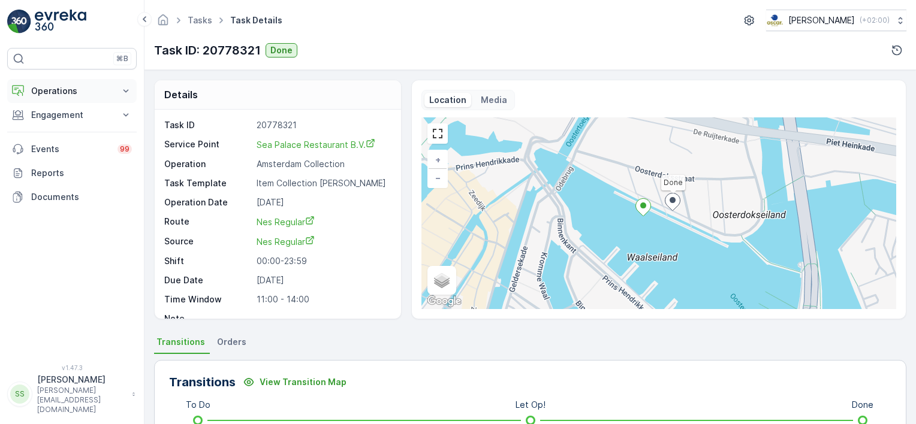
drag, startPoint x: 0, startPoint y: 0, endPoint x: 58, endPoint y: 85, distance: 102.7
click at [58, 85] on p "Operations" at bounding box center [71, 91] width 81 height 12
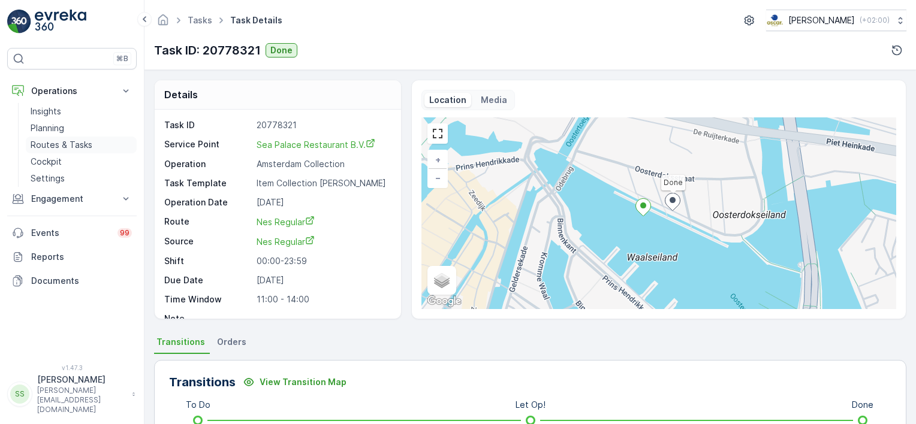
click at [55, 144] on p "Routes & Tasks" at bounding box center [62, 145] width 62 height 12
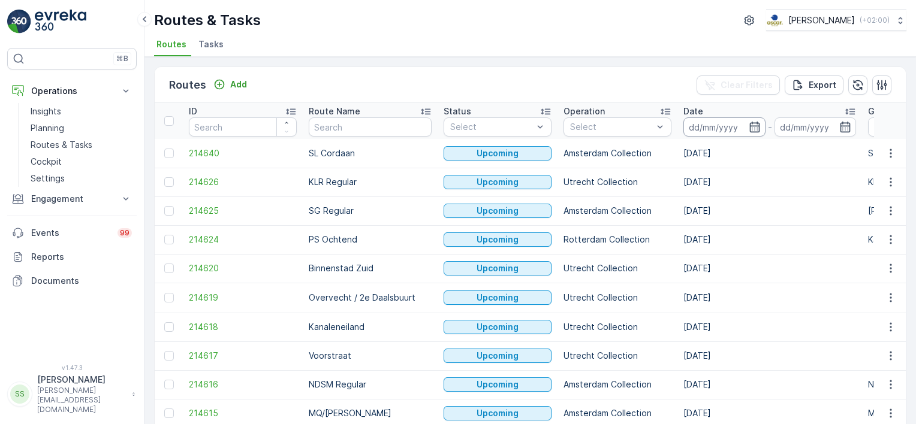
click at [718, 125] on input at bounding box center [724, 126] width 82 height 19
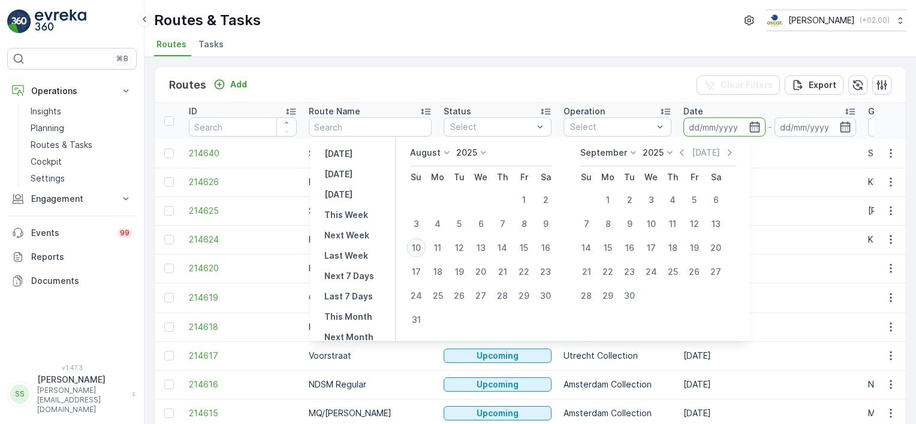
click at [425, 247] on div "10" at bounding box center [415, 247] width 19 height 19
type input "[DATE]"
click at [546, 80] on div "Routes Add Clear Filters Export" at bounding box center [530, 85] width 751 height 36
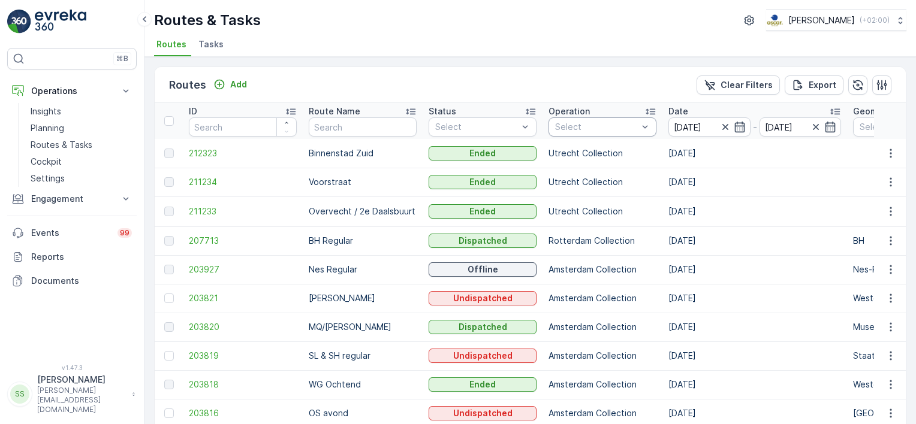
click at [587, 123] on div at bounding box center [596, 127] width 85 height 10
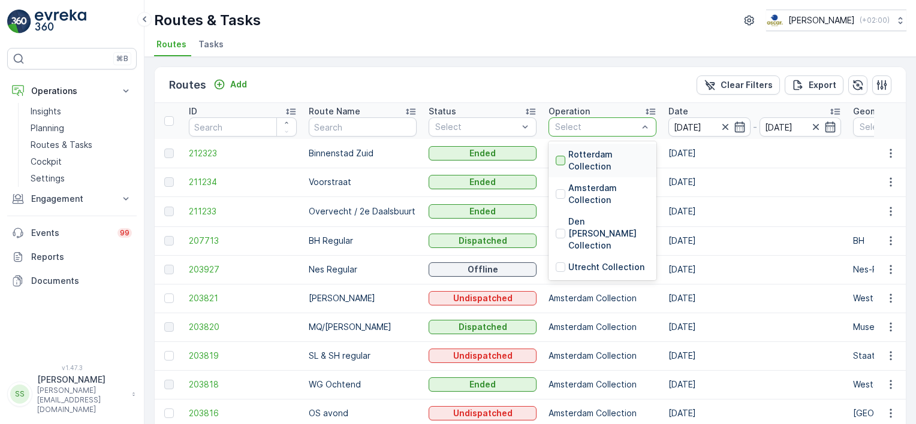
click at [562, 161] on div at bounding box center [560, 161] width 10 height 10
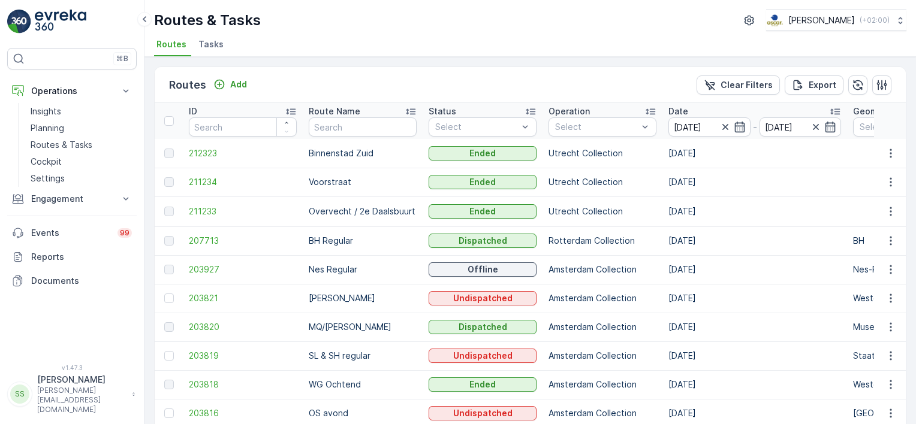
click at [411, 86] on div "Routes Add Clear Filters Export" at bounding box center [530, 85] width 751 height 36
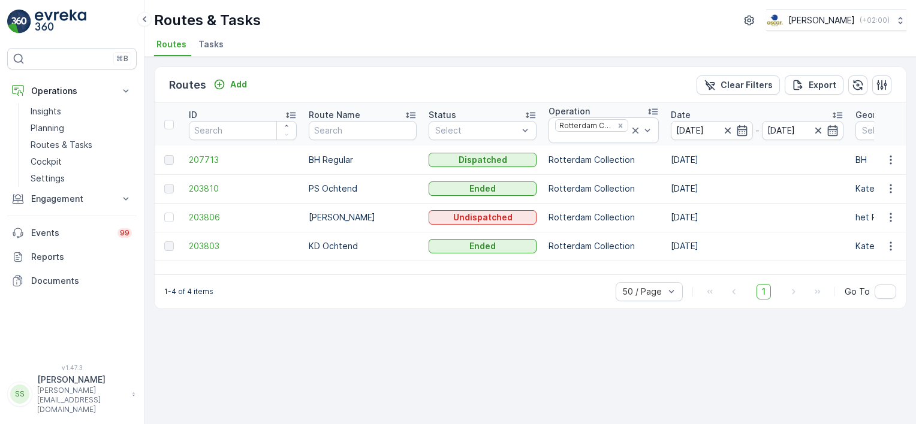
click at [205, 152] on td "207713" at bounding box center [243, 160] width 120 height 29
click at [202, 158] on span "207713" at bounding box center [243, 160] width 108 height 12
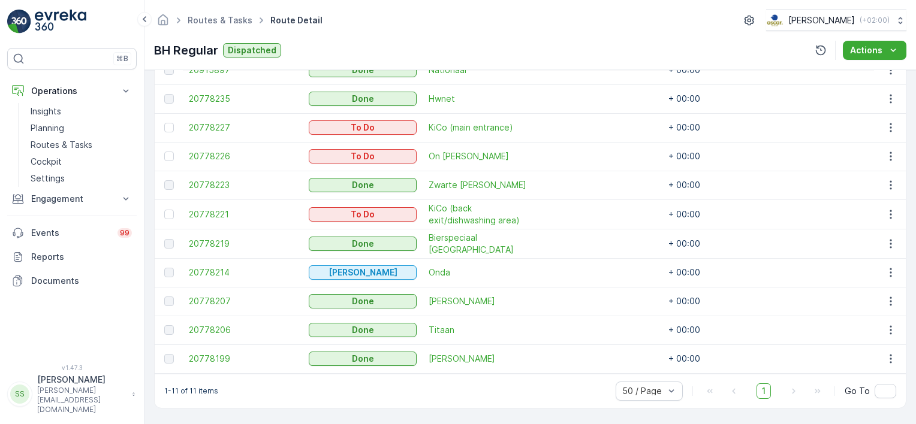
scroll to position [321, 0]
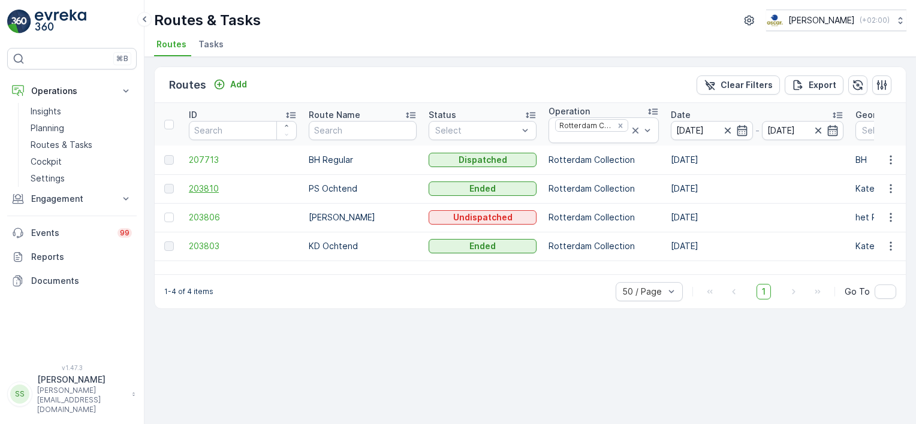
click at [189, 186] on span "203810" at bounding box center [243, 189] width 108 height 12
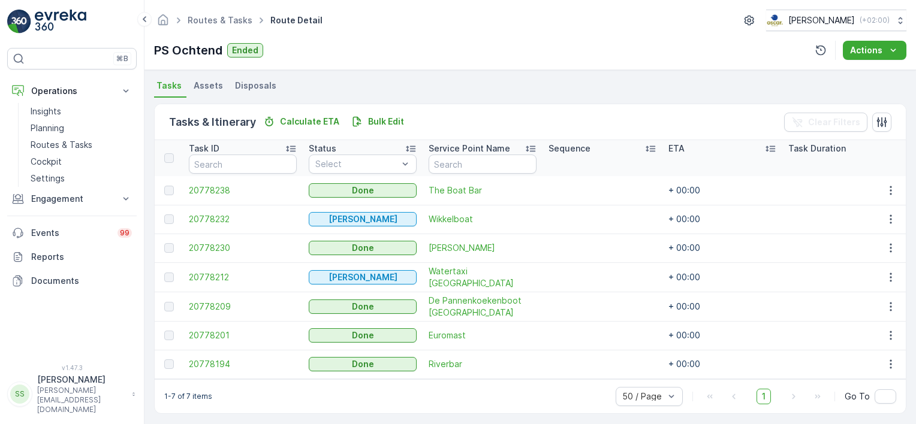
scroll to position [271, 0]
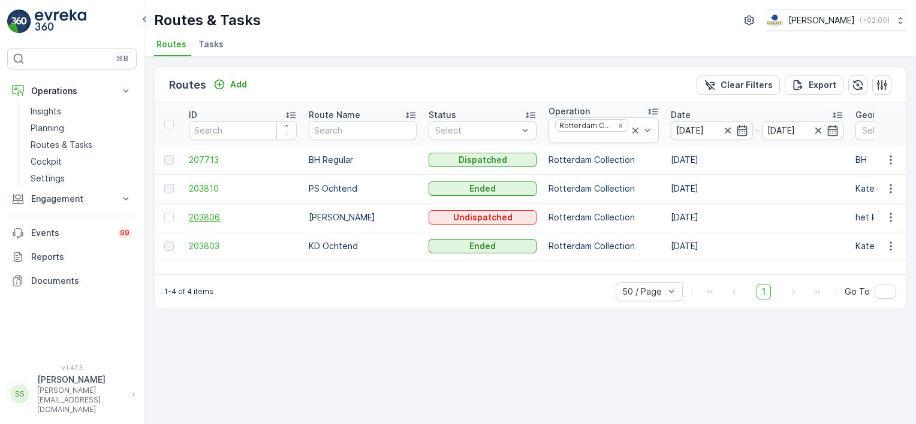
click at [210, 216] on span "203806" at bounding box center [243, 217] width 108 height 12
click at [211, 244] on span "203803" at bounding box center [243, 246] width 108 height 12
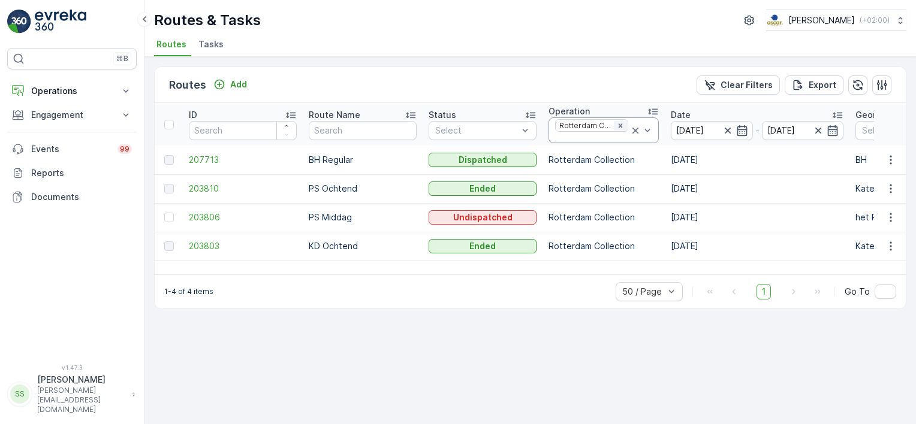
click at [616, 122] on icon "Remove Rotterdam Collection" at bounding box center [620, 126] width 8 height 8
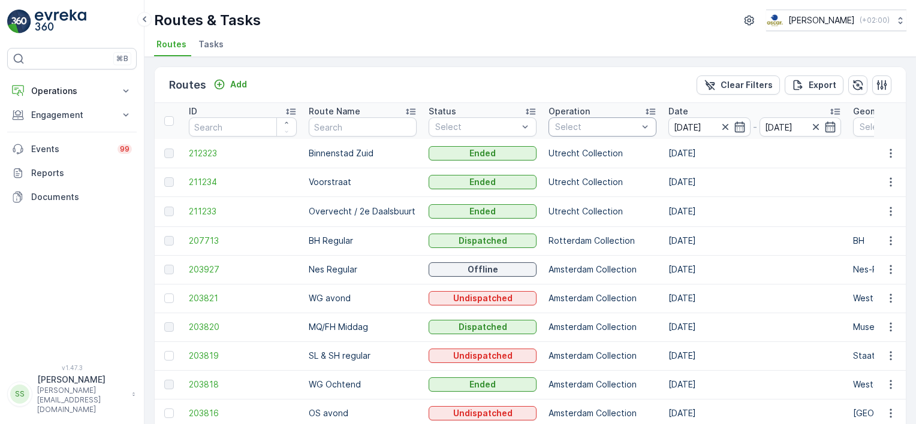
click at [604, 125] on div at bounding box center [596, 127] width 85 height 10
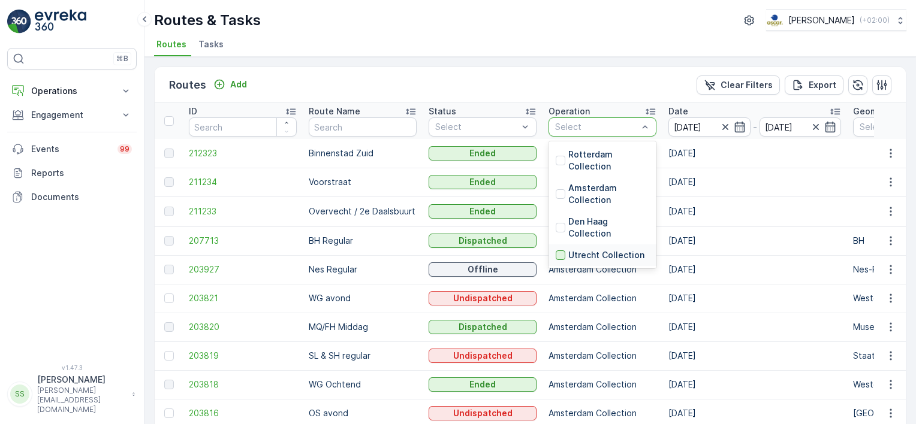
click at [561, 253] on div at bounding box center [560, 255] width 10 height 10
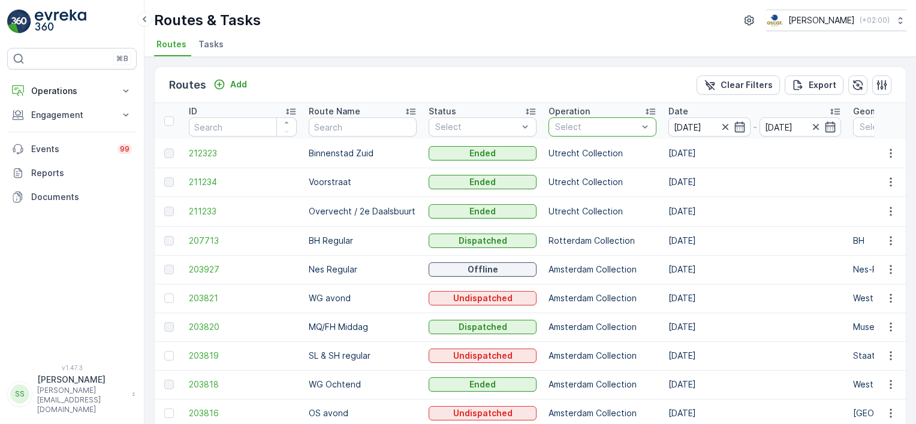
click at [536, 89] on div "Routes Add Clear Filters Export" at bounding box center [530, 85] width 751 height 36
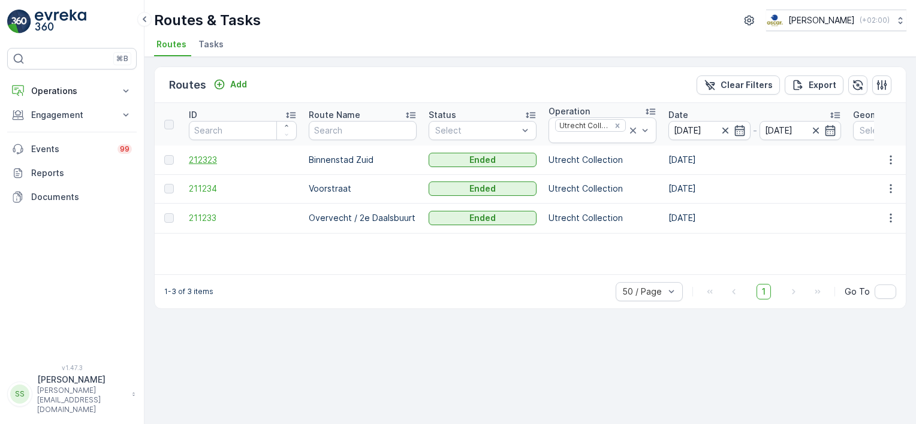
click at [195, 156] on span "212323" at bounding box center [243, 160] width 108 height 12
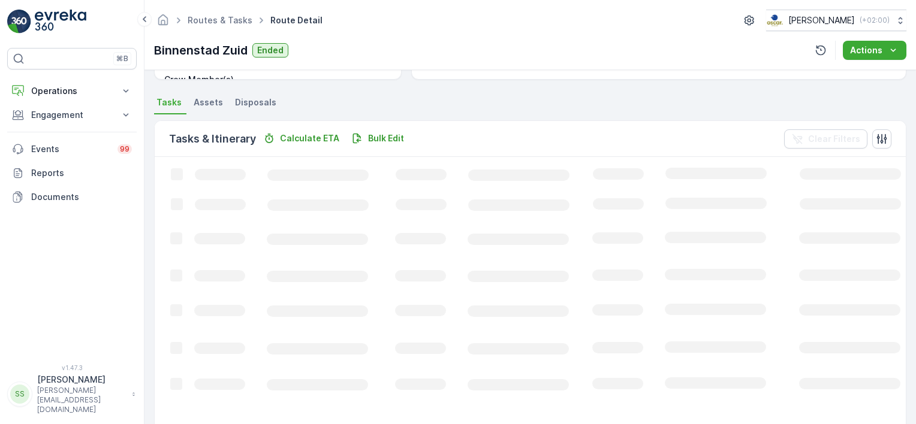
scroll to position [214, 0]
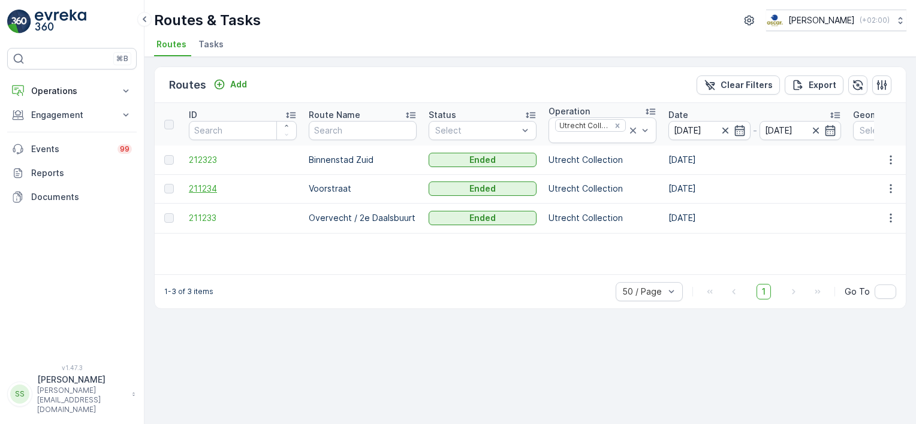
click at [203, 186] on span "211234" at bounding box center [243, 189] width 108 height 12
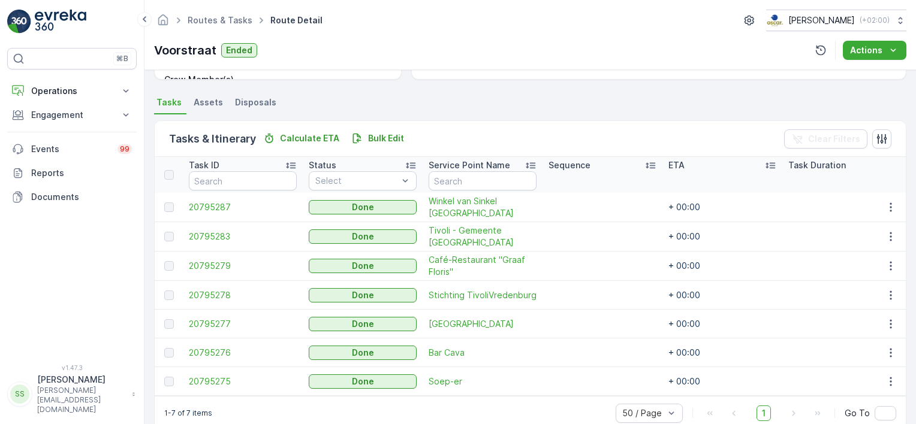
scroll to position [271, 0]
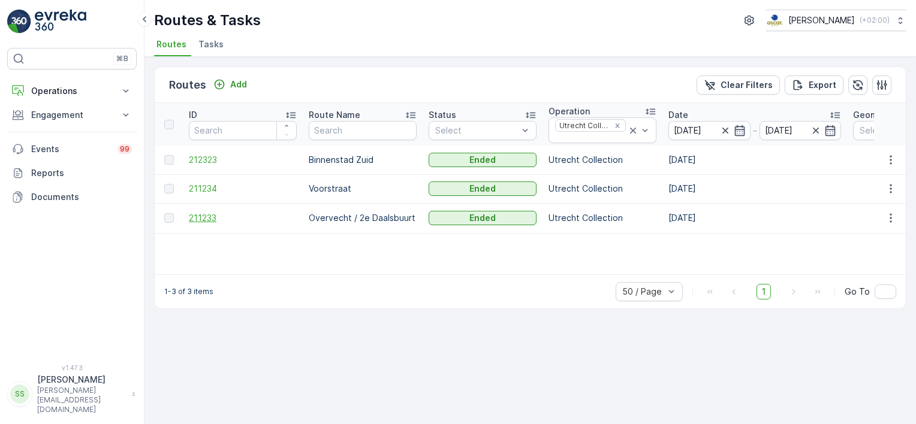
click at [209, 216] on span "211233" at bounding box center [243, 218] width 108 height 12
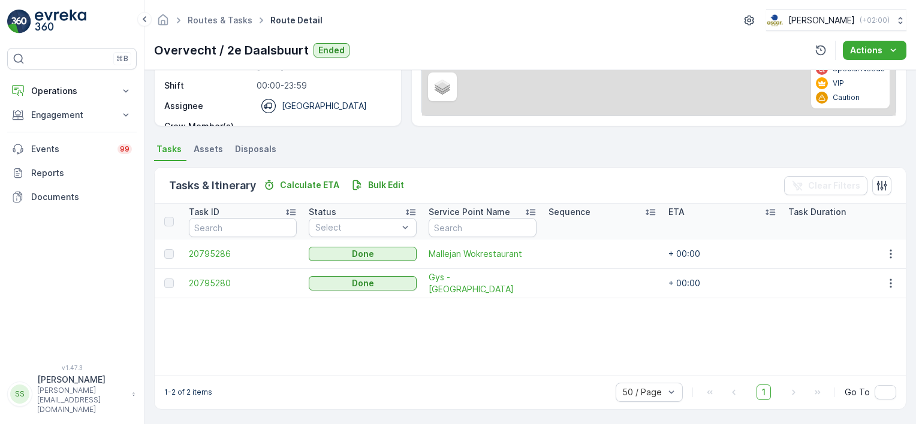
scroll to position [199, 0]
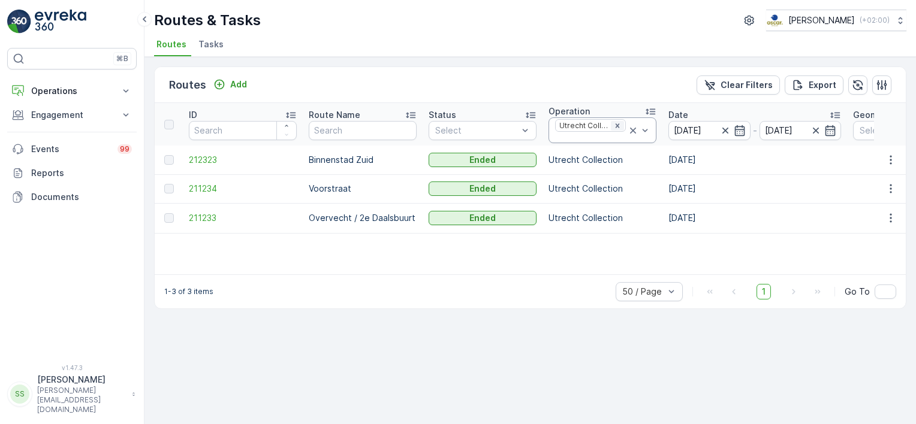
click at [618, 125] on icon "Remove Utrecht Collection" at bounding box center [617, 126] width 8 height 8
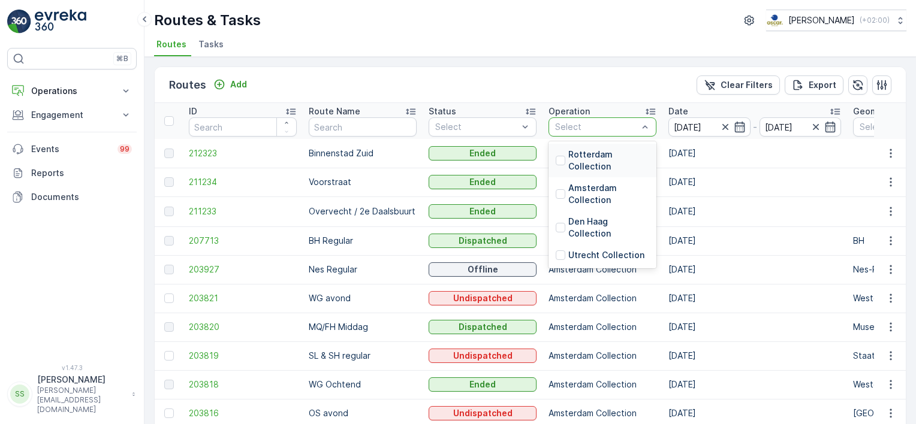
click at [636, 126] on div at bounding box center [596, 127] width 85 height 10
click at [563, 195] on div at bounding box center [560, 194] width 10 height 10
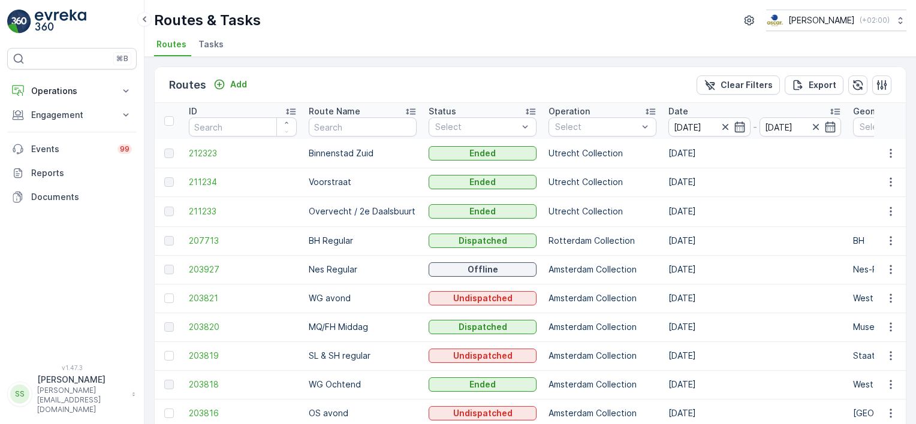
click at [546, 87] on div "Routes Add Clear Filters Export" at bounding box center [530, 85] width 751 height 36
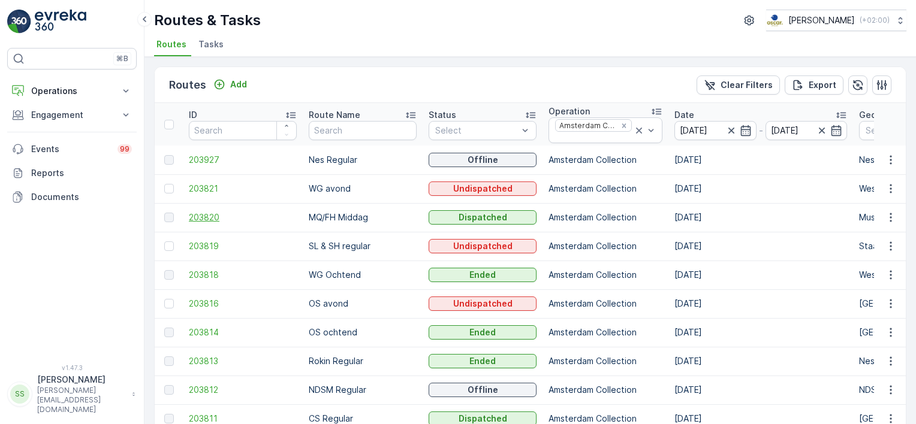
click at [217, 211] on span "203820" at bounding box center [243, 217] width 108 height 12
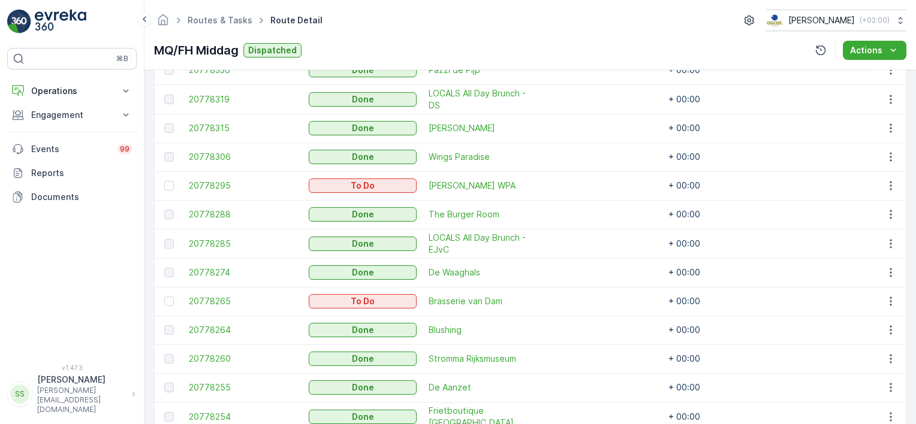
scroll to position [611, 0]
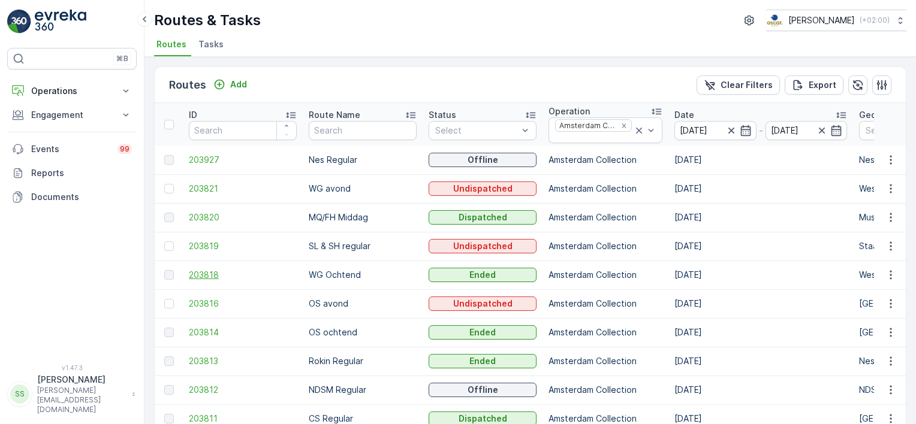
click at [218, 274] on span "203818" at bounding box center [243, 275] width 108 height 12
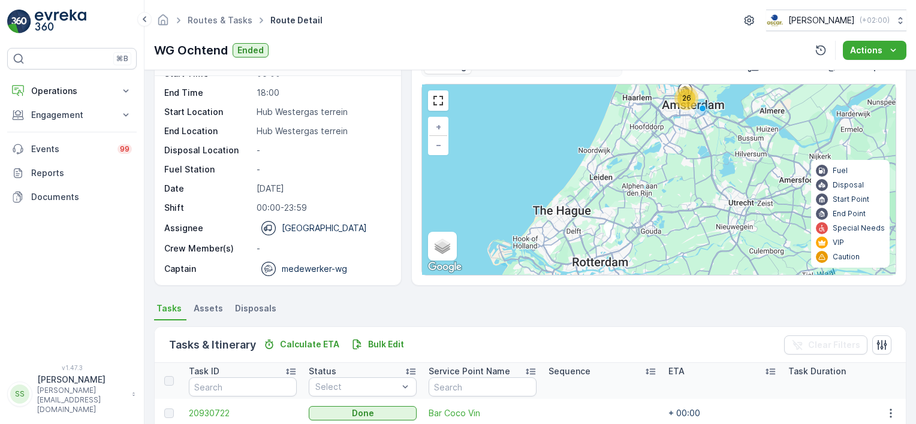
scroll to position [180, 0]
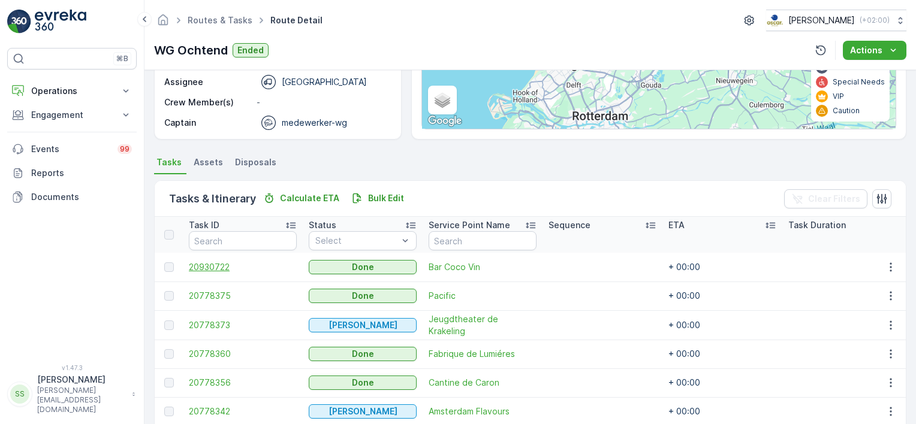
click at [197, 267] on span "20930722" at bounding box center [243, 267] width 108 height 12
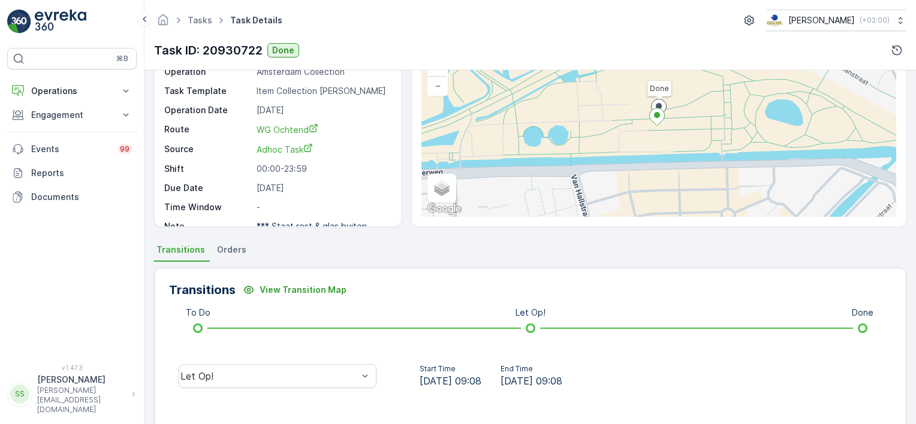
scroll to position [180, 0]
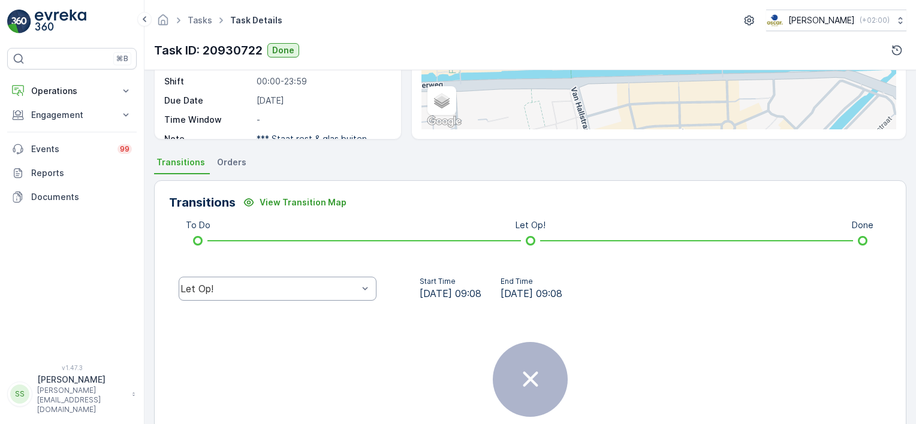
click at [200, 283] on div "Let Op!" at bounding box center [268, 288] width 177 height 11
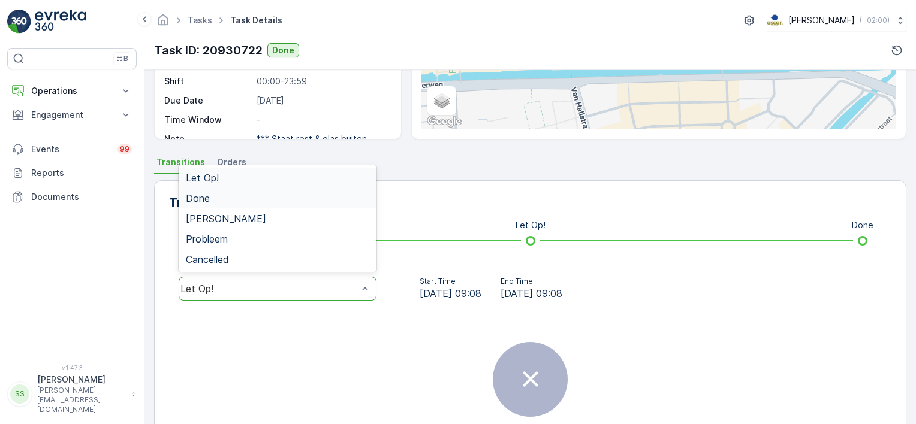
click at [198, 193] on span "Done" at bounding box center [198, 198] width 24 height 11
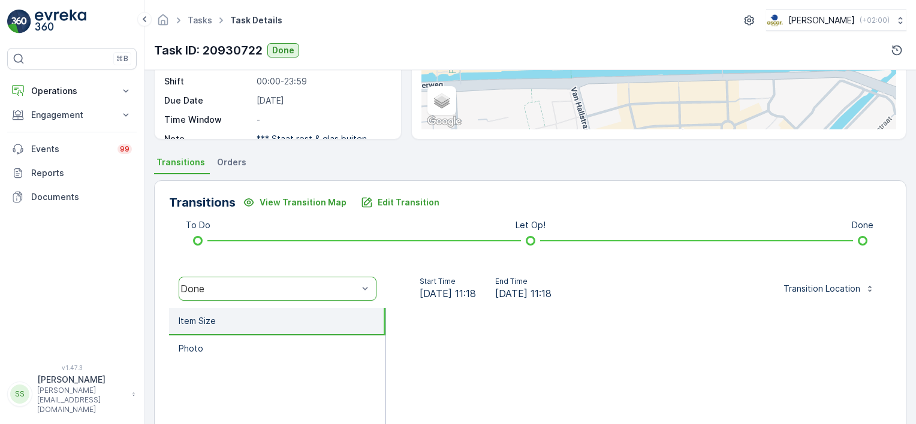
scroll to position [330, 0]
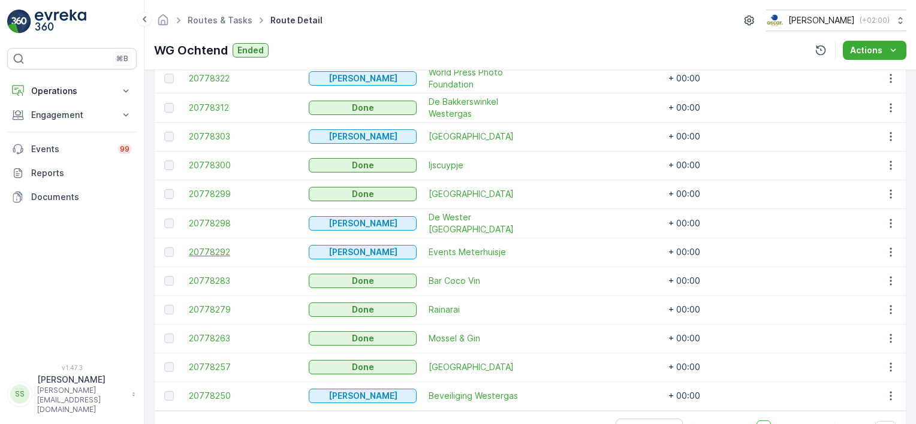
scroll to position [814, 0]
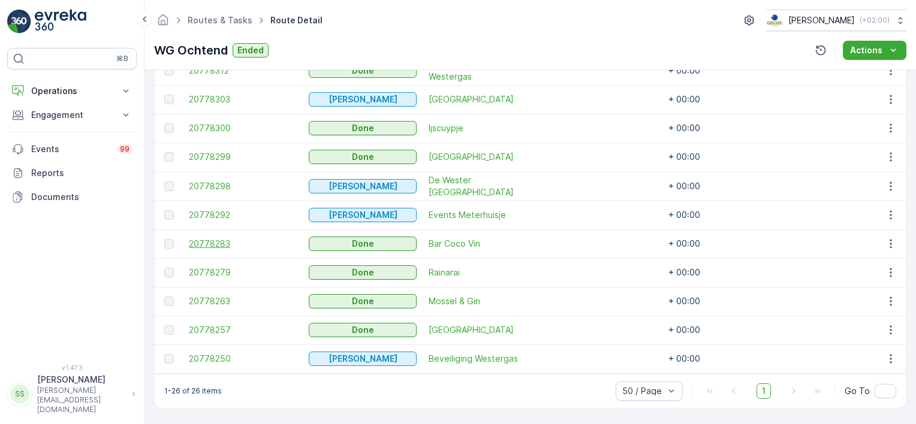
click at [225, 242] on span "20778283" at bounding box center [243, 244] width 108 height 12
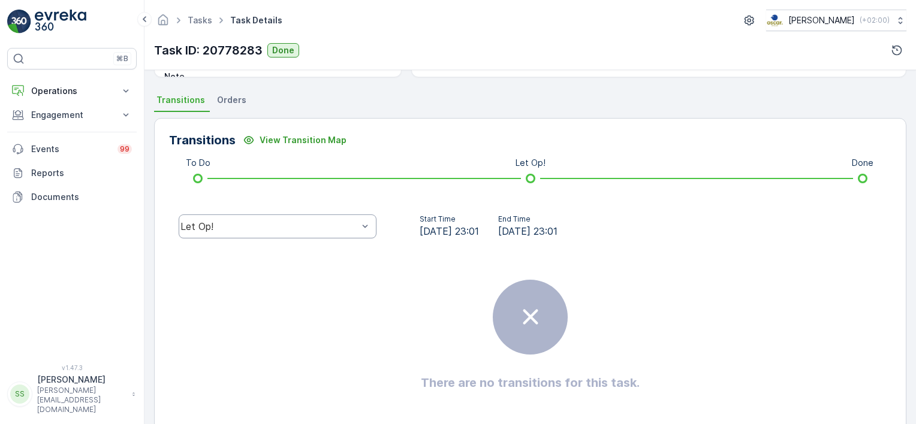
scroll to position [270, 0]
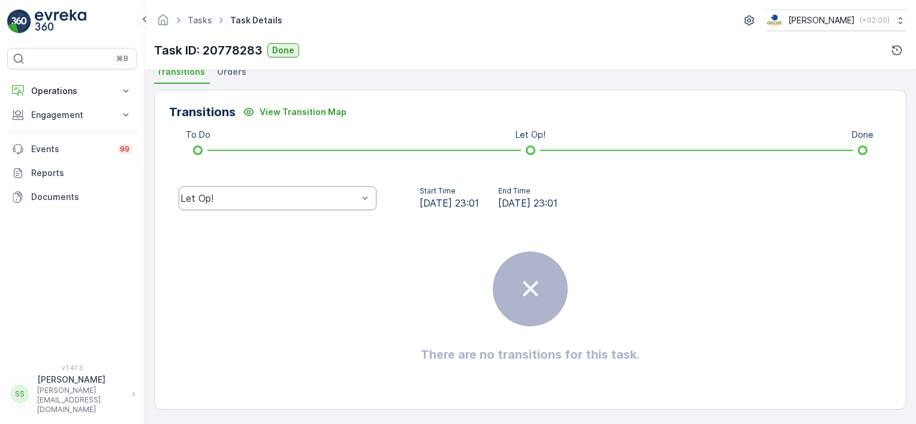
drag, startPoint x: 338, startPoint y: 185, endPoint x: 319, endPoint y: 188, distance: 19.3
click at [336, 187] on div "Let Op!" at bounding box center [277, 198] width 217 height 38
click at [248, 199] on div "Let Op!" at bounding box center [268, 198] width 177 height 11
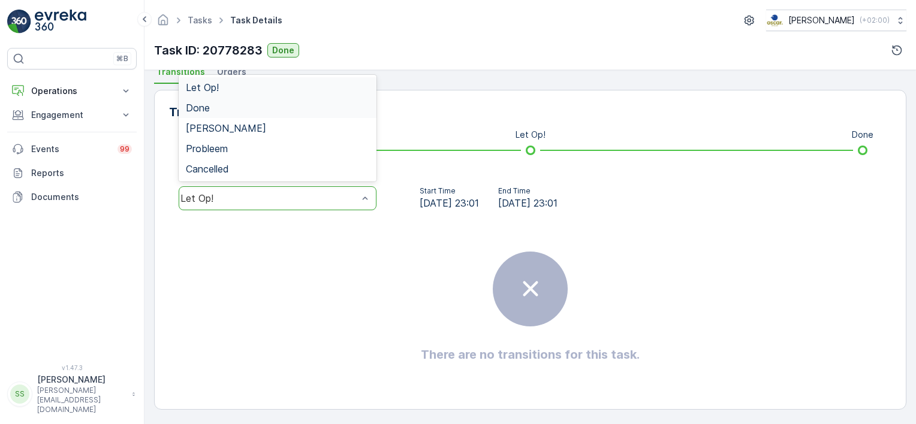
click at [208, 110] on span "Done" at bounding box center [198, 107] width 24 height 11
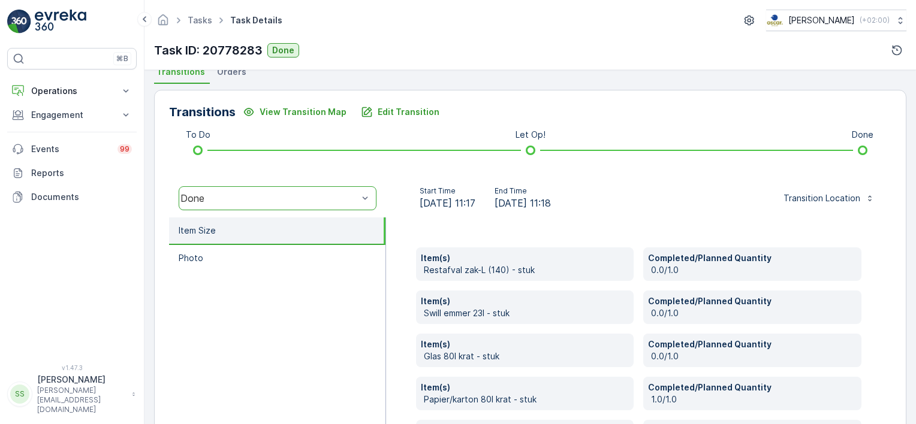
click at [395, 249] on div "Item(s) Restafval zak-L (140) - stuk Completed/Planned Quantity 0.0/1.0 Item(s)…" at bounding box center [639, 355] width 506 height 276
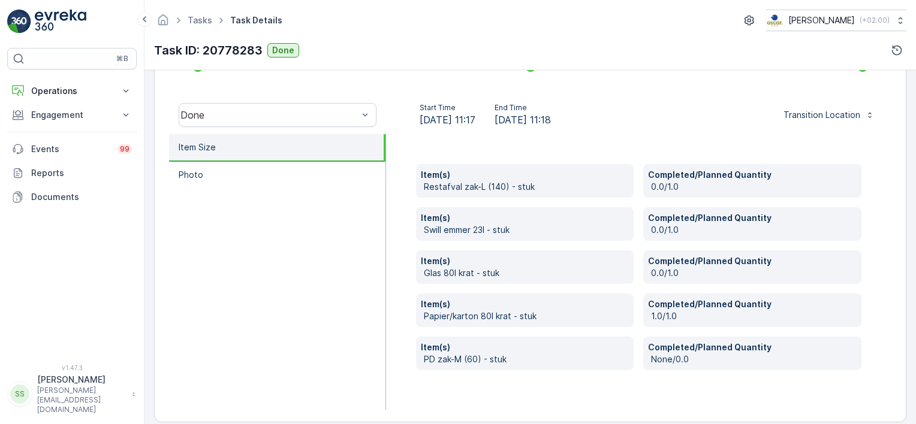
scroll to position [366, 0]
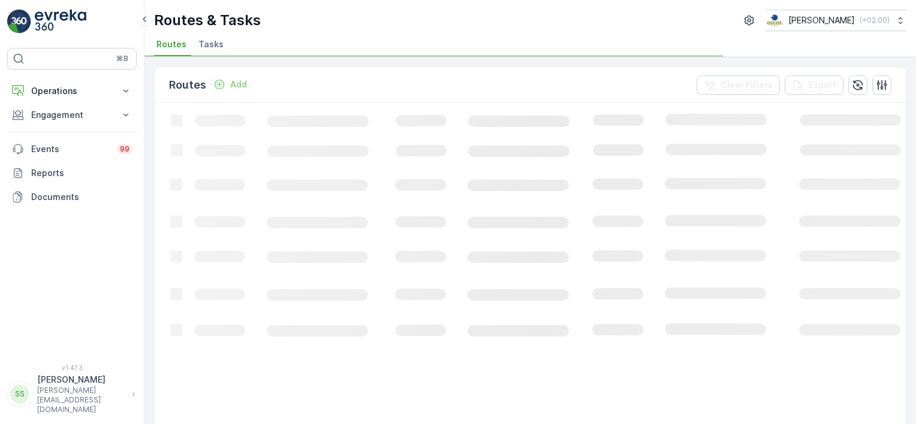
click at [147, 83] on div "Routes Add Clear Filters Export Loading... 1-50 of 12445 items 50 / Page 1 2 3 …" at bounding box center [529, 240] width 771 height 367
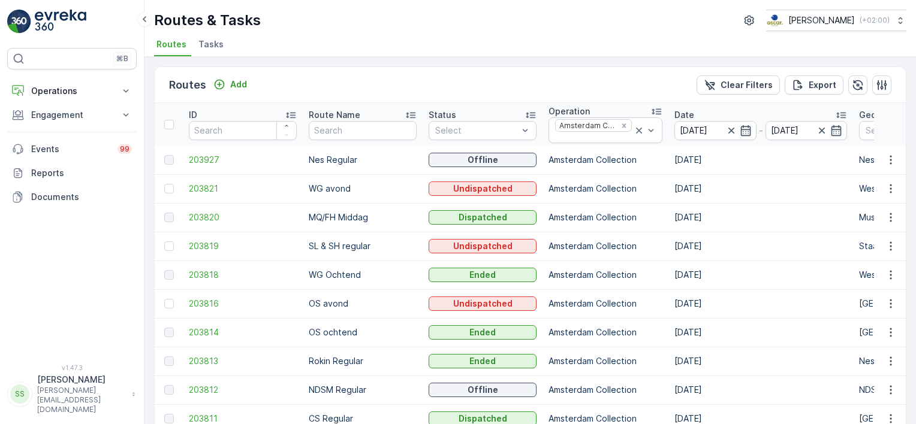
click at [381, 94] on div "Routes Add Clear Filters Export" at bounding box center [530, 85] width 751 height 36
click at [620, 122] on icon "Remove Amsterdam Collection" at bounding box center [624, 126] width 8 height 8
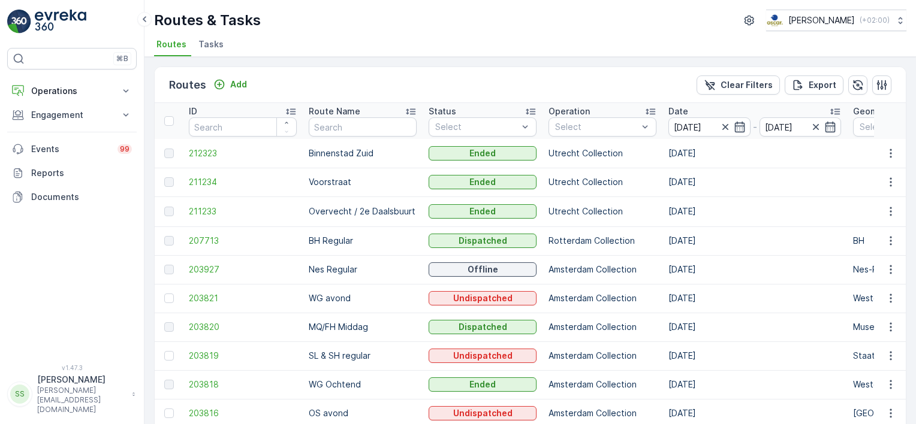
click at [616, 125] on div at bounding box center [596, 127] width 85 height 10
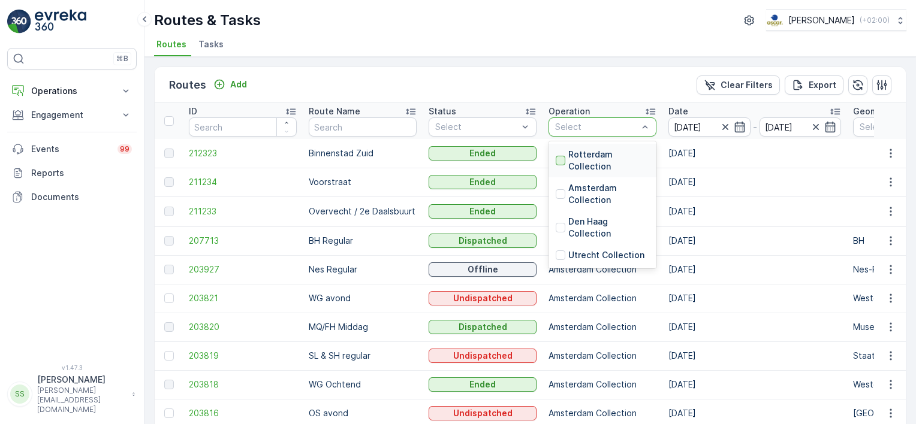
click at [560, 156] on div at bounding box center [560, 161] width 10 height 10
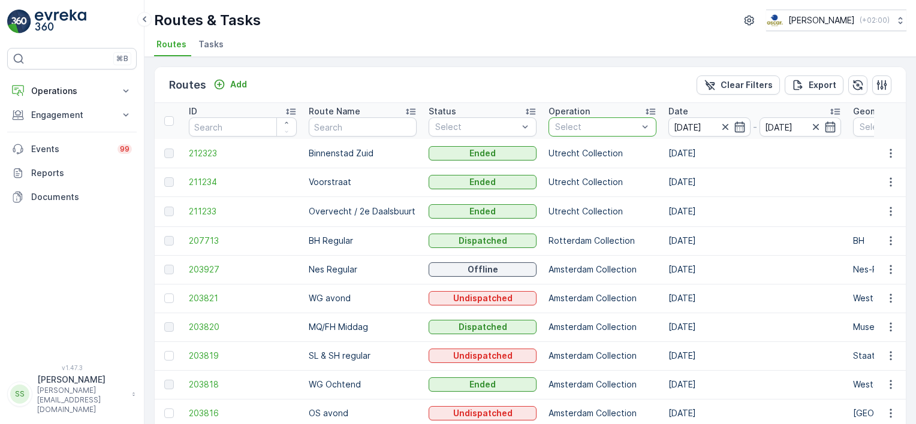
click at [422, 59] on div "Routes Add Clear Filters Export ID Route Name Status Select Operation option Ro…" at bounding box center [529, 240] width 771 height 367
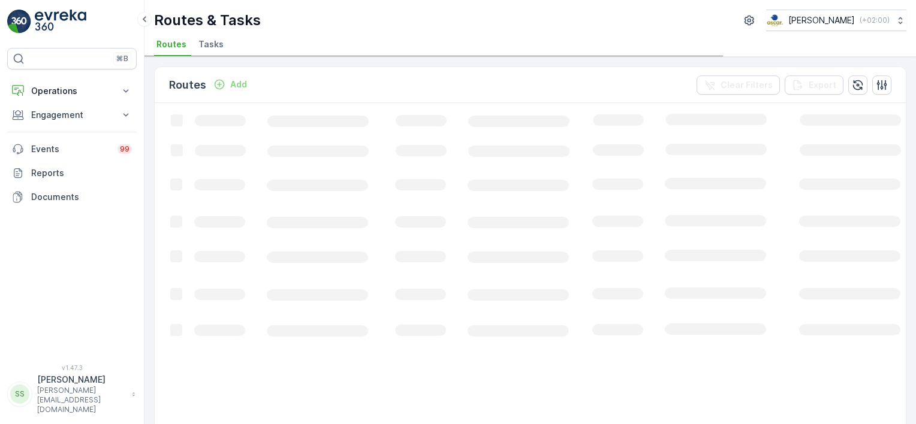
click at [413, 80] on div "Routes Add Clear Filters Export" at bounding box center [530, 85] width 751 height 36
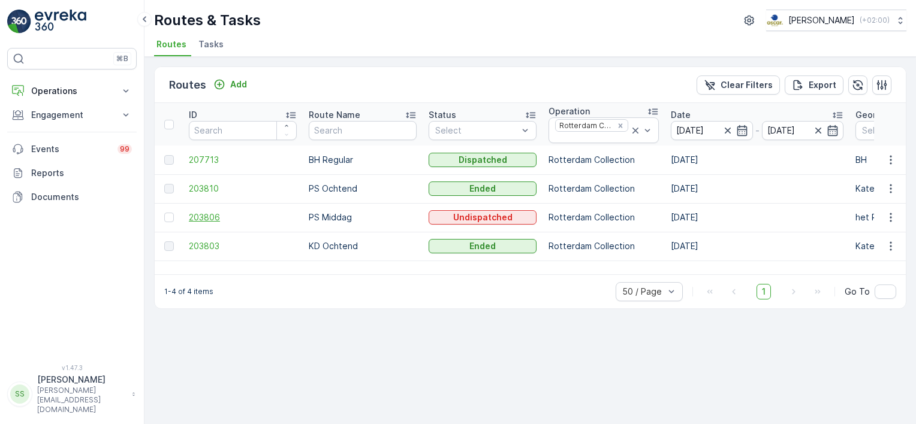
click at [209, 216] on span "203806" at bounding box center [243, 217] width 108 height 12
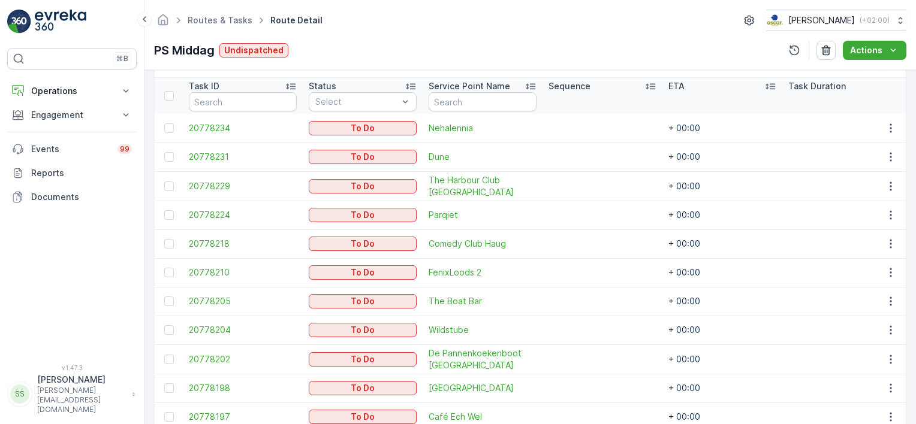
scroll to position [300, 0]
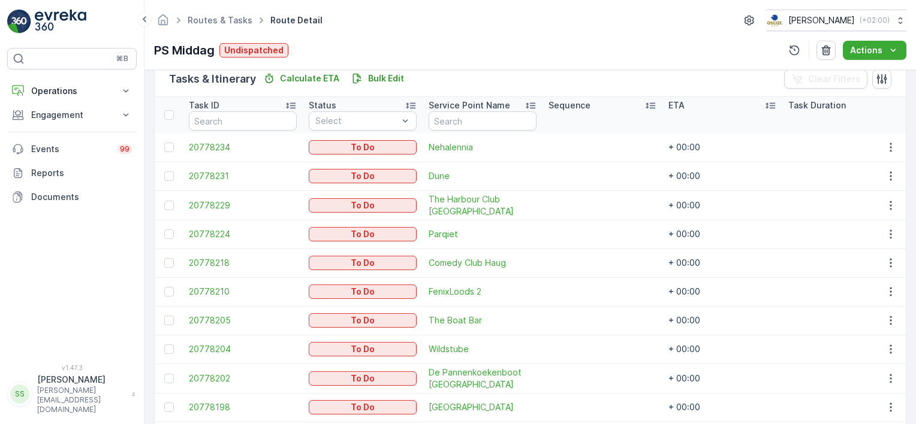
click at [455, 74] on div "Tasks & Itinerary Calculate ETA Bulk Edit Clear Filters" at bounding box center [530, 79] width 751 height 36
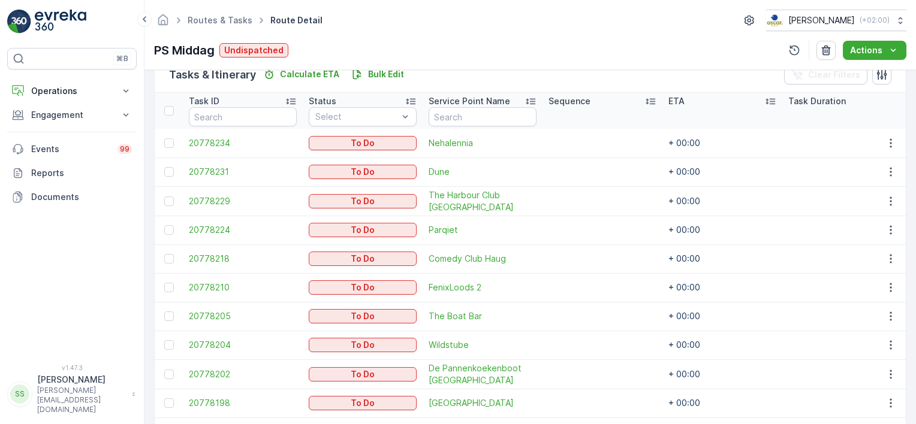
scroll to position [364, 0]
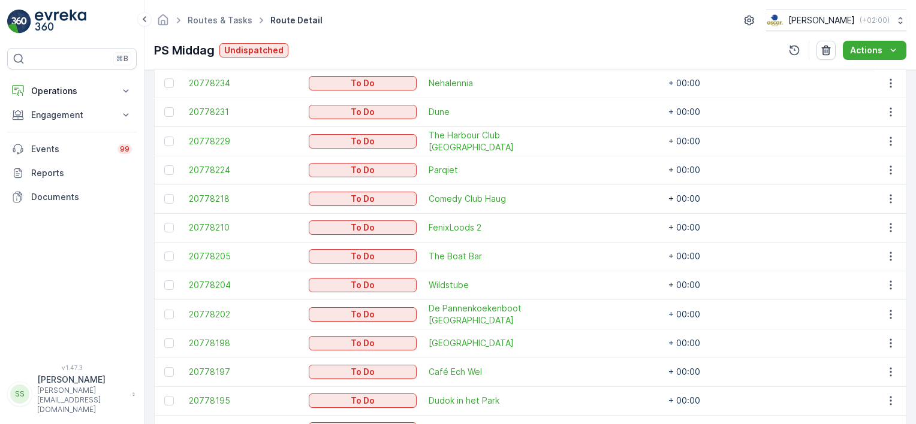
click at [384, 28] on div "Routes & Tasks Route Detail Oscar Circulair ( +02:00 )" at bounding box center [530, 21] width 752 height 22
drag, startPoint x: 424, startPoint y: 77, endPoint x: 479, endPoint y: 82, distance: 55.3
click at [479, 82] on td "Nehalennia" at bounding box center [482, 83] width 120 height 29
copy span "Nehalennia"
click at [409, 30] on div "Routes & Tasks Route Detail Oscar Circulair ( +02:00 )" at bounding box center [530, 21] width 752 height 22
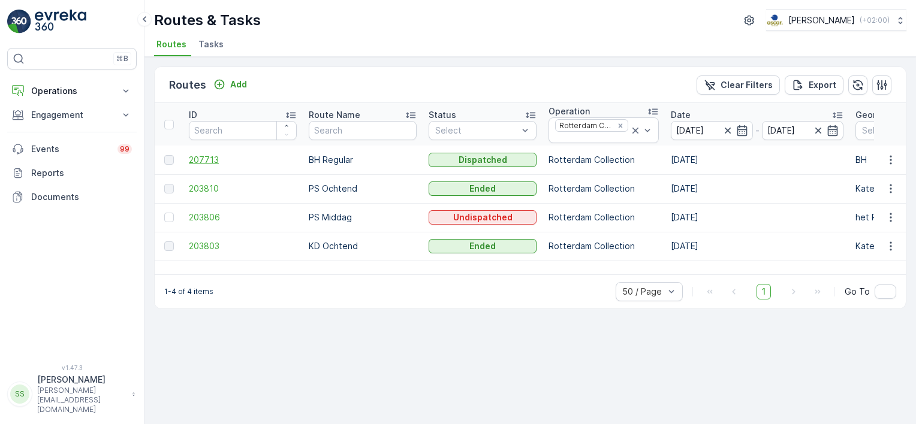
click at [207, 158] on span "207713" at bounding box center [243, 160] width 108 height 12
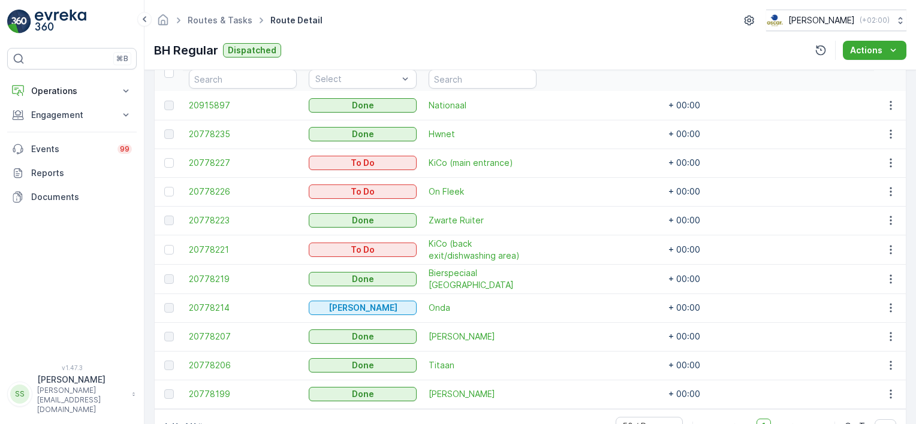
scroll to position [321, 0]
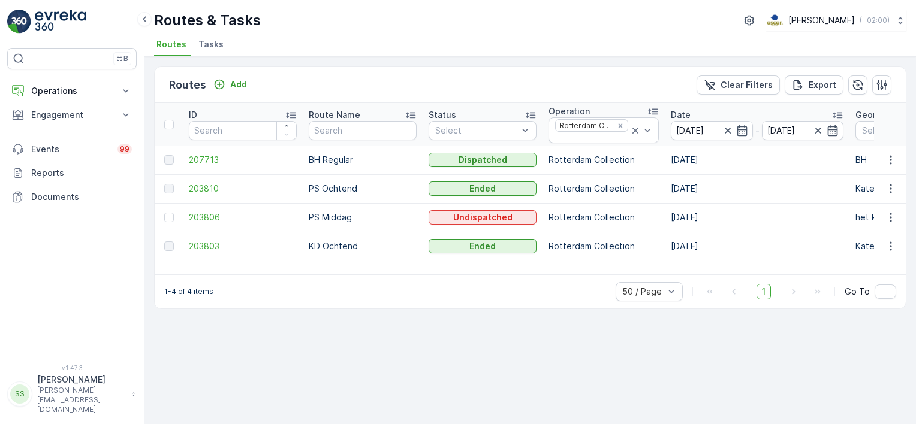
click at [211, 39] on span "Tasks" at bounding box center [210, 44] width 25 height 12
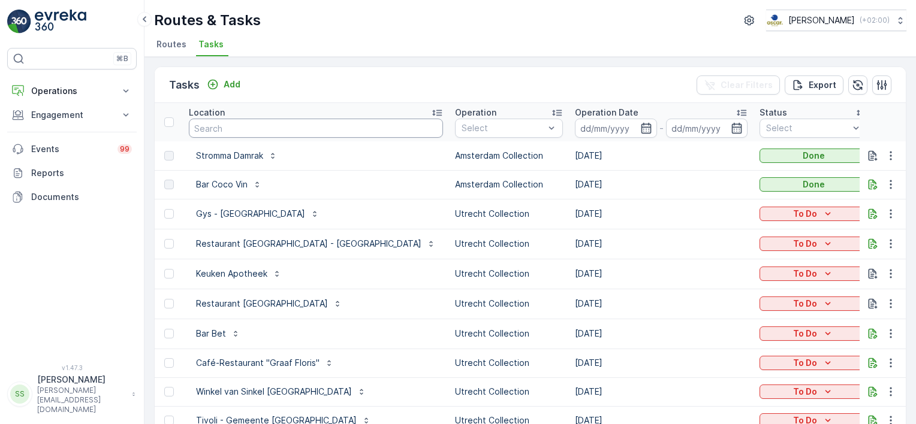
click at [258, 119] on input "text" at bounding box center [316, 128] width 254 height 19
type input "bierk"
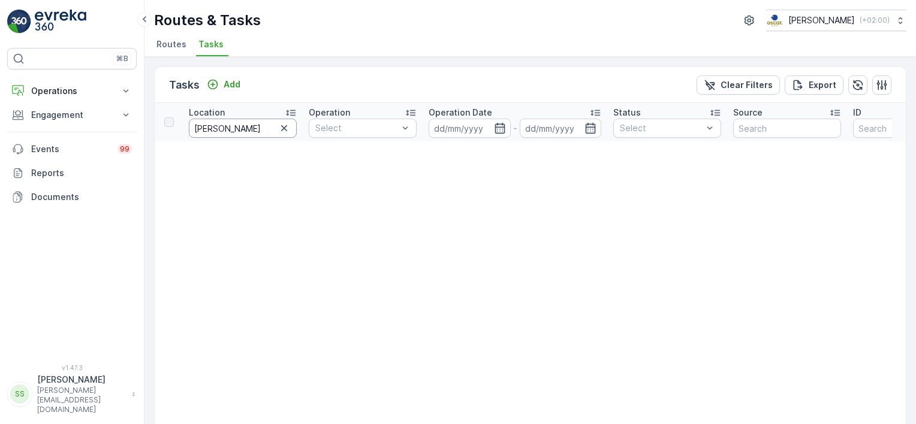
click at [232, 125] on input "bierk" at bounding box center [243, 128] width 108 height 19
type input "bier"
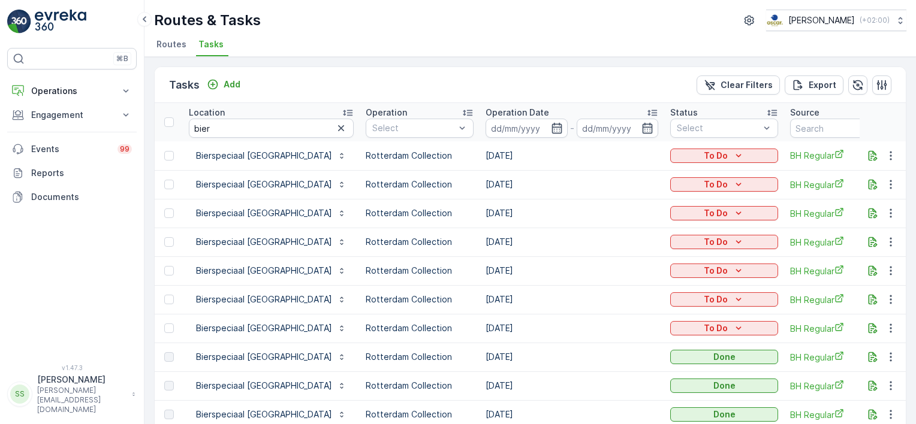
drag, startPoint x: 168, startPoint y: 46, endPoint x: 174, endPoint y: 53, distance: 9.8
click at [170, 46] on span "Routes" at bounding box center [171, 44] width 30 height 12
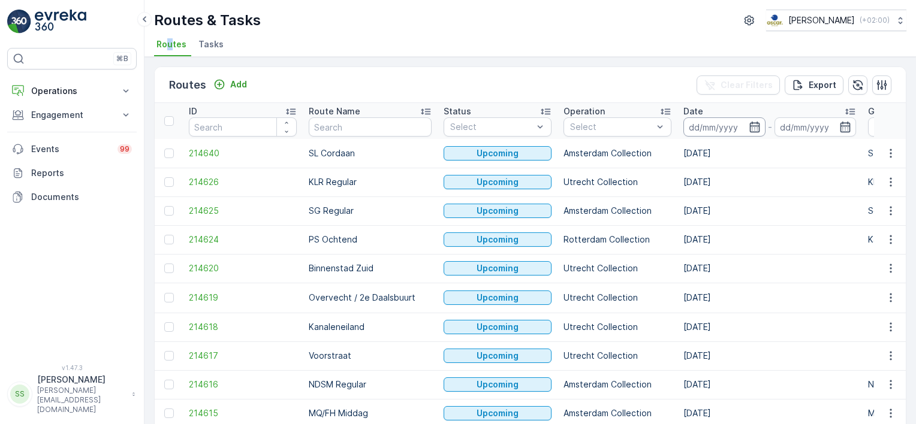
click at [712, 123] on input at bounding box center [724, 126] width 82 height 19
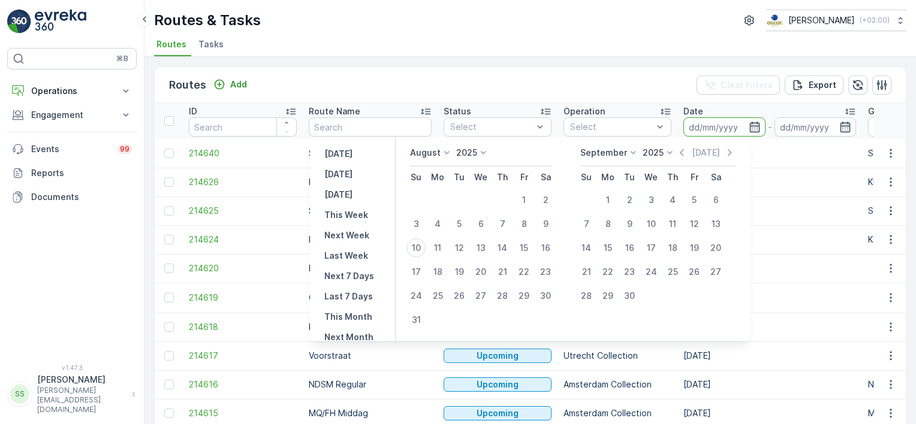
drag, startPoint x: 424, startPoint y: 244, endPoint x: 578, endPoint y: 110, distance: 203.4
click at [425, 243] on div "10" at bounding box center [415, 247] width 19 height 19
type input "[DATE]"
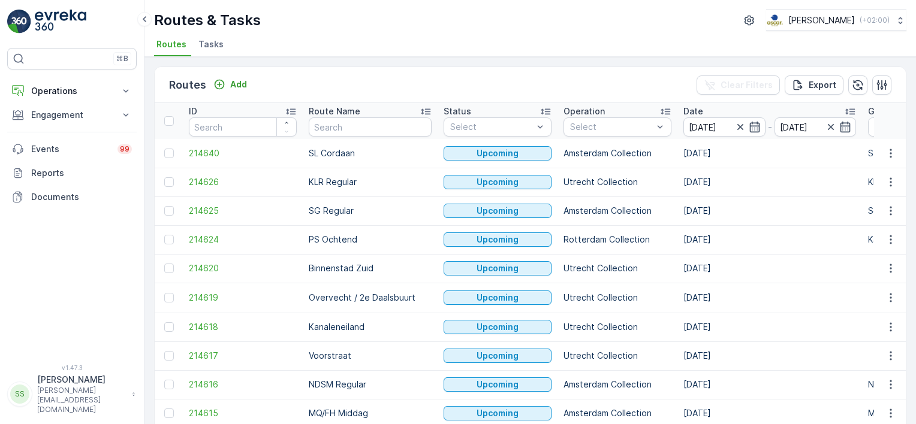
click at [595, 48] on ul "Routes Tasks" at bounding box center [525, 46] width 742 height 20
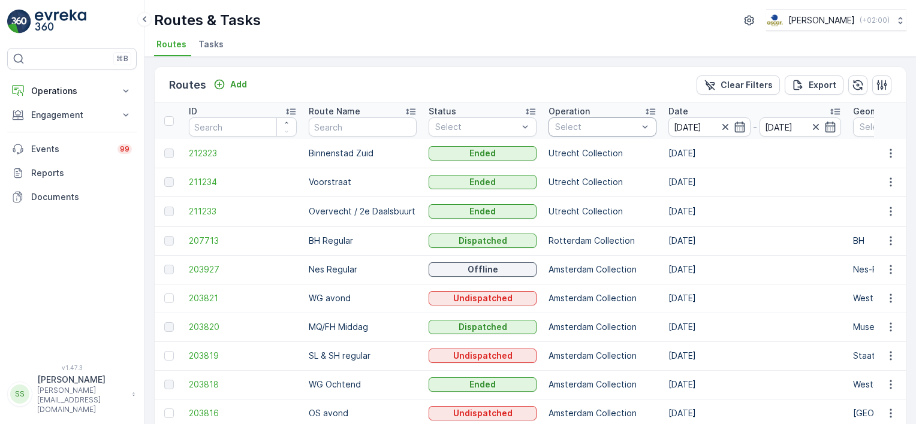
click at [594, 128] on div at bounding box center [596, 127] width 85 height 10
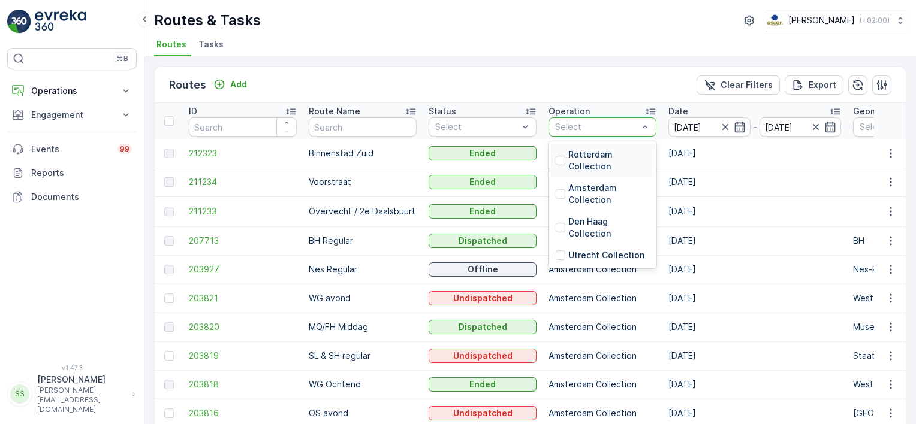
click at [563, 167] on div "Rotterdam Collection" at bounding box center [601, 161] width 93 height 24
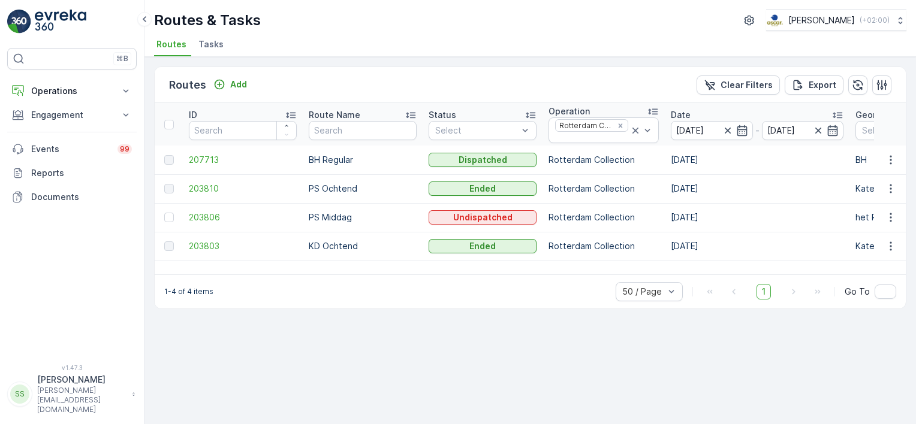
click at [506, 77] on div "Routes Add Clear Filters Export" at bounding box center [530, 85] width 751 height 36
click at [215, 158] on span "207713" at bounding box center [243, 160] width 108 height 12
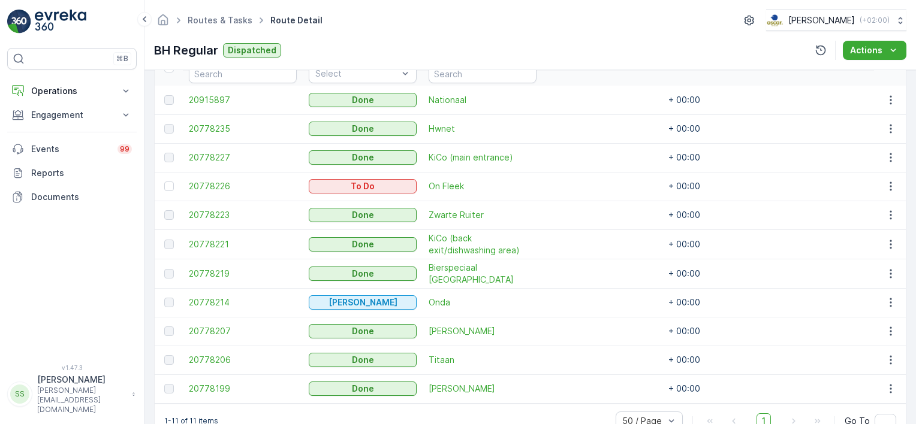
scroll to position [321, 0]
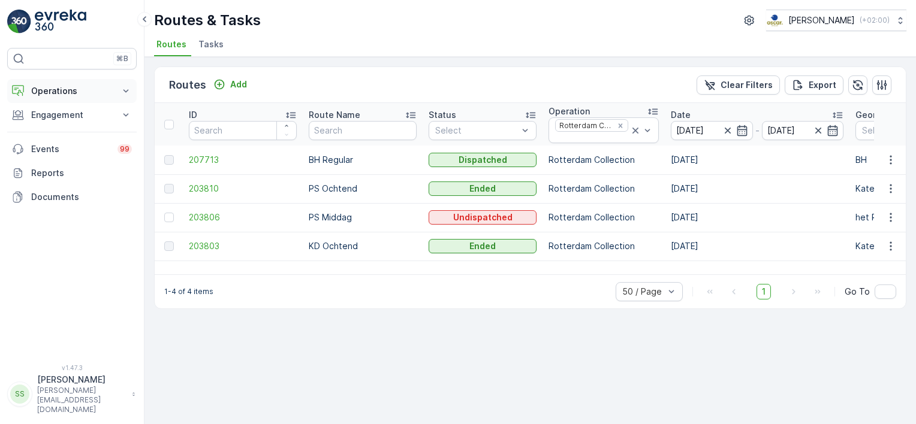
click at [58, 84] on button "Operations" at bounding box center [71, 91] width 129 height 24
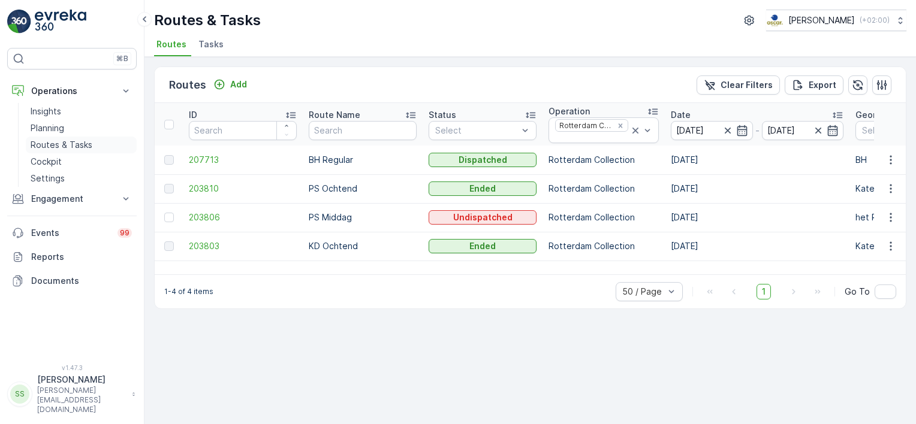
click at [53, 143] on p "Routes & Tasks" at bounding box center [62, 145] width 62 height 12
drag, startPoint x: 318, startPoint y: 72, endPoint x: 245, endPoint y: 32, distance: 82.6
click at [318, 72] on div "Routes Add Clear Filters Export" at bounding box center [530, 85] width 751 height 36
click at [619, 122] on icon "Remove Rotterdam Collection" at bounding box center [620, 126] width 8 height 8
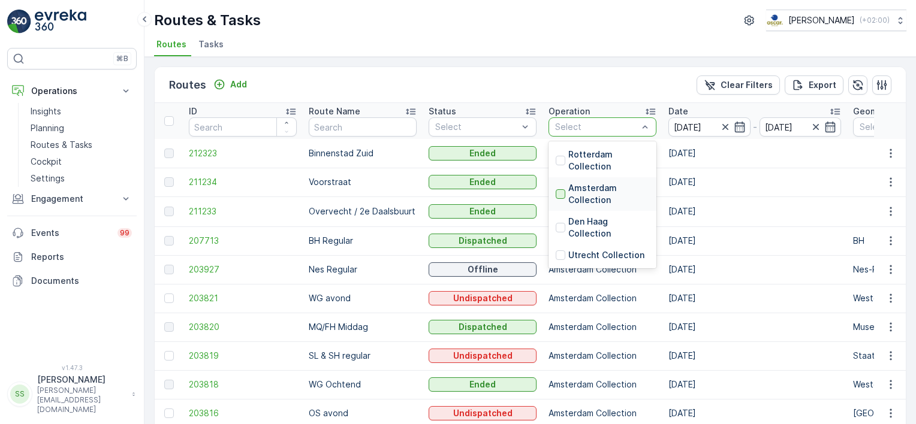
click at [559, 193] on div at bounding box center [560, 194] width 10 height 10
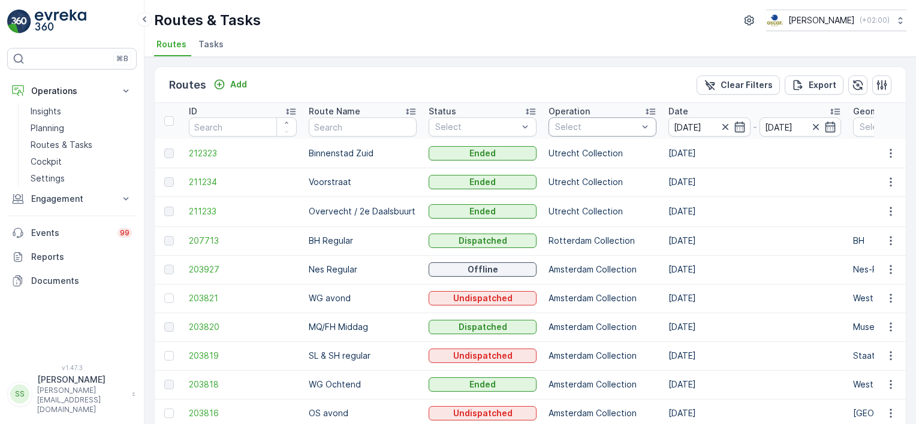
click at [576, 80] on div "Routes Add Clear Filters Export" at bounding box center [530, 85] width 751 height 36
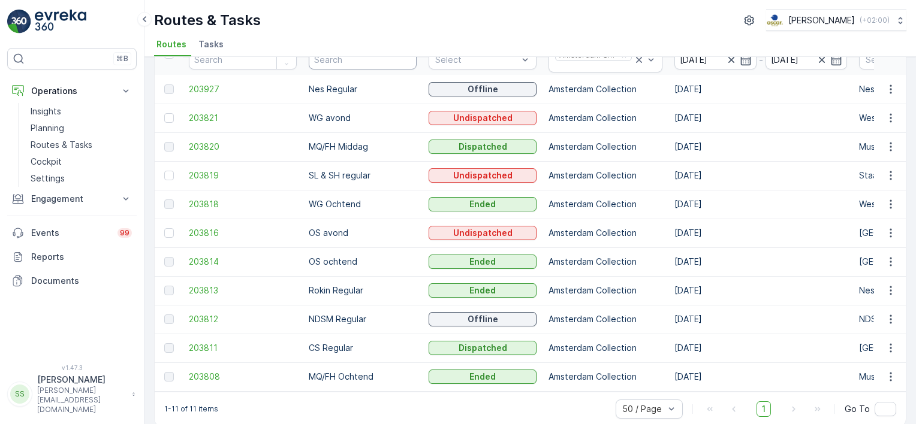
scroll to position [86, 0]
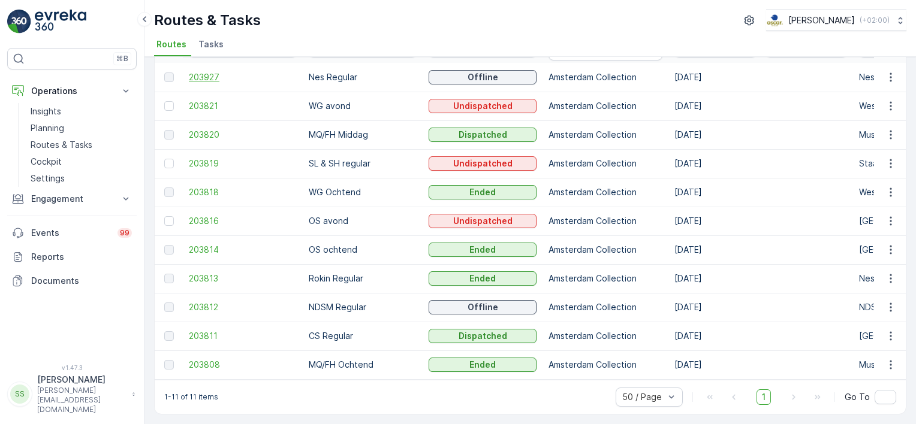
click at [206, 71] on span "203927" at bounding box center [243, 77] width 108 height 12
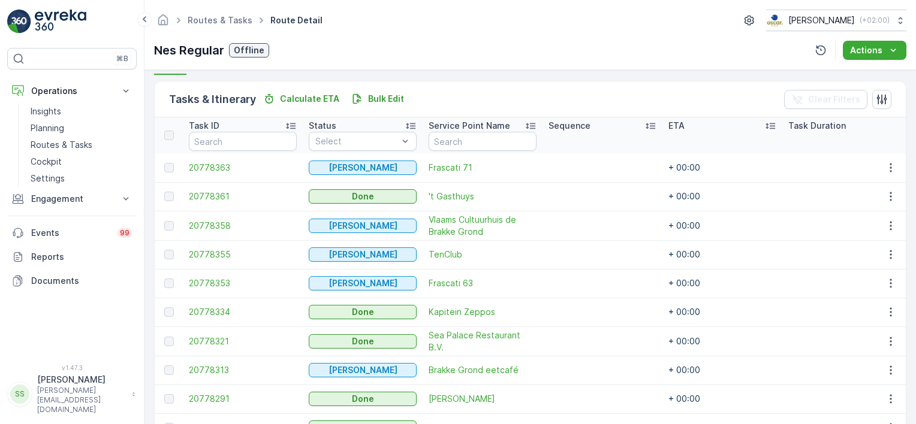
scroll to position [359, 0]
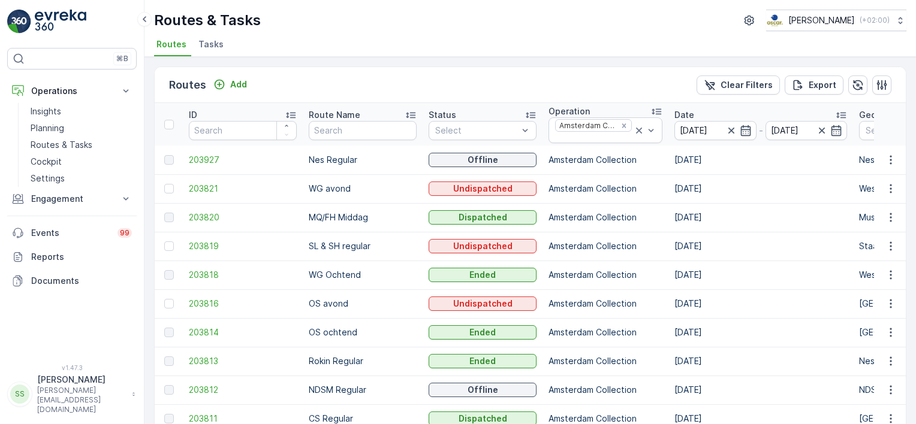
click at [535, 39] on ul "Routes Tasks" at bounding box center [525, 46] width 742 height 20
click at [331, 302] on td "OS avond" at bounding box center [363, 303] width 120 height 29
drag, startPoint x: 331, startPoint y: 302, endPoint x: 382, endPoint y: 302, distance: 51.5
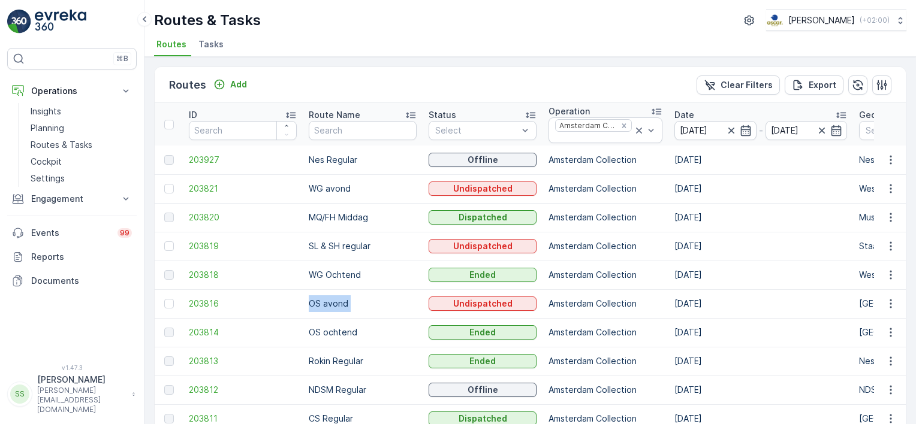
click at [382, 302] on td "OS avond" at bounding box center [363, 303] width 120 height 29
click at [333, 302] on td "OS avond" at bounding box center [363, 303] width 120 height 29
drag, startPoint x: 345, startPoint y: 304, endPoint x: 296, endPoint y: 302, distance: 49.2
drag, startPoint x: 296, startPoint y: 302, endPoint x: 403, endPoint y: 307, distance: 107.4
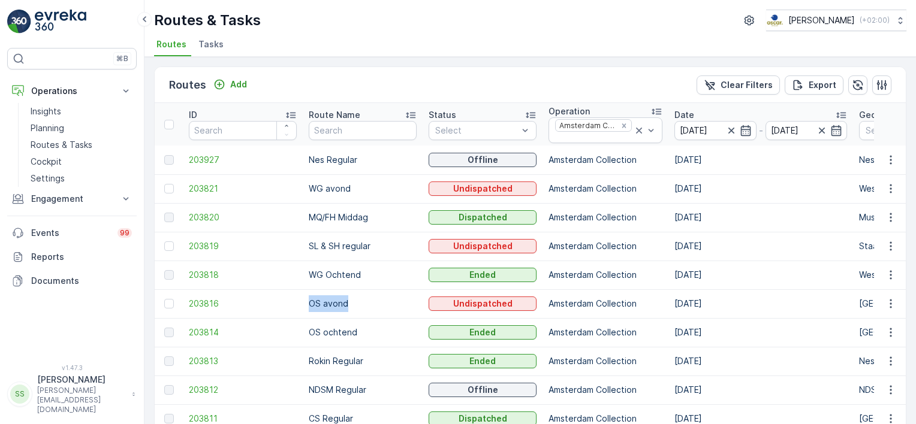
click at [406, 307] on td "OS avond" at bounding box center [363, 303] width 120 height 29
click at [405, 305] on td "OS avond" at bounding box center [363, 303] width 120 height 29
click at [200, 300] on span "203816" at bounding box center [243, 304] width 108 height 12
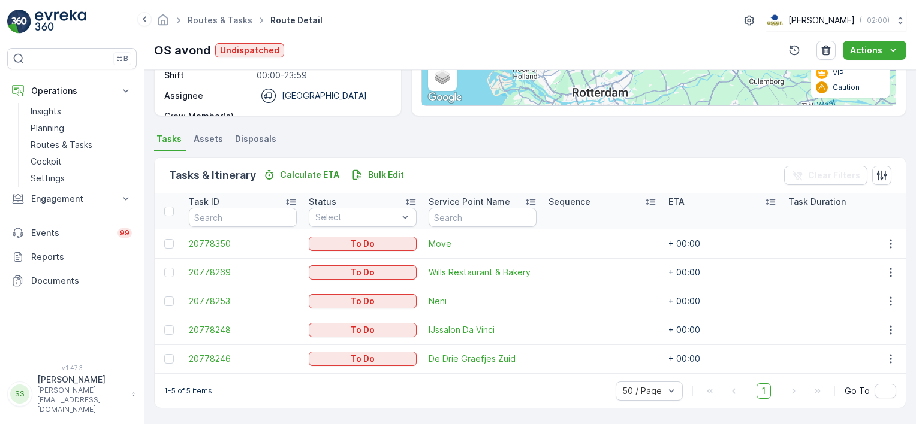
scroll to position [213, 0]
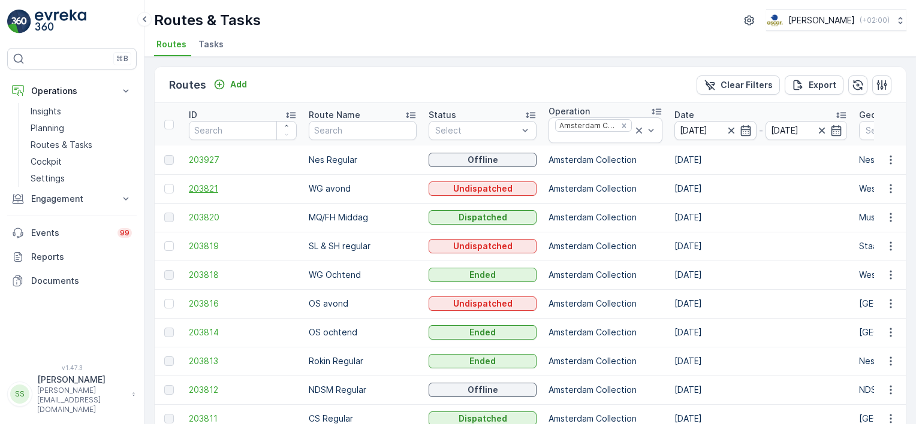
scroll to position [60, 0]
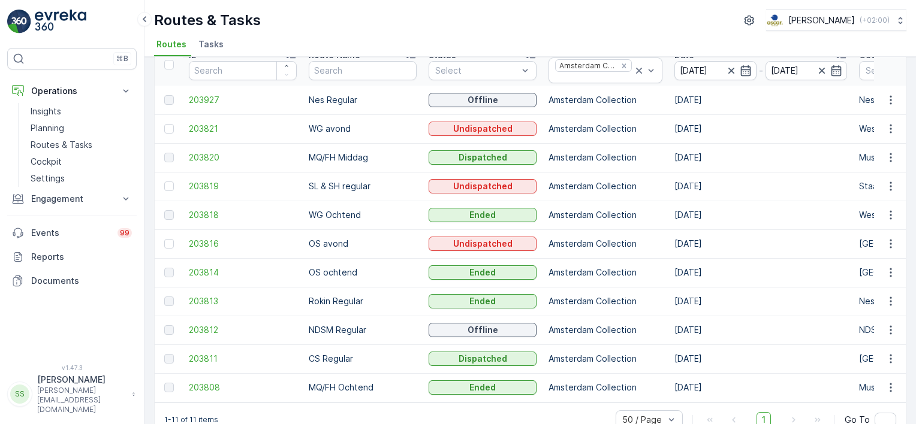
click at [188, 125] on td "203821" at bounding box center [243, 128] width 120 height 29
click at [207, 125] on span "203821" at bounding box center [243, 129] width 108 height 12
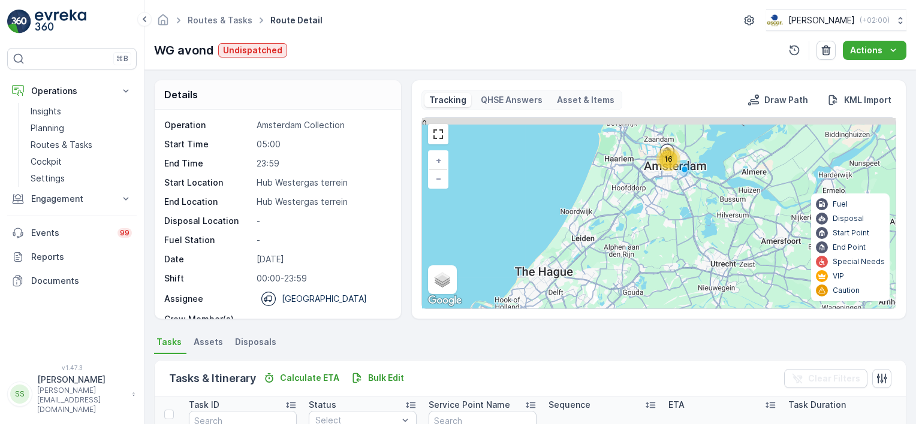
drag, startPoint x: 706, startPoint y: 165, endPoint x: 682, endPoint y: 211, distance: 52.3
click at [682, 211] on div "16 + − Satellite Roadmap Terrain Hybrid Leaflet Keyboard shortcuts Map Data Map…" at bounding box center [658, 213] width 473 height 191
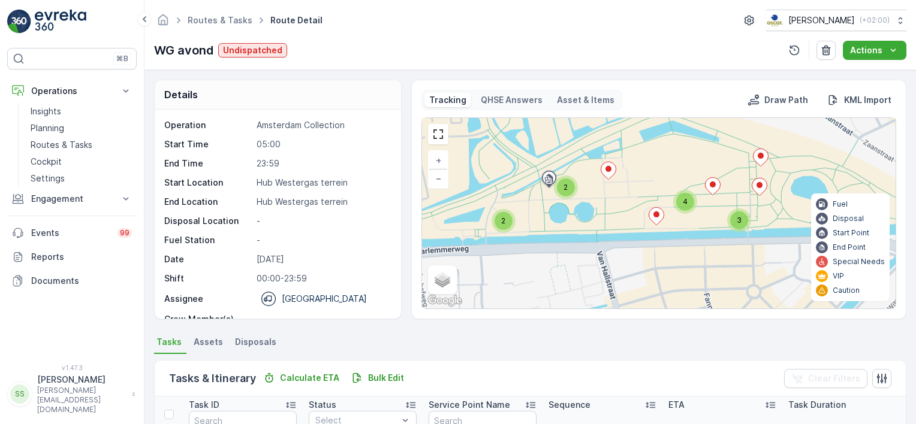
drag, startPoint x: 676, startPoint y: 158, endPoint x: 654, endPoint y: 232, distance: 77.4
click at [654, 232] on div "2 2 3 4 + − Satellite Roadmap Terrain Hybrid Leaflet Keyboard shortcuts Map Dat…" at bounding box center [658, 213] width 473 height 191
click at [468, 45] on div "WG avond Undispatched Actions" at bounding box center [530, 50] width 752 height 19
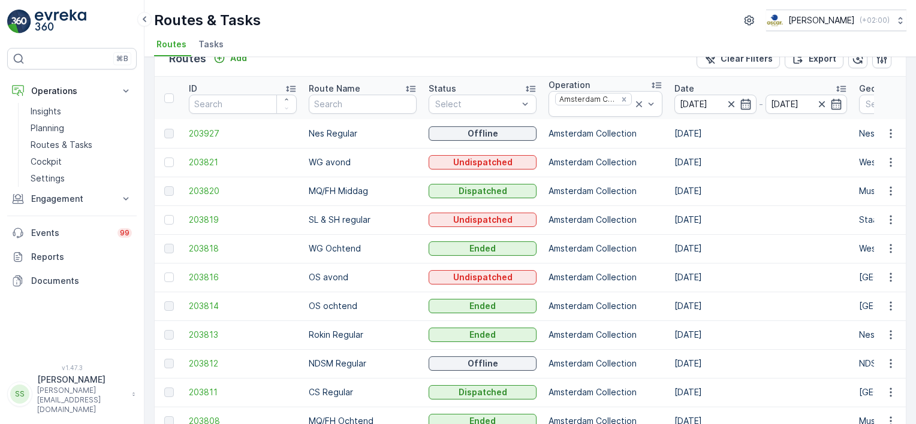
scroll to position [86, 0]
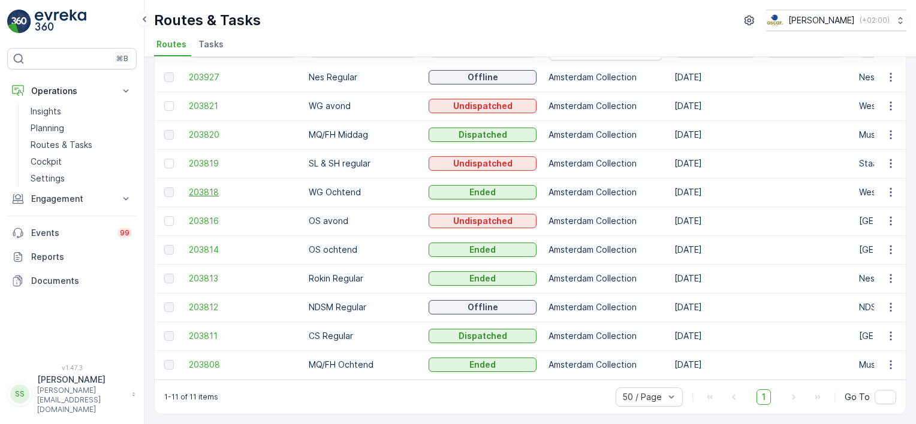
click at [207, 189] on span "203818" at bounding box center [243, 192] width 108 height 12
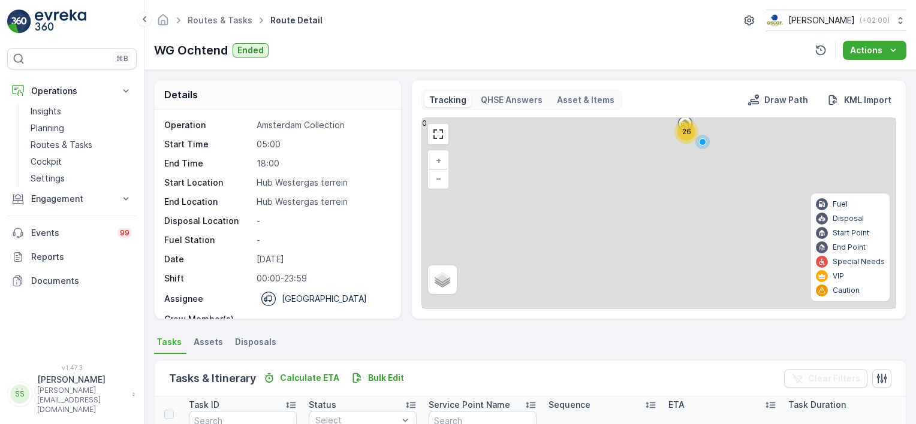
scroll to position [37, 0]
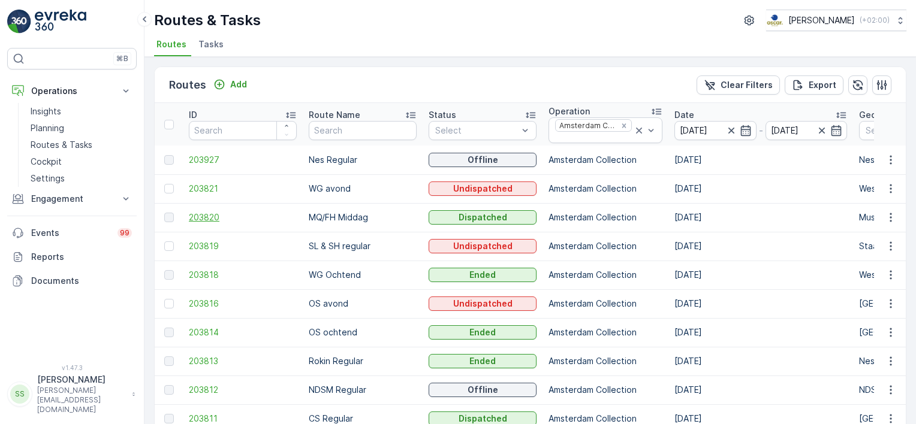
click at [214, 213] on span "203820" at bounding box center [243, 217] width 108 height 12
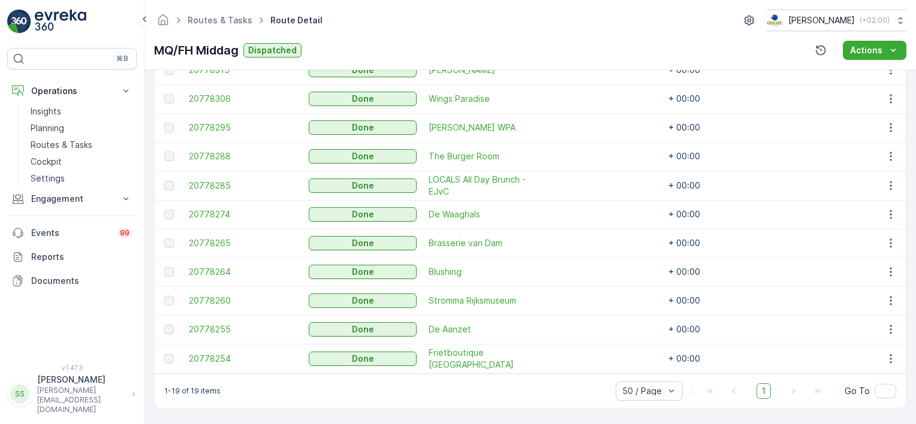
scroll to position [252, 0]
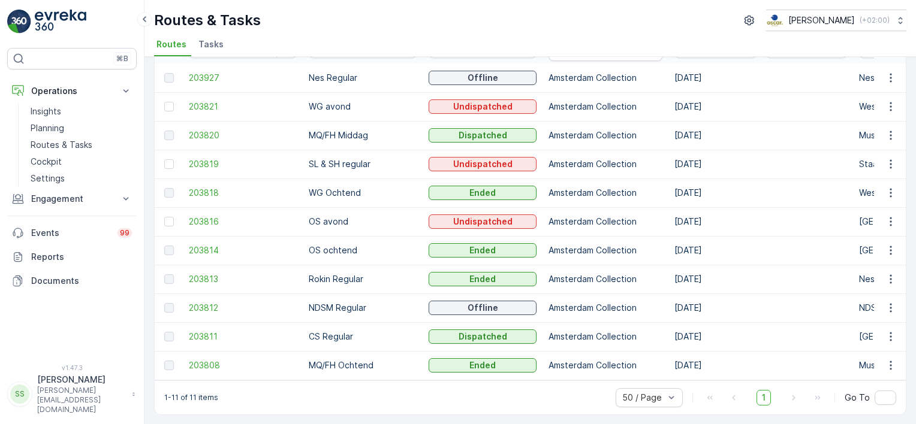
scroll to position [86, 0]
click at [205, 359] on span "203808" at bounding box center [243, 365] width 108 height 12
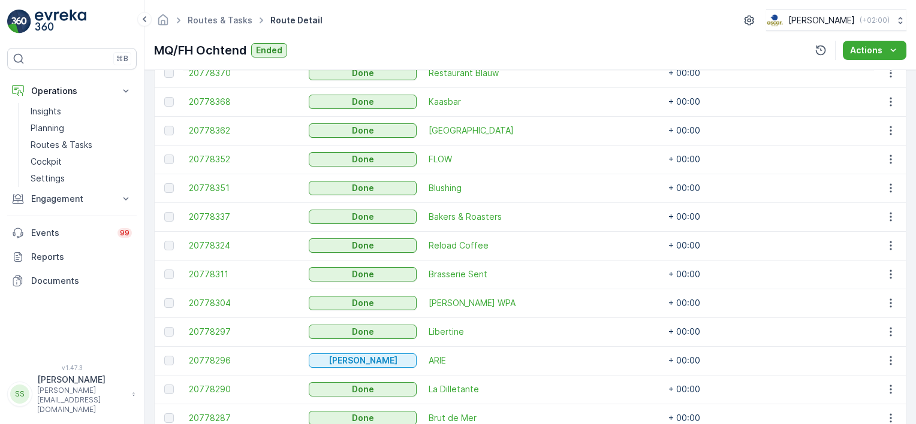
scroll to position [553, 0]
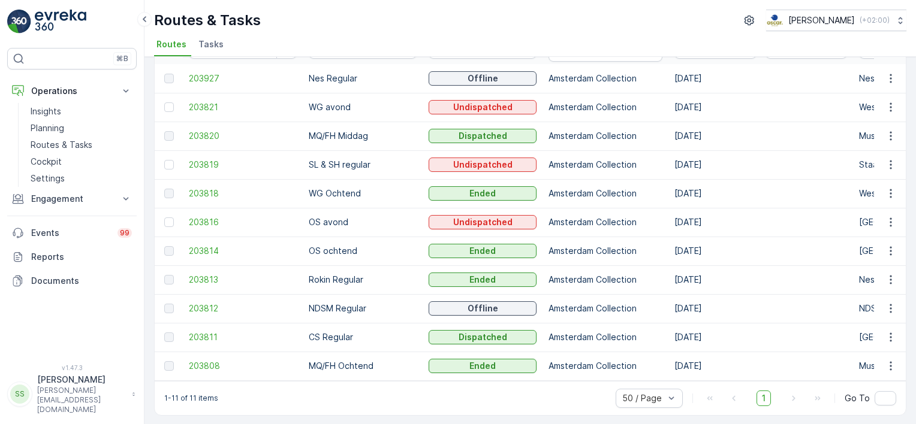
scroll to position [86, 0]
click at [211, 217] on span "203816" at bounding box center [243, 221] width 108 height 12
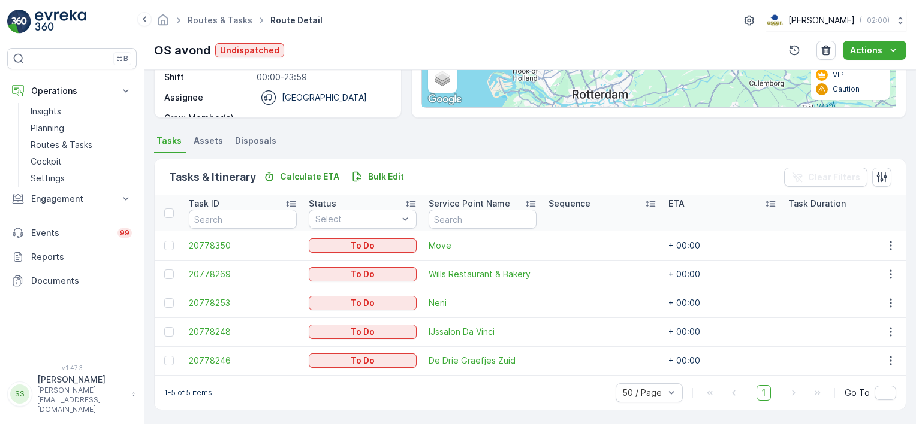
scroll to position [213, 0]
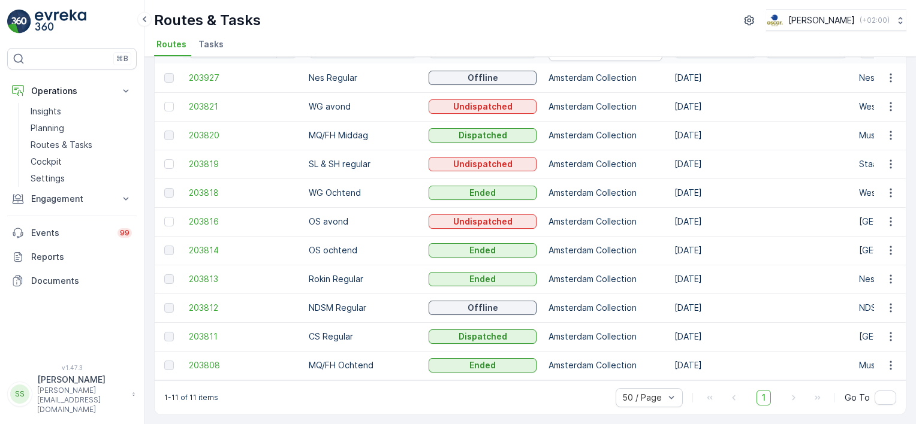
scroll to position [86, 0]
click at [226, 273] on span "203813" at bounding box center [243, 279] width 108 height 12
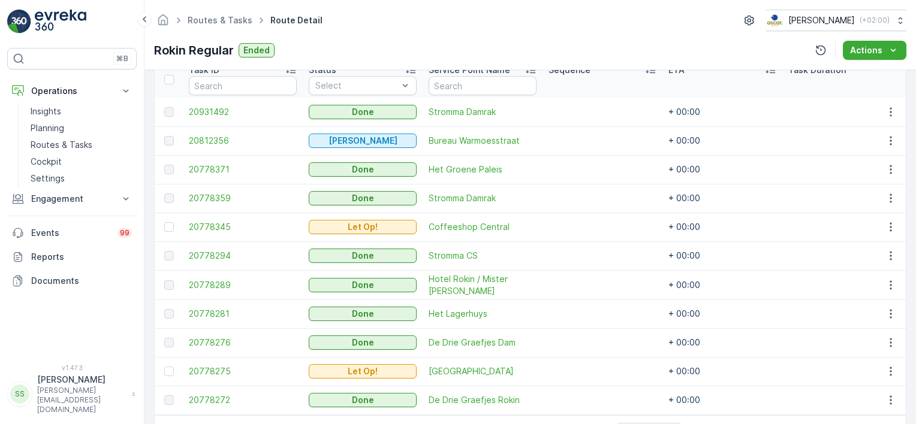
scroll to position [266, 0]
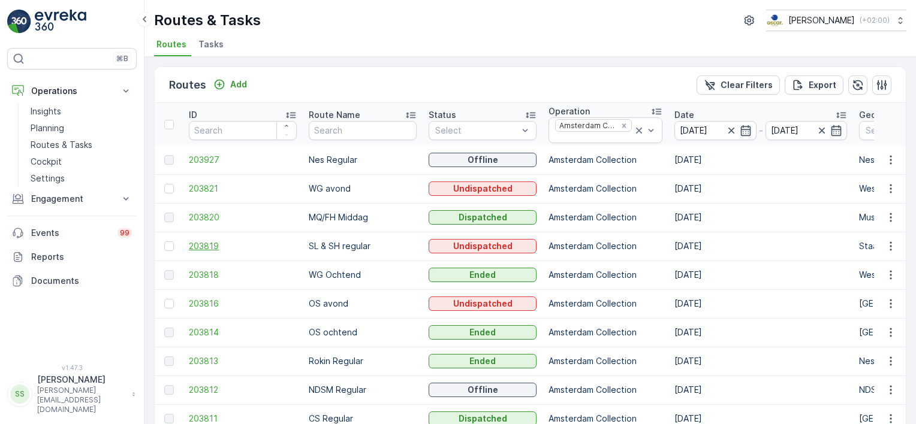
scroll to position [86, 0]
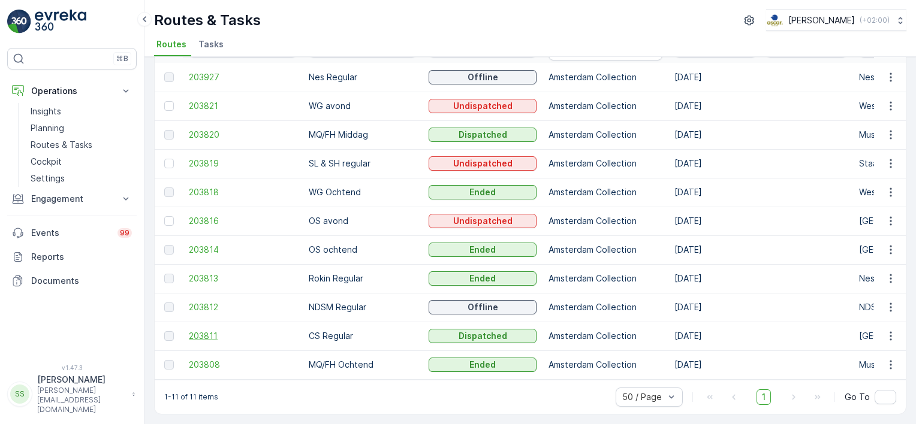
click at [205, 330] on span "203811" at bounding box center [243, 336] width 108 height 12
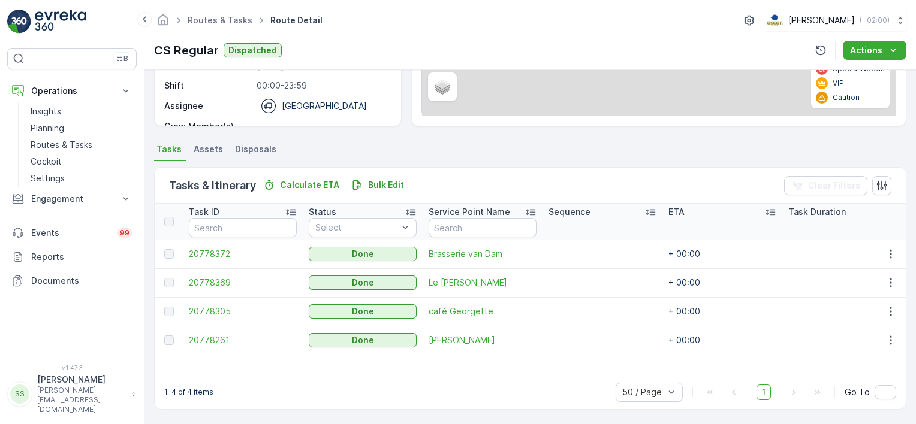
scroll to position [199, 0]
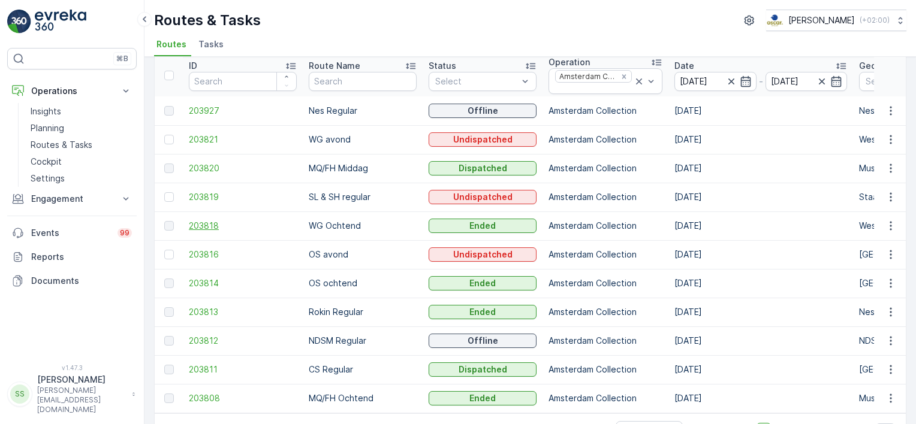
scroll to position [86, 0]
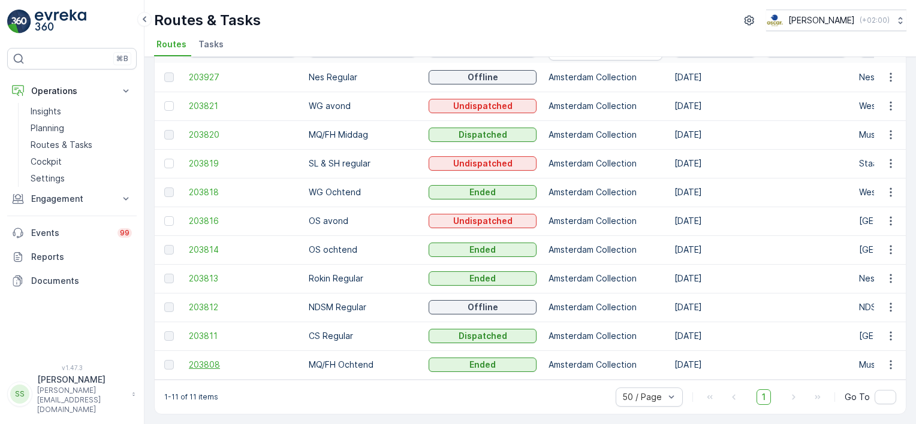
click at [206, 359] on span "203808" at bounding box center [243, 365] width 108 height 12
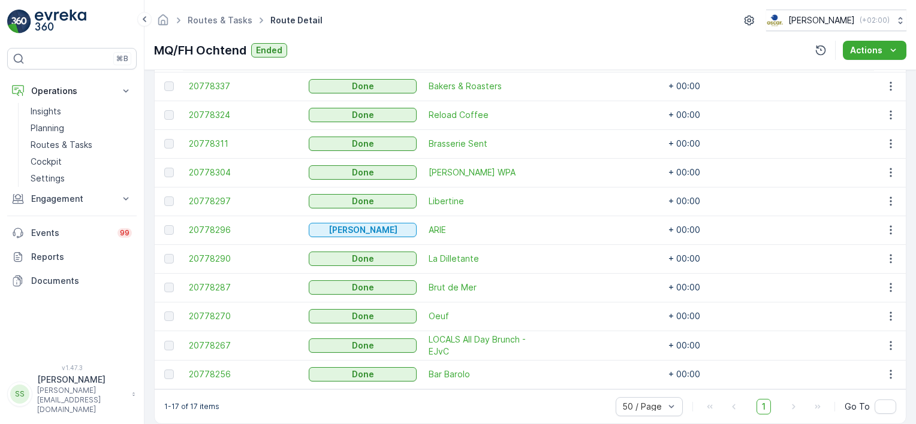
scroll to position [553, 0]
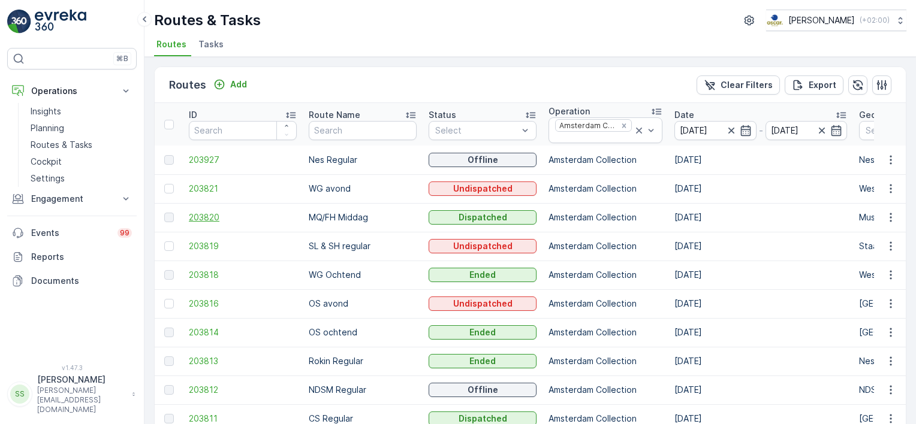
click at [213, 217] on span "203820" at bounding box center [243, 217] width 108 height 12
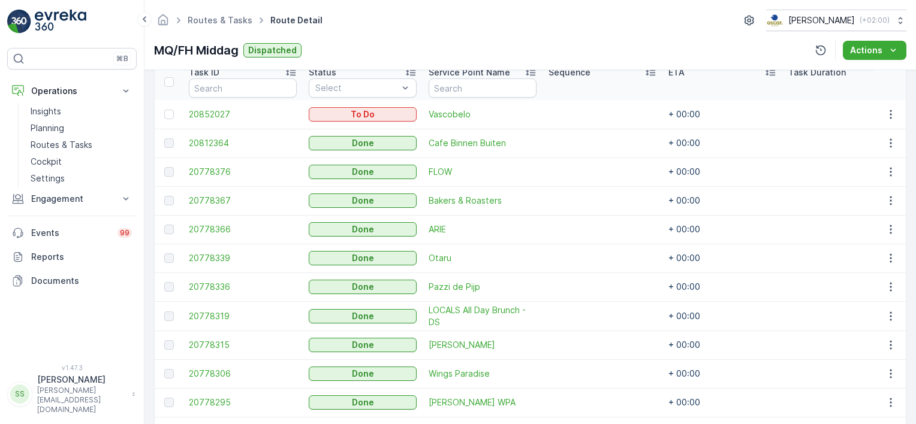
scroll to position [359, 0]
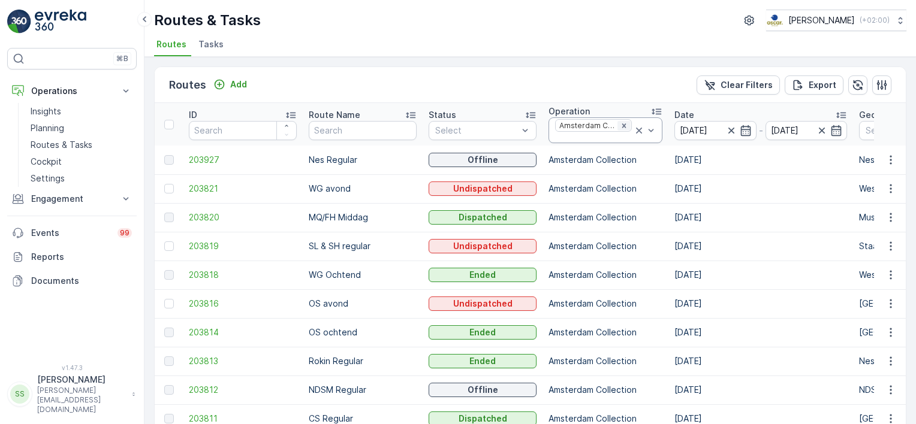
click at [621, 125] on icon "Remove Amsterdam Collection" at bounding box center [624, 126] width 8 height 8
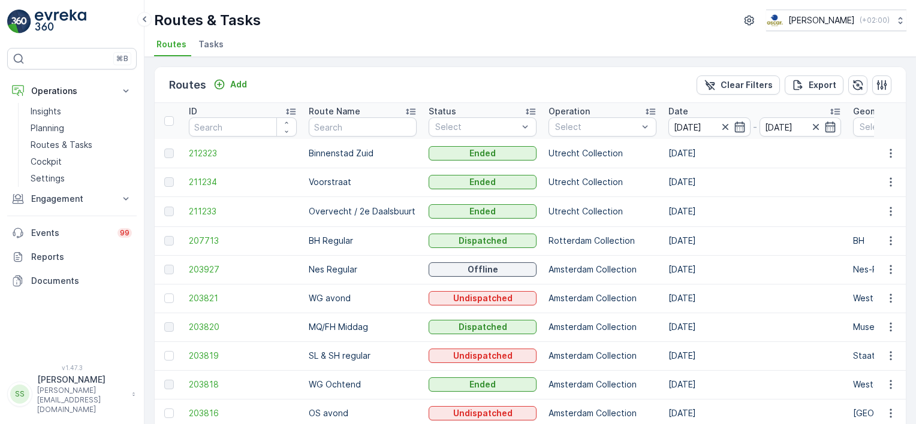
drag, startPoint x: 612, startPoint y: 117, endPoint x: 612, endPoint y: 124, distance: 6.6
click at [612, 124] on div at bounding box center [596, 127] width 85 height 10
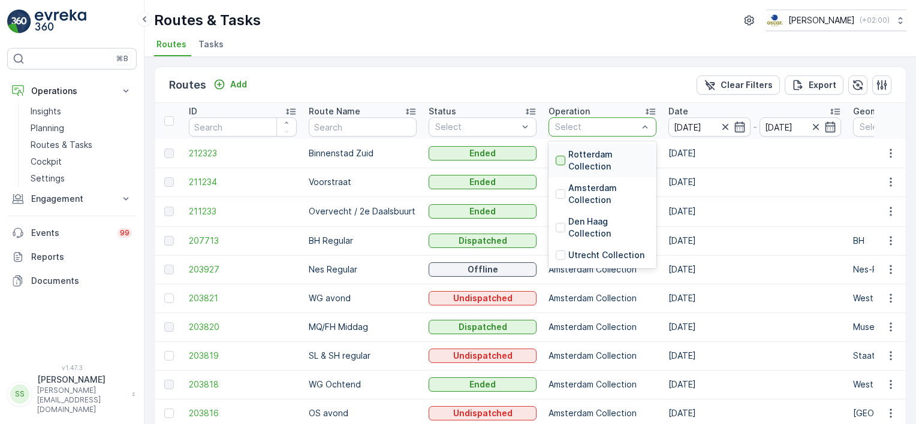
click at [561, 158] on div at bounding box center [560, 161] width 10 height 10
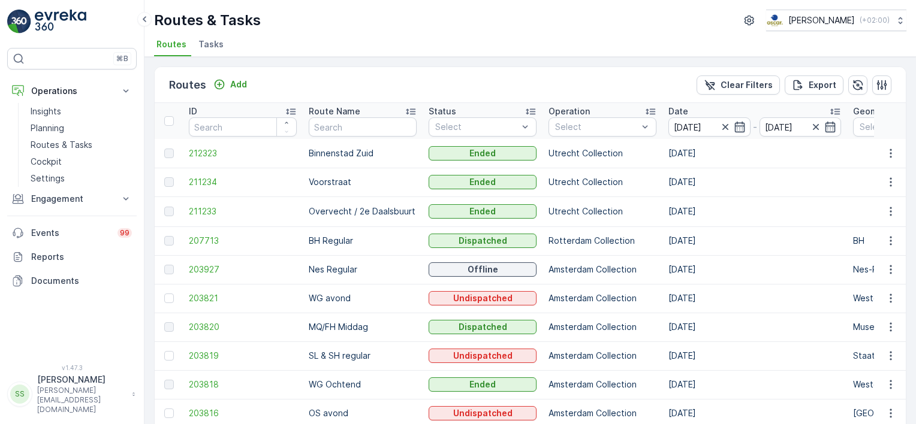
click at [539, 94] on div "Routes Add Clear Filters Export" at bounding box center [530, 85] width 751 height 36
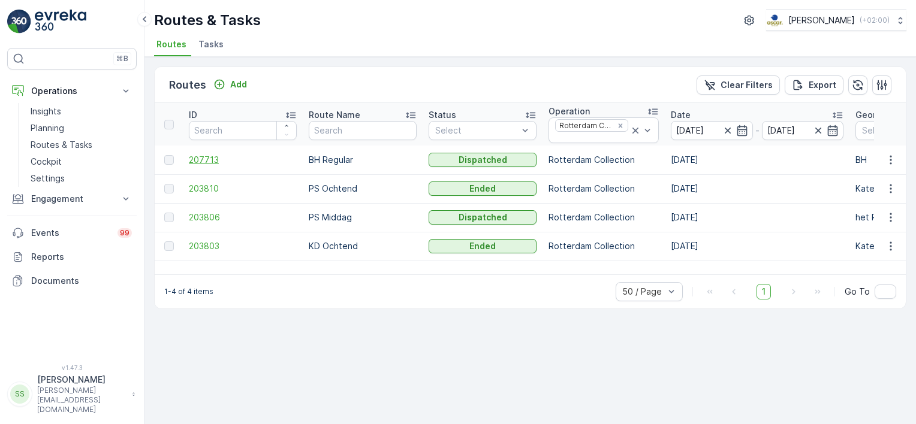
click at [197, 155] on span "207713" at bounding box center [243, 160] width 108 height 12
click at [197, 220] on span "203806" at bounding box center [243, 217] width 108 height 12
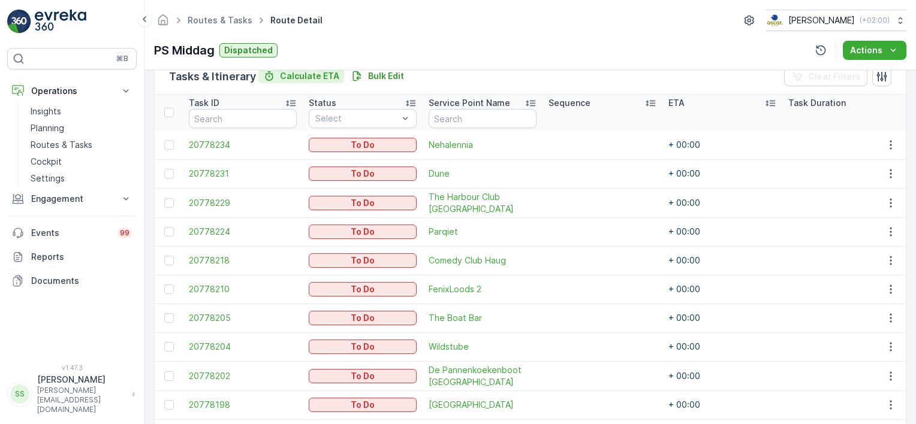
scroll to position [199, 0]
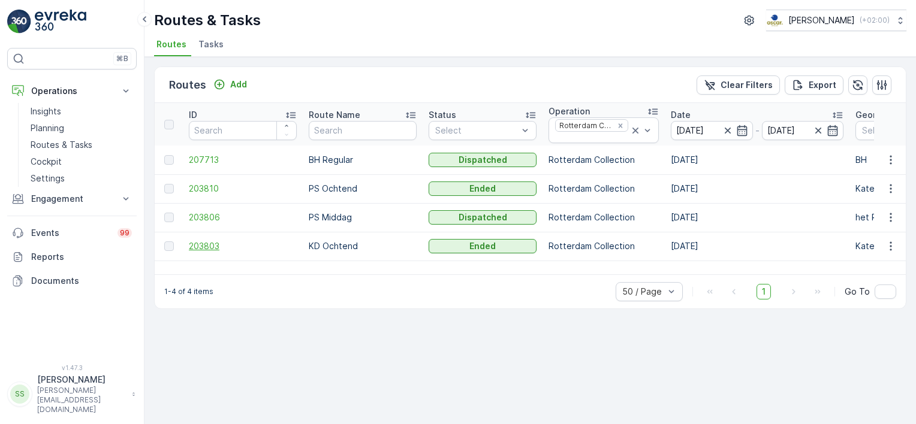
click at [211, 246] on span "203803" at bounding box center [243, 246] width 108 height 12
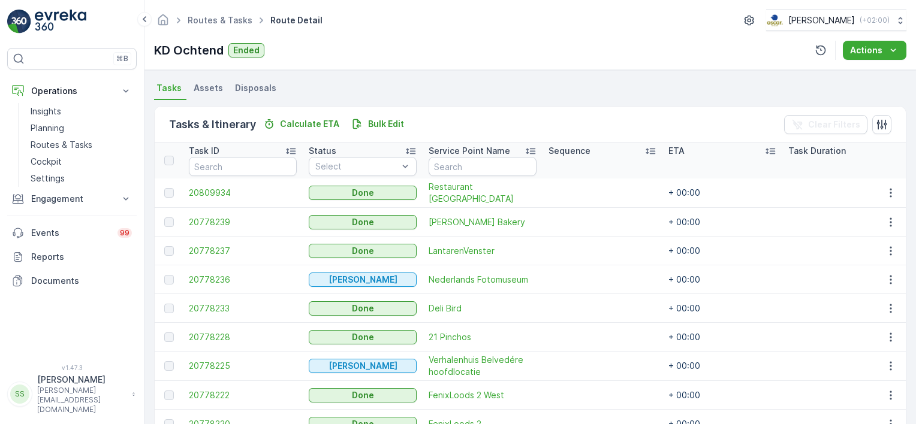
scroll to position [554, 0]
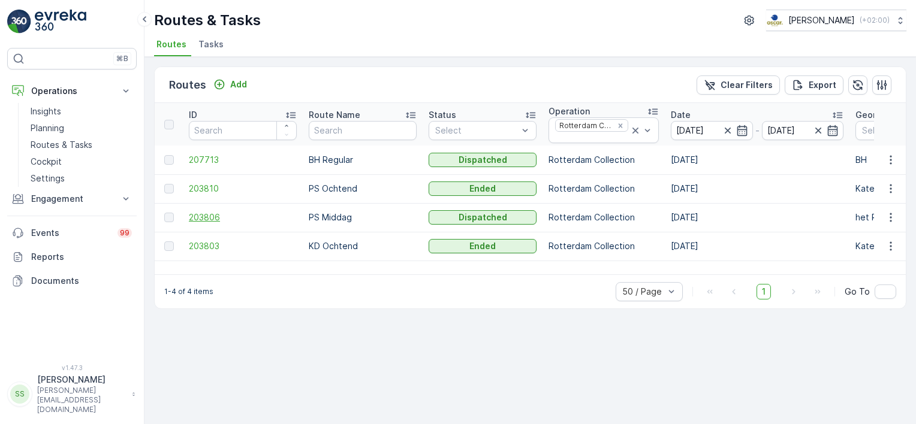
click at [195, 216] on span "203806" at bounding box center [243, 217] width 108 height 12
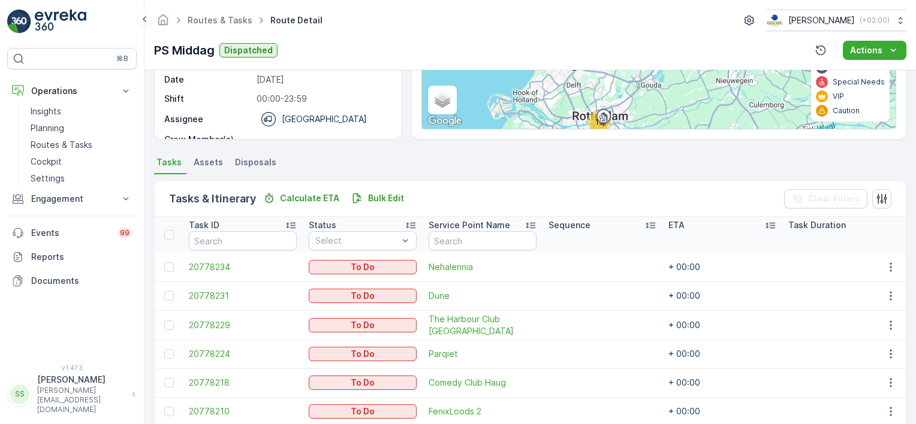
scroll to position [180, 0]
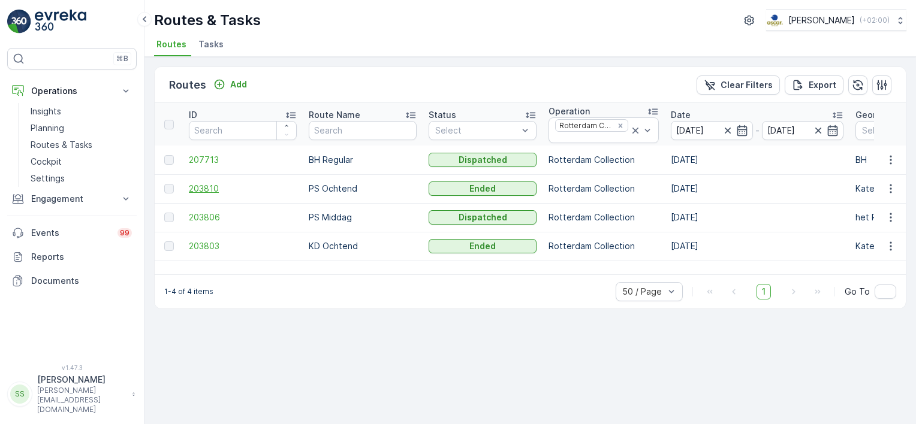
click at [200, 188] on span "203810" at bounding box center [243, 189] width 108 height 12
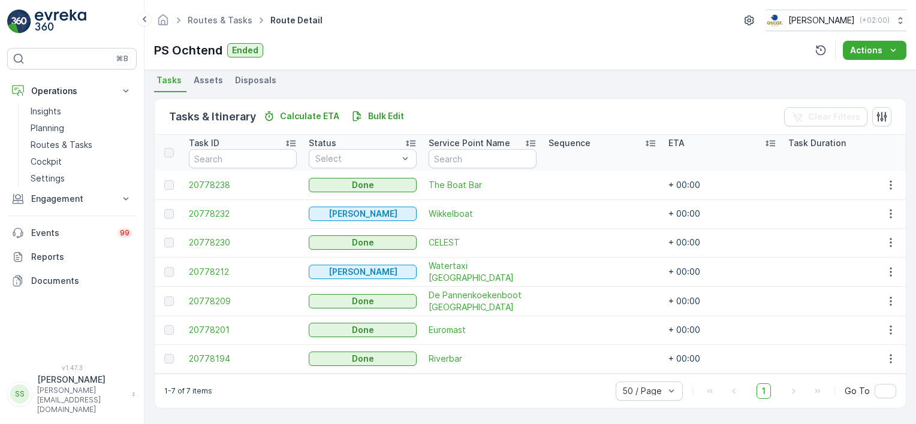
scroll to position [265, 0]
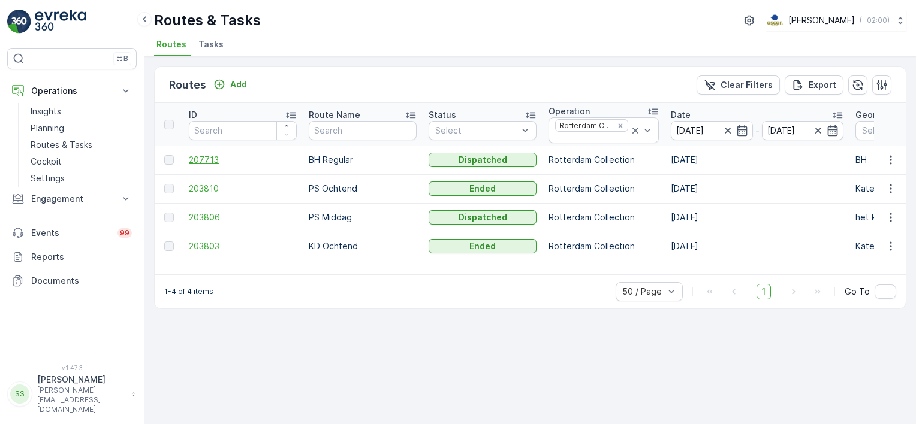
click at [208, 155] on span "207713" at bounding box center [243, 160] width 108 height 12
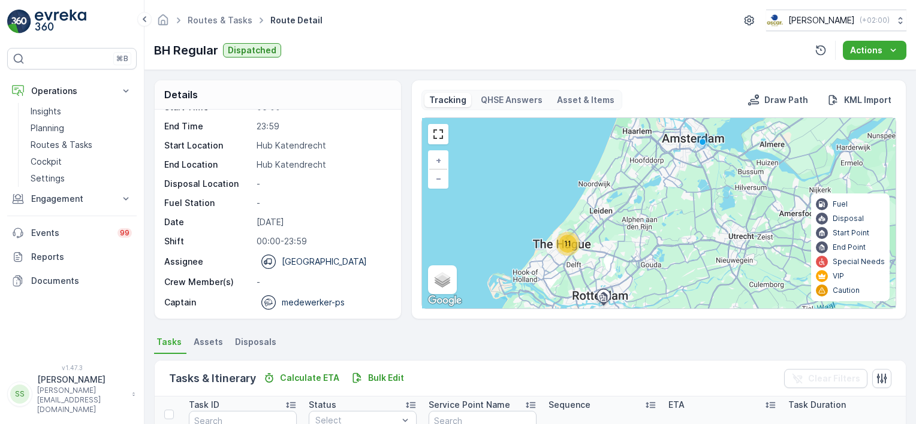
scroll to position [240, 0]
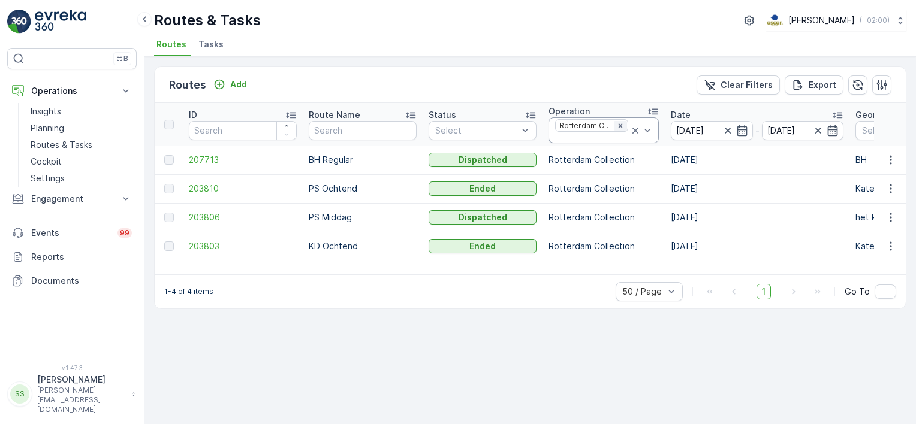
click at [618, 123] on icon "Remove Rotterdam Collection" at bounding box center [620, 125] width 4 height 4
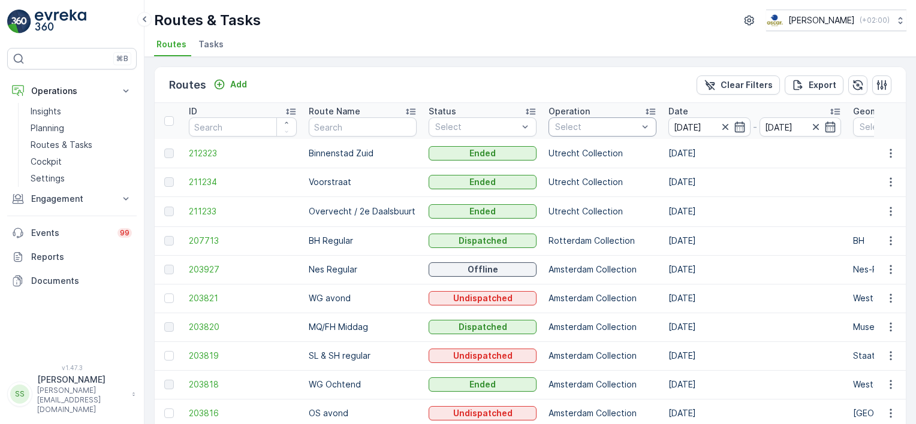
click at [602, 132] on div "Select" at bounding box center [602, 126] width 108 height 19
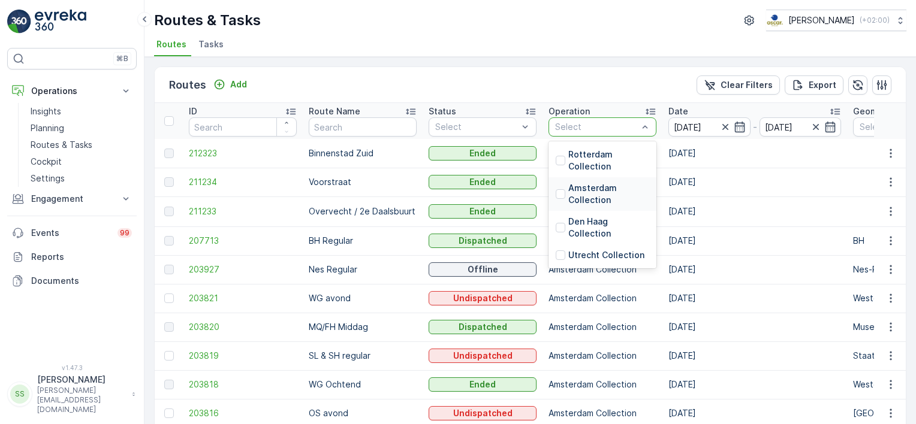
click at [564, 191] on div at bounding box center [560, 194] width 10 height 10
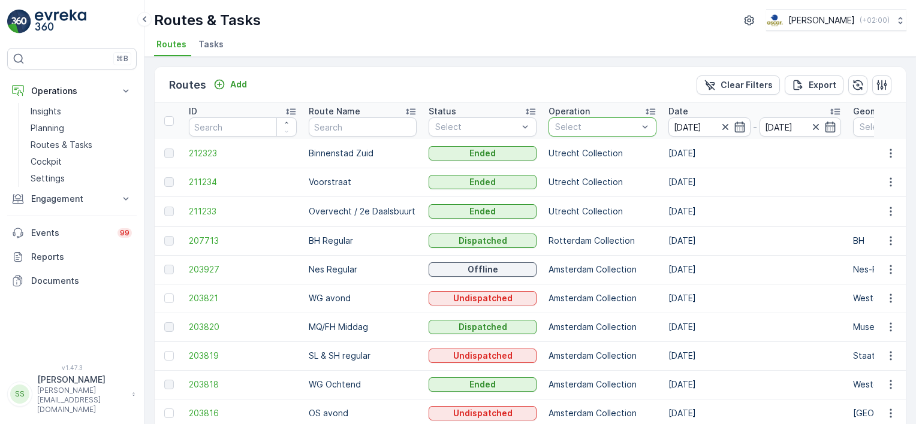
click at [565, 86] on div "Routes Add Clear Filters Export" at bounding box center [530, 85] width 751 height 36
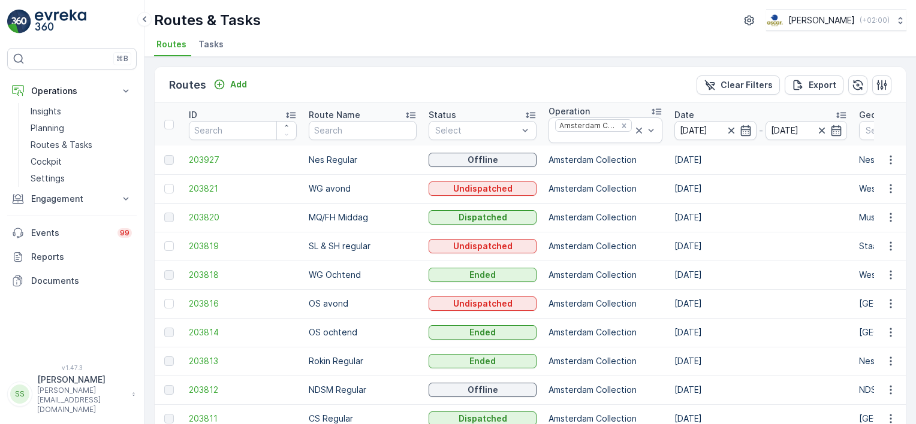
drag, startPoint x: 313, startPoint y: 75, endPoint x: 290, endPoint y: 79, distance: 23.7
click at [314, 74] on div "Routes Add Clear Filters Export" at bounding box center [530, 85] width 751 height 36
click at [209, 43] on span "Tasks" at bounding box center [210, 44] width 25 height 12
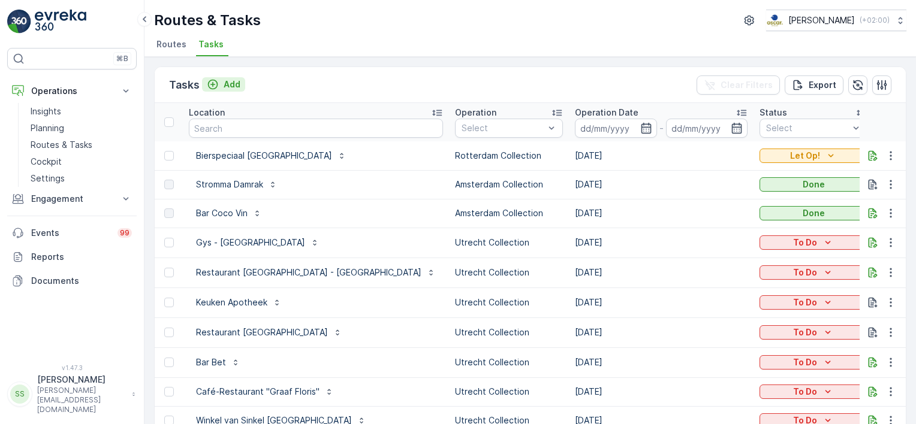
click at [228, 83] on p "Add" at bounding box center [231, 84] width 17 height 12
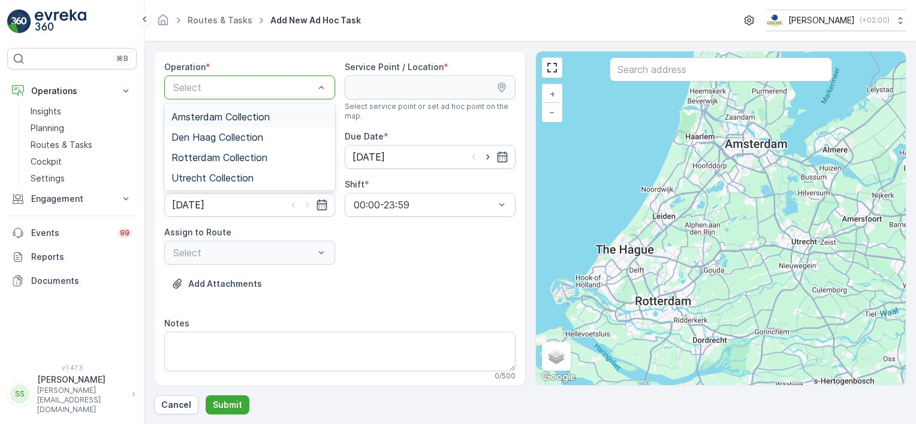
click at [202, 115] on span "Amsterdam Collection" at bounding box center [220, 116] width 98 height 11
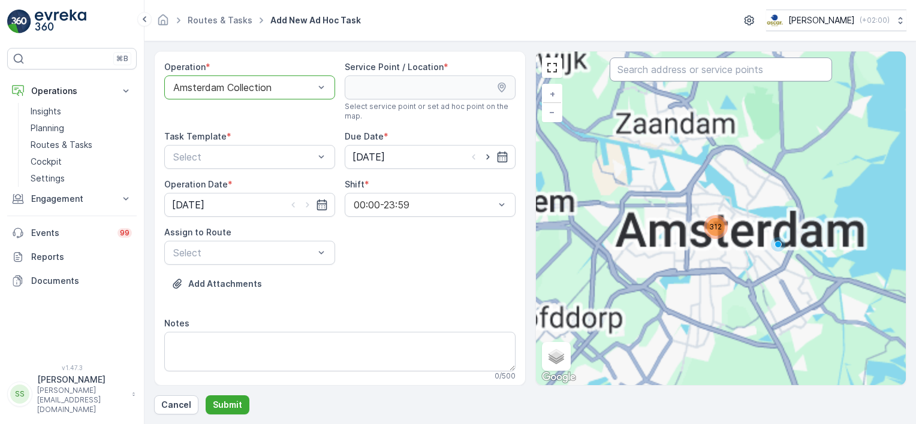
click at [694, 72] on input "text" at bounding box center [720, 70] width 222 height 24
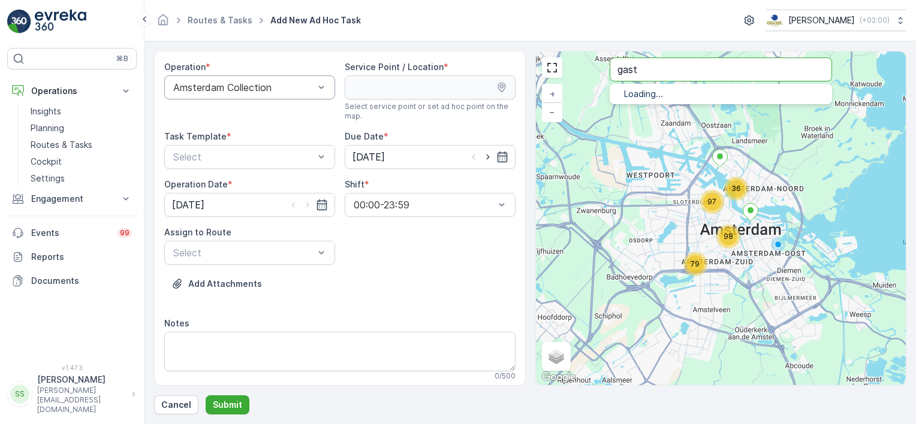
type input "gast"
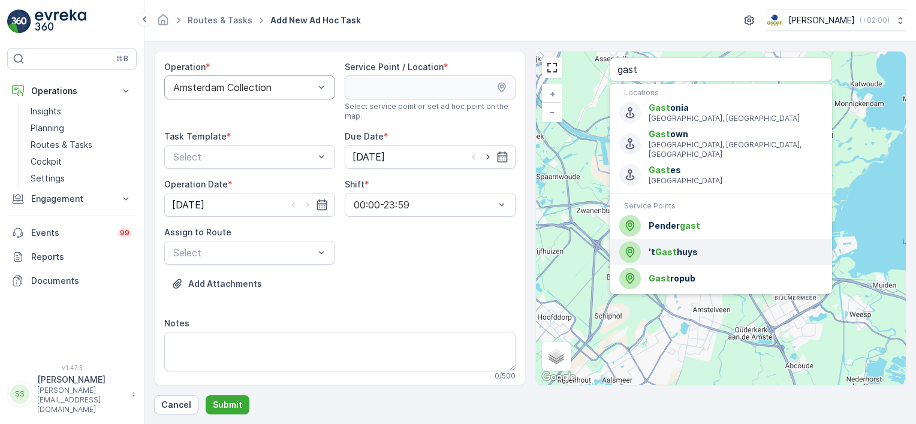
click at [681, 246] on span "'t Gast huys" at bounding box center [735, 252] width 174 height 12
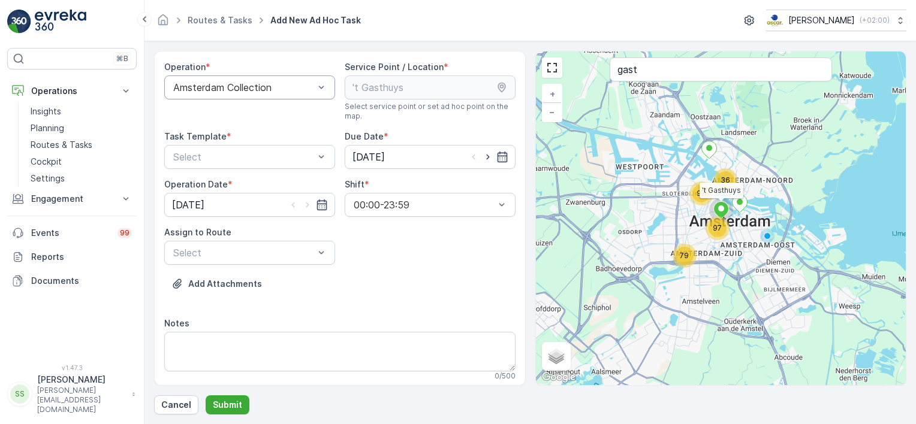
click at [411, 279] on div "Add Attachments" at bounding box center [339, 291] width 351 height 34
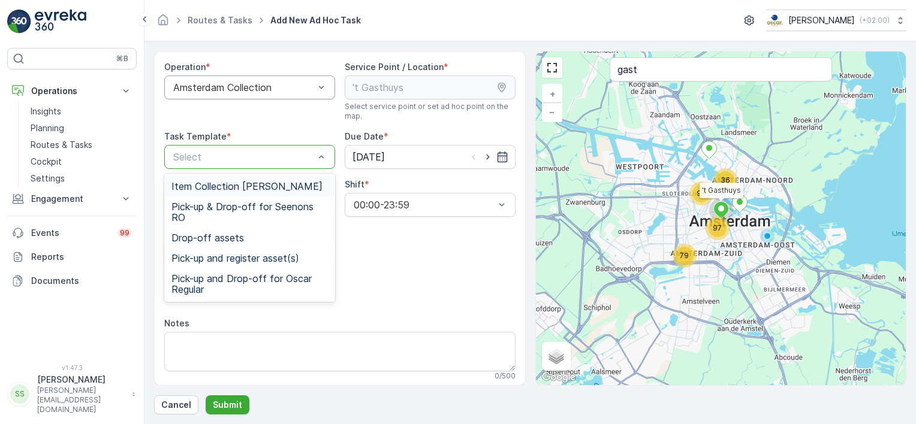
click at [270, 153] on div at bounding box center [243, 157] width 143 height 11
click at [229, 185] on span "Item Collection [PERSON_NAME]" at bounding box center [246, 186] width 151 height 11
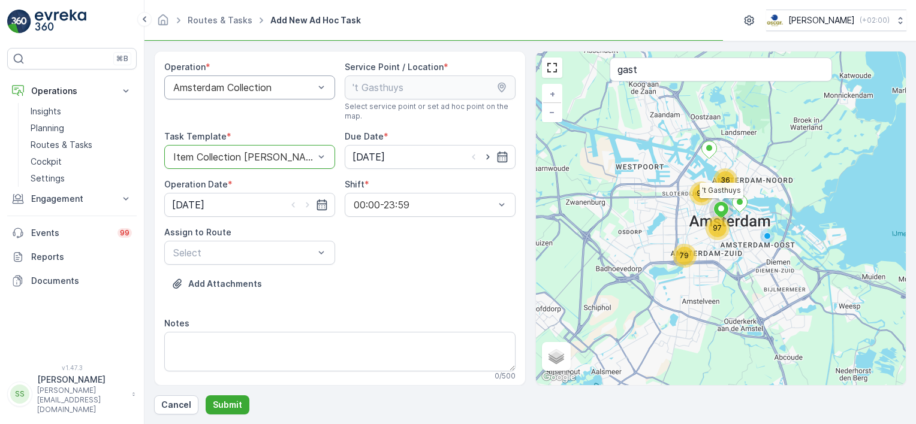
click at [455, 299] on div "Add Attachments" at bounding box center [339, 291] width 351 height 34
click at [486, 155] on icon "button" at bounding box center [487, 157] width 3 height 5
type input "[DATE]"
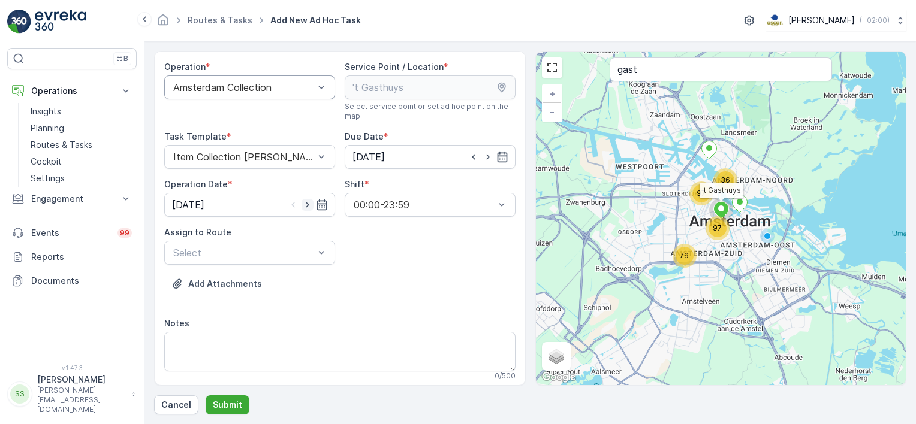
click at [307, 202] on icon "button" at bounding box center [307, 205] width 12 height 12
type input "[DATE]"
click at [412, 261] on div "Operation * Amsterdam Collection Service Point / Location * Select service poin…" at bounding box center [339, 363] width 351 height 604
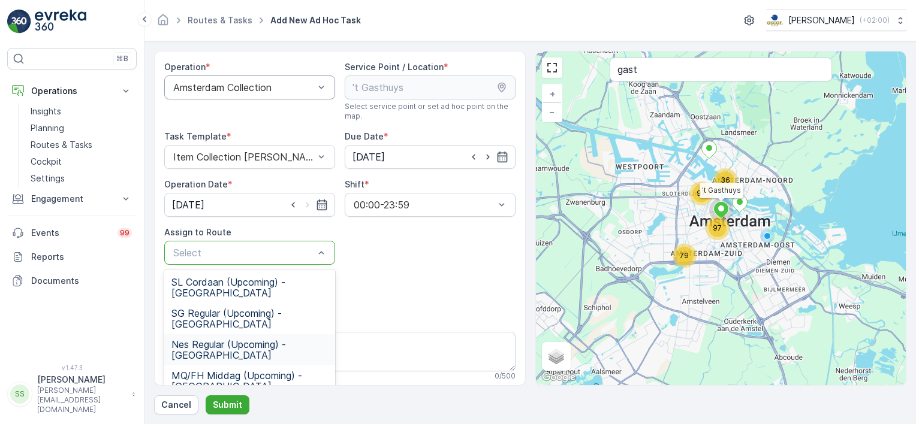
click at [209, 340] on span "Nes Regular (Upcoming) - Amsterdam" at bounding box center [249, 350] width 156 height 22
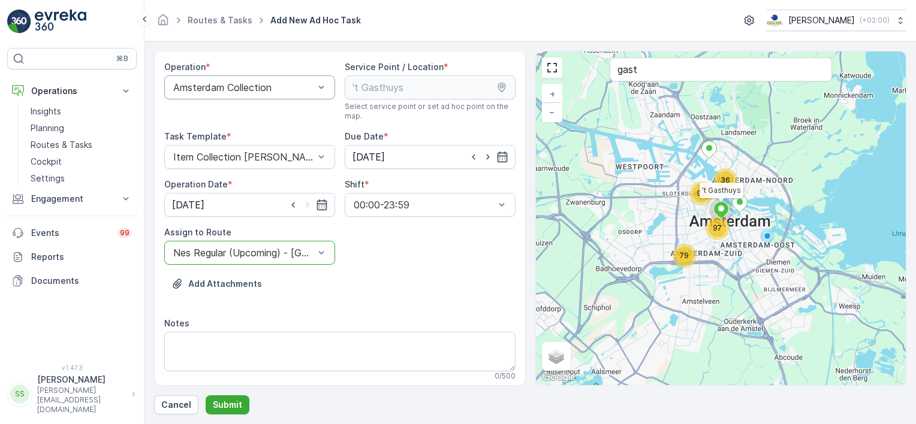
click at [443, 261] on div "Operation * Amsterdam Collection Service Point / Location * Select service poin…" at bounding box center [339, 363] width 351 height 604
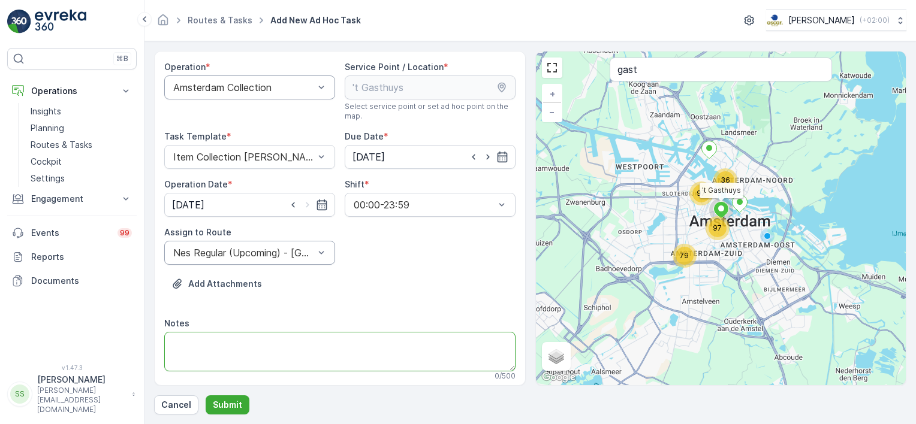
click at [205, 346] on textarea "Notes" at bounding box center [339, 352] width 351 height 40
type textarea "Graag 1 extra glaskrat bij de klant neerzetten + 2x 60L rollen PD meenemen voor…"
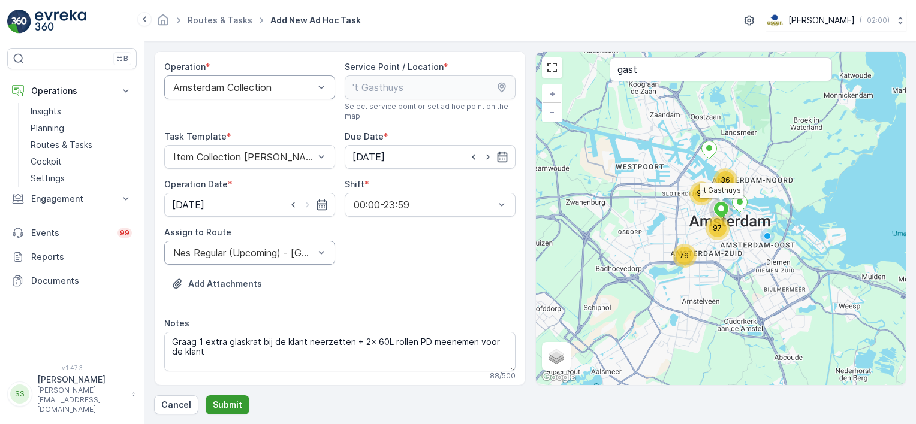
click at [224, 401] on p "Submit" at bounding box center [227, 405] width 29 height 12
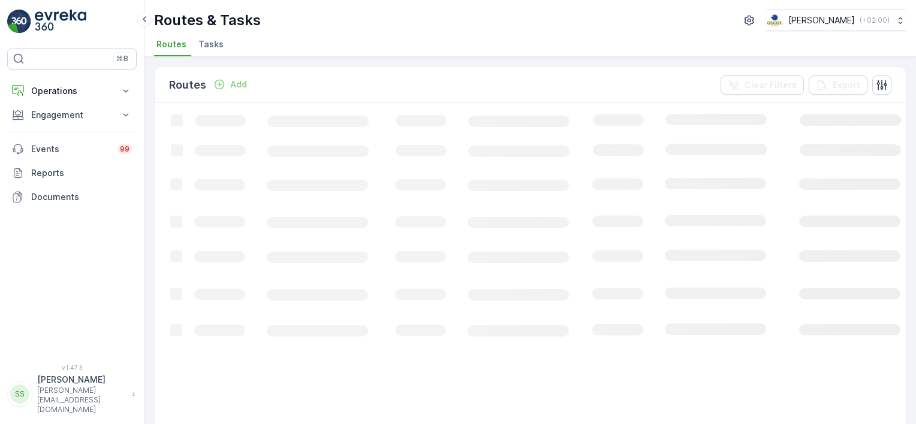
click at [211, 50] on li "Tasks" at bounding box center [212, 46] width 32 height 20
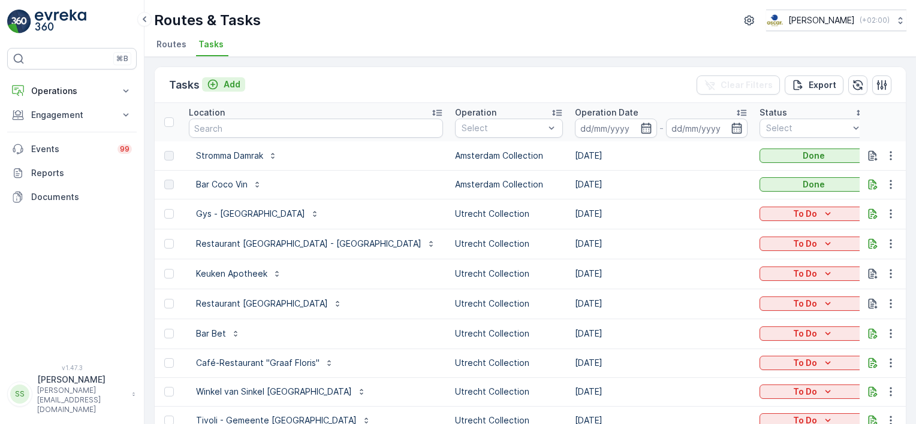
click at [238, 88] on p "Add" at bounding box center [231, 84] width 17 height 12
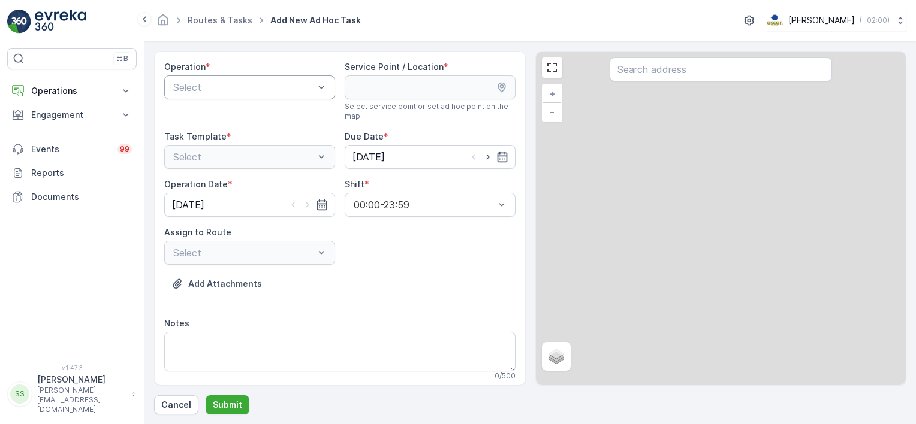
click at [222, 84] on div at bounding box center [243, 87] width 143 height 11
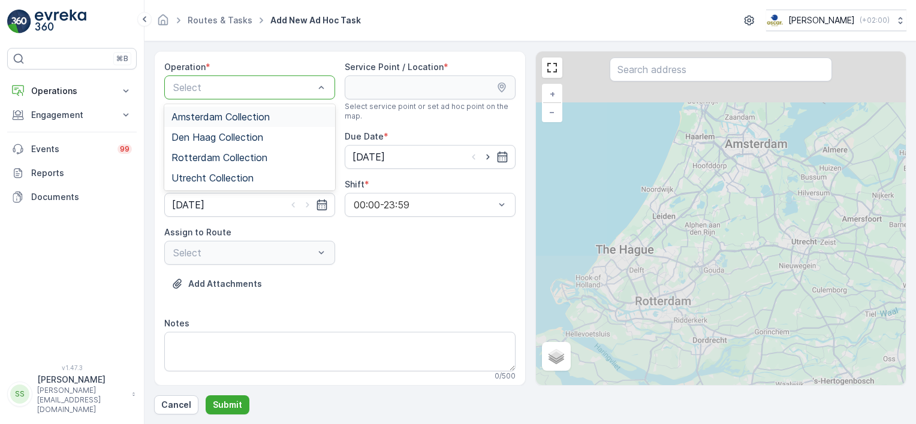
click at [209, 116] on span "Amsterdam Collection" at bounding box center [220, 116] width 98 height 11
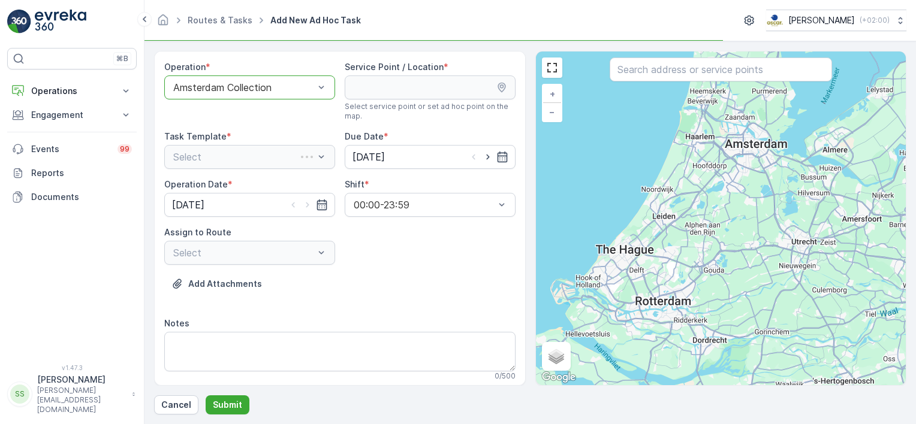
click at [220, 79] on div "Amsterdam Collection" at bounding box center [249, 87] width 171 height 24
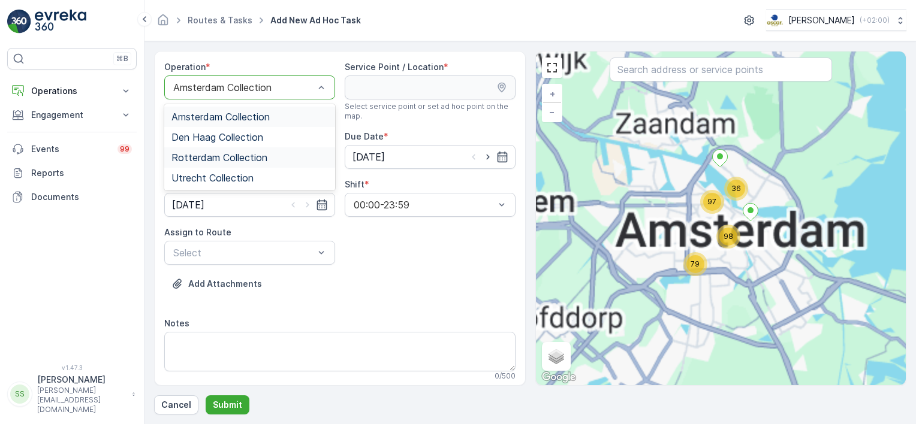
click at [195, 156] on span "Rotterdam Collection" at bounding box center [219, 157] width 96 height 11
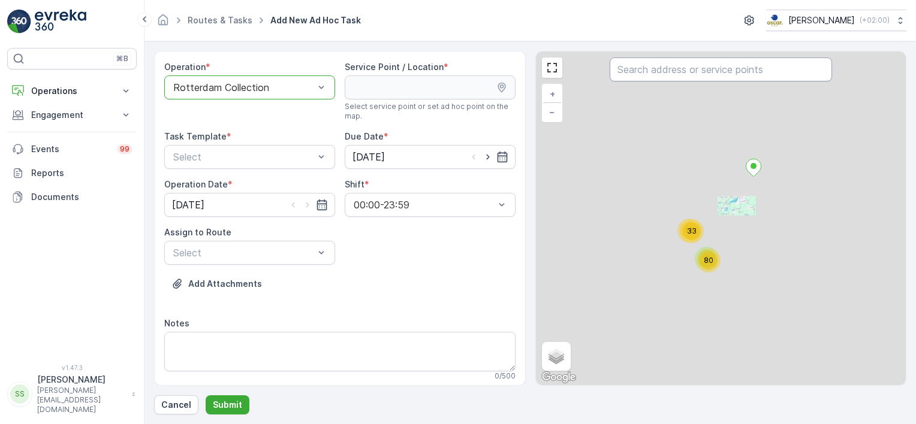
click at [654, 64] on input "text" at bounding box center [720, 70] width 222 height 24
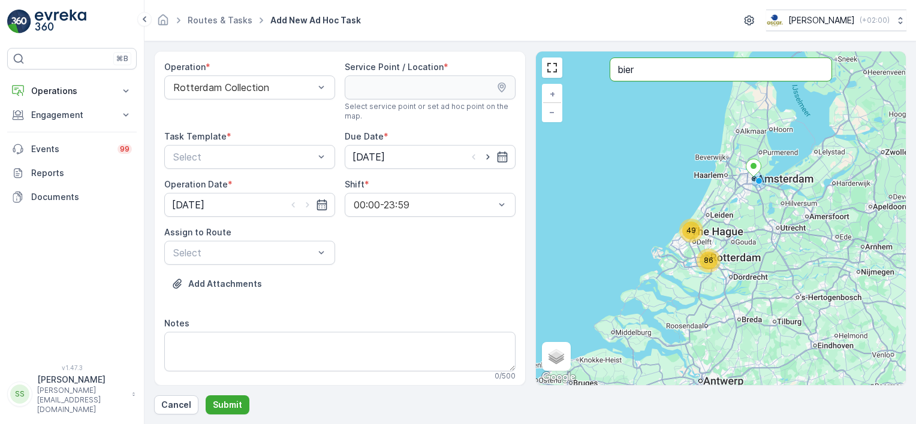
type input "bier"
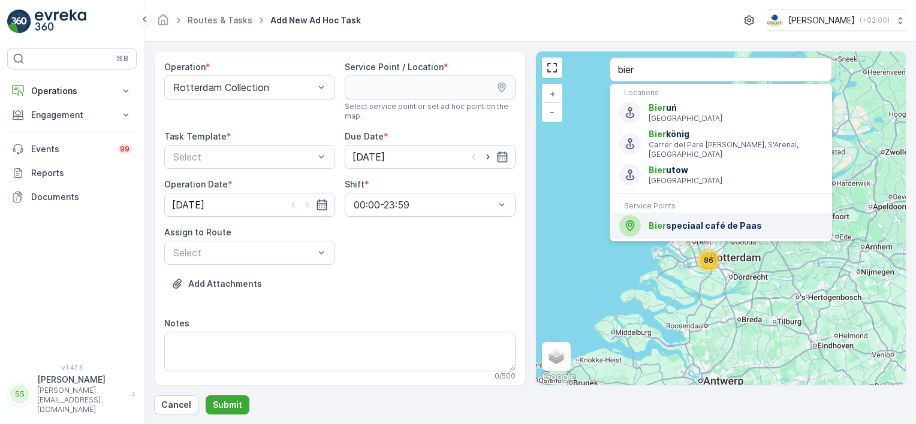
click at [708, 220] on span "Bier speciaal café de Paas" at bounding box center [735, 226] width 174 height 12
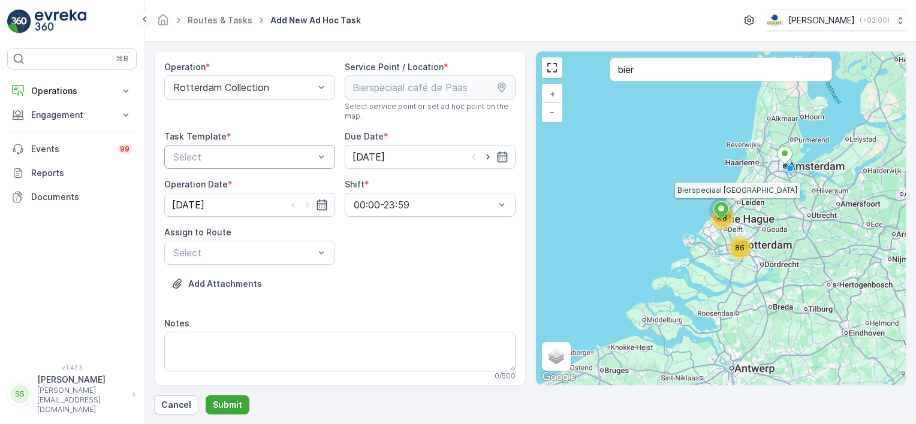
click at [237, 156] on div at bounding box center [243, 157] width 143 height 11
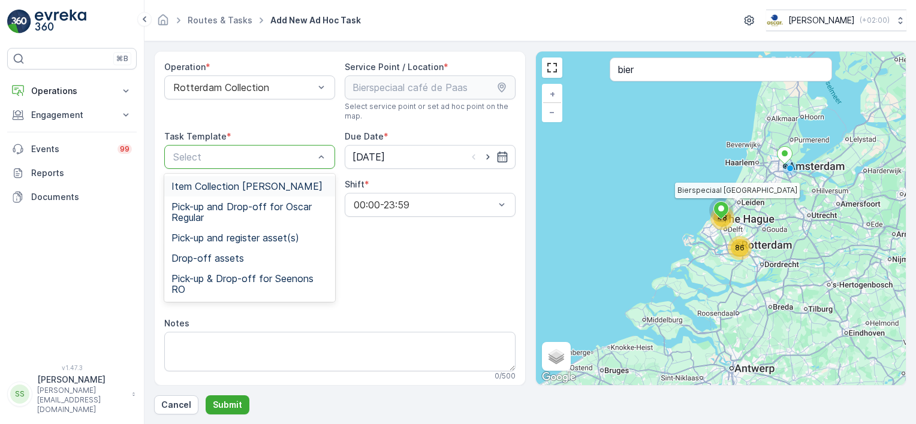
click at [213, 191] on span "Item Collection [PERSON_NAME]" at bounding box center [246, 186] width 151 height 11
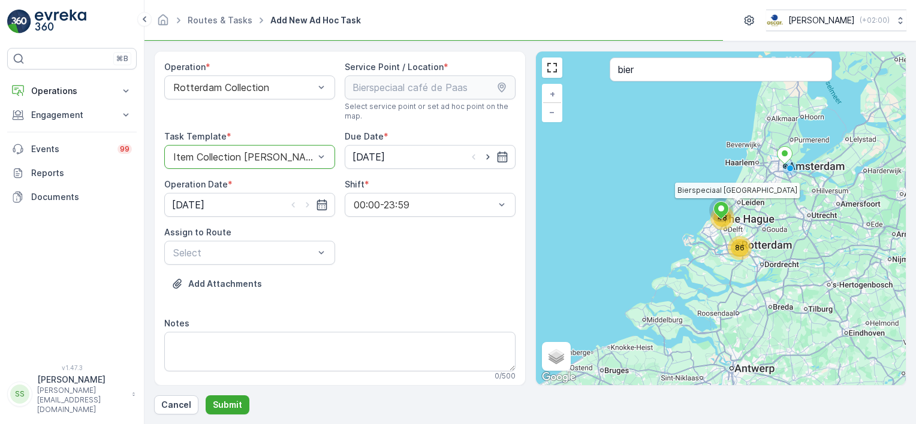
click at [415, 271] on div "Operation * Rotterdam Collection Service Point / Location * Select service poin…" at bounding box center [339, 226] width 351 height 330
click at [482, 156] on icon "button" at bounding box center [488, 157] width 12 height 12
type input "[DATE]"
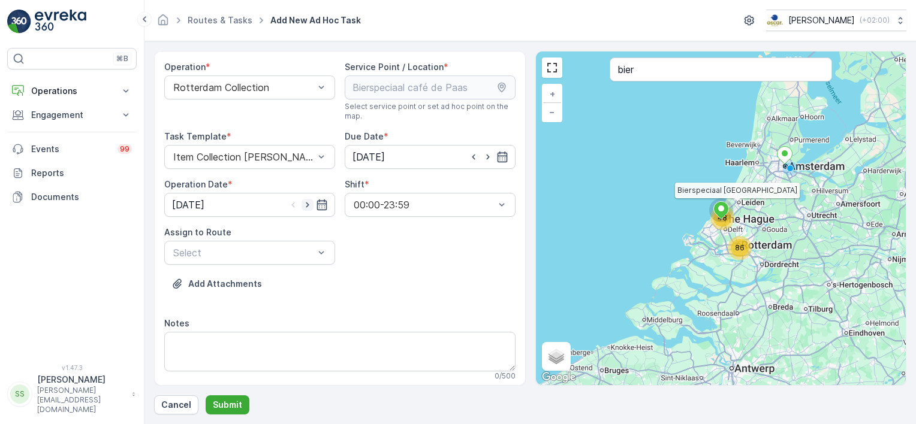
click at [302, 204] on icon "button" at bounding box center [307, 205] width 12 height 12
type input "[DATE]"
click at [412, 271] on div "Operation * Rotterdam Collection Service Point / Location * Select service poin…" at bounding box center [339, 363] width 351 height 604
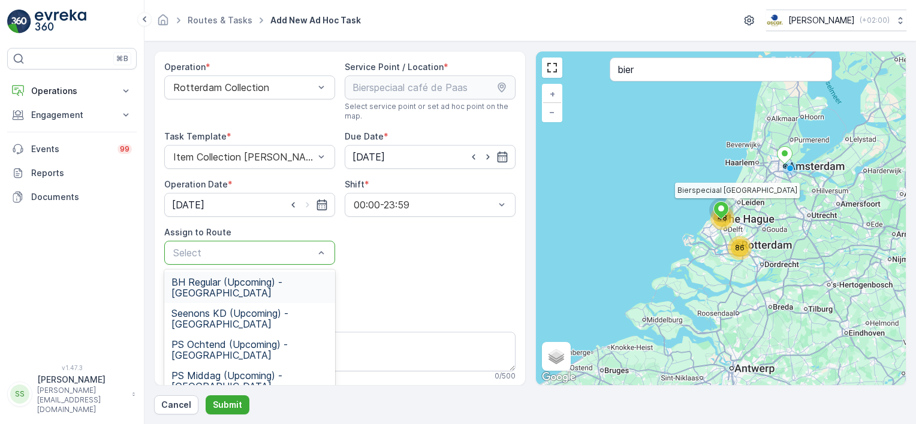
click at [226, 247] on div at bounding box center [243, 252] width 143 height 11
click at [202, 288] on span "BH Regular (Upcoming) - Rotterdam" at bounding box center [249, 288] width 156 height 22
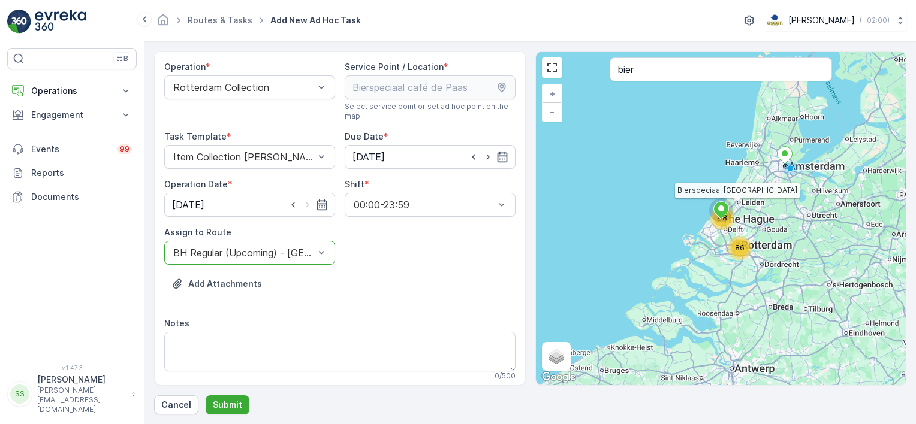
click at [368, 282] on div "Add Attachments" at bounding box center [339, 291] width 351 height 34
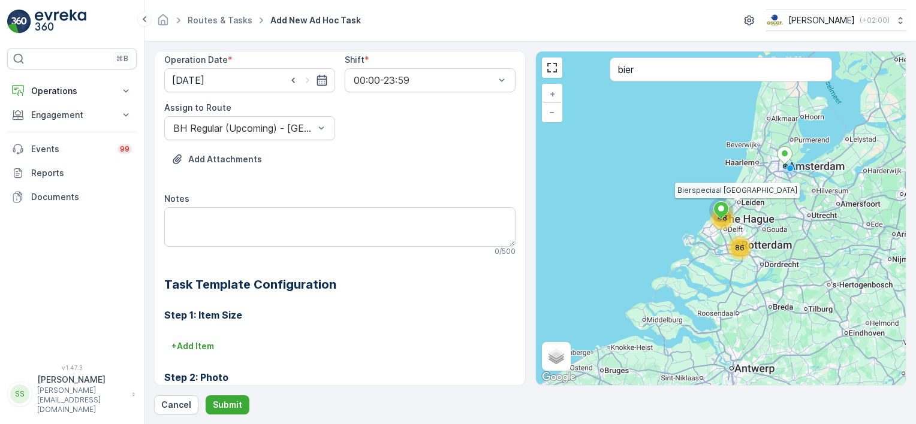
scroll to position [180, 0]
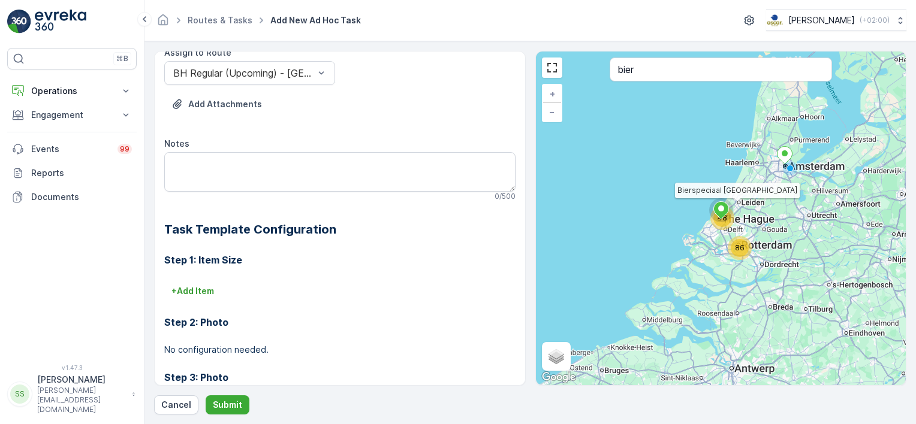
click at [231, 144] on div "Notes" at bounding box center [339, 144] width 351 height 12
click at [223, 168] on textarea "Notes" at bounding box center [339, 172] width 351 height 40
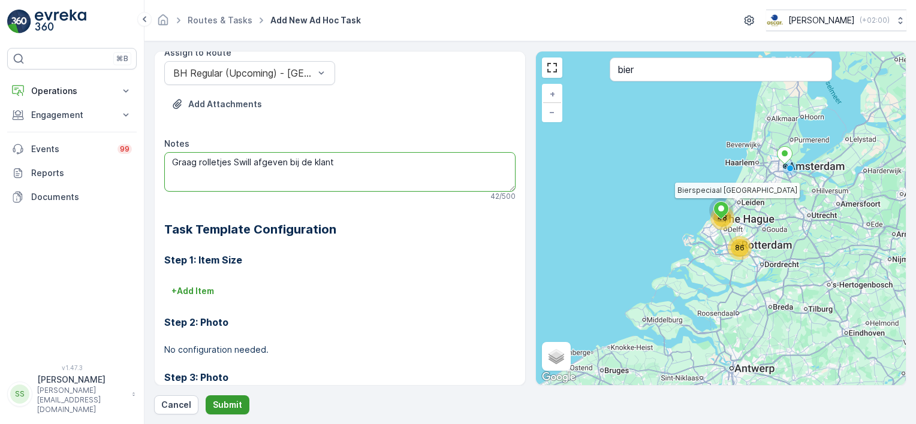
type textarea "Graag rolletjes Swill afgeven bij de klant"
click at [224, 400] on p "Submit" at bounding box center [227, 405] width 29 height 12
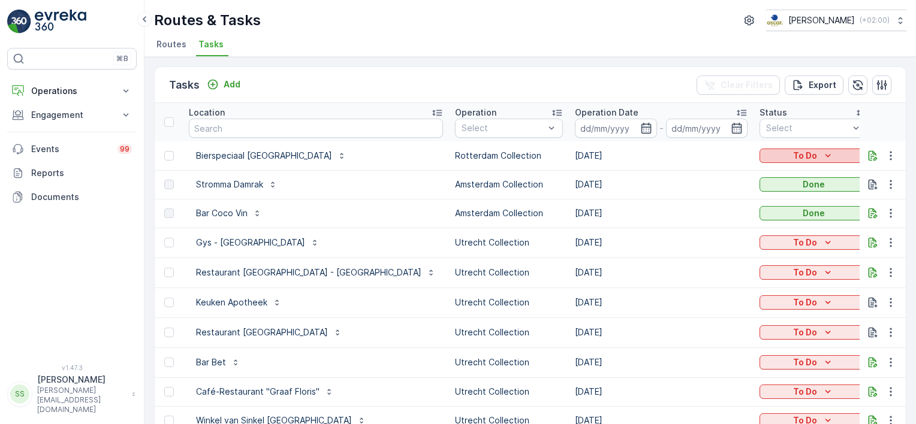
click at [821, 150] on icon "To Do" at bounding box center [827, 156] width 12 height 12
click at [727, 169] on span "Let Op!" at bounding box center [729, 173] width 30 height 12
click at [626, 83] on div "Tasks Add Clear Filters Export" at bounding box center [530, 85] width 751 height 36
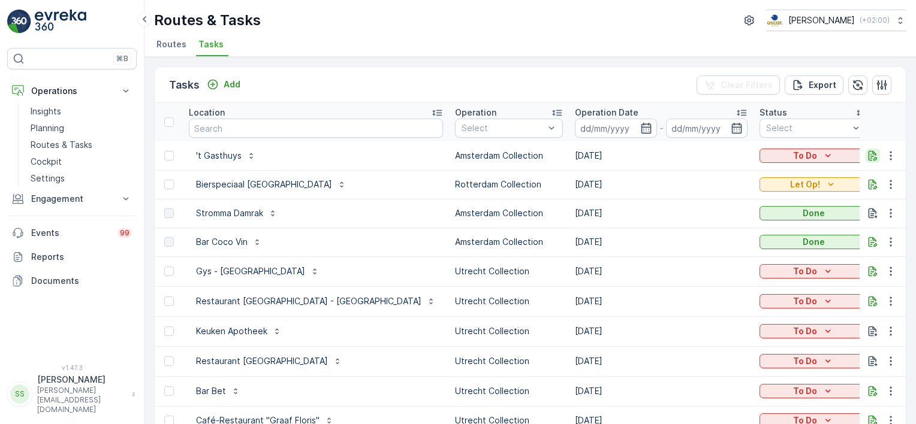
click at [869, 155] on icon "button" at bounding box center [872, 156] width 12 height 12
click at [793, 154] on p "To Do" at bounding box center [805, 156] width 24 height 12
click at [726, 173] on span "Let Op!" at bounding box center [729, 173] width 30 height 12
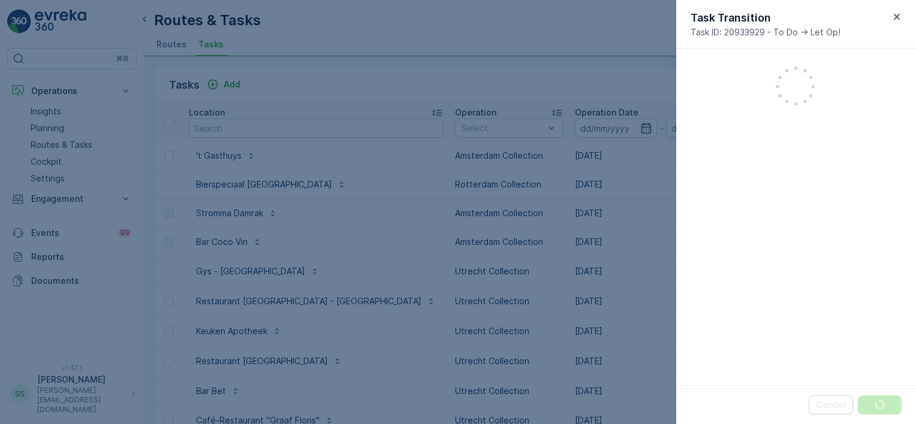
click at [544, 78] on div at bounding box center [458, 212] width 916 height 424
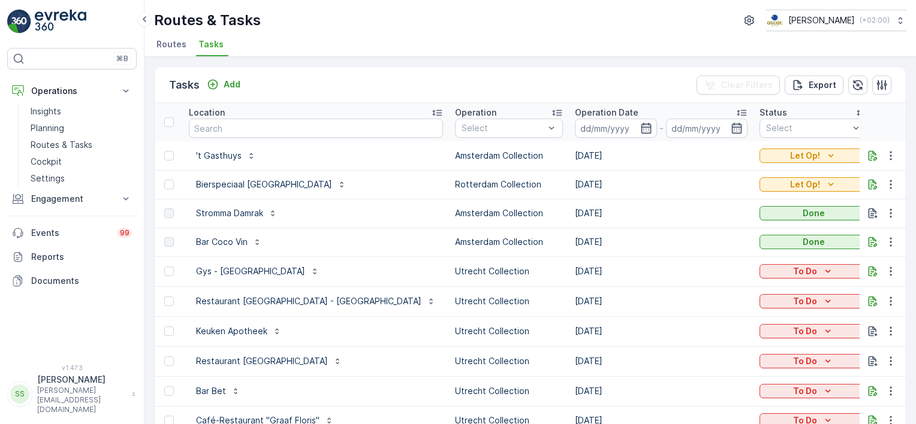
click at [407, 72] on div "Tasks Add Clear Filters Export" at bounding box center [530, 85] width 751 height 36
click at [162, 39] on span "Routes" at bounding box center [171, 44] width 30 height 12
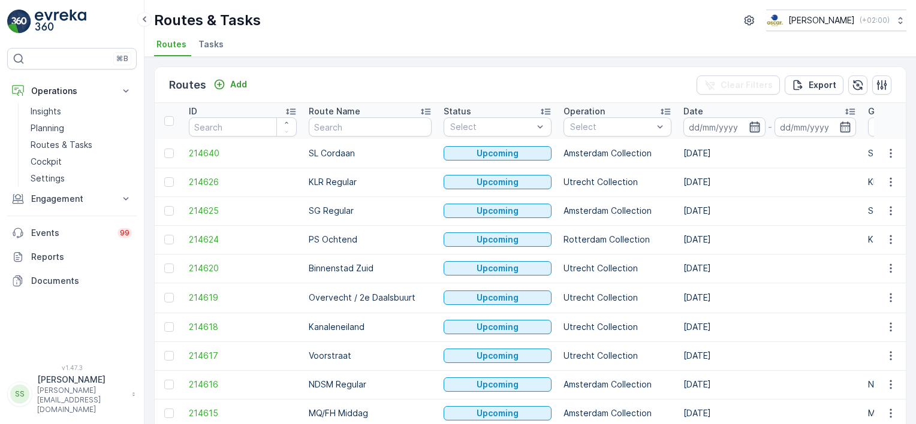
click at [748, 128] on icon "button" at bounding box center [754, 127] width 12 height 12
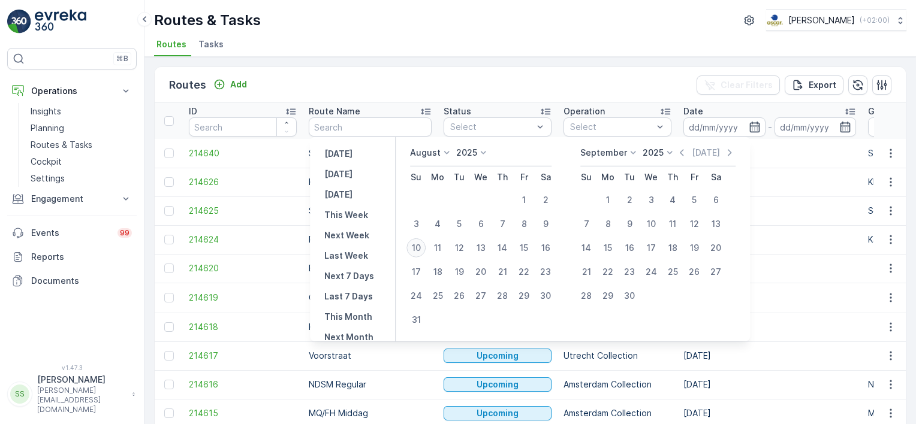
click at [424, 252] on div "10" at bounding box center [415, 247] width 19 height 19
type input "[DATE]"
click at [433, 100] on div "Routes Add Clear Filters Export" at bounding box center [530, 85] width 751 height 36
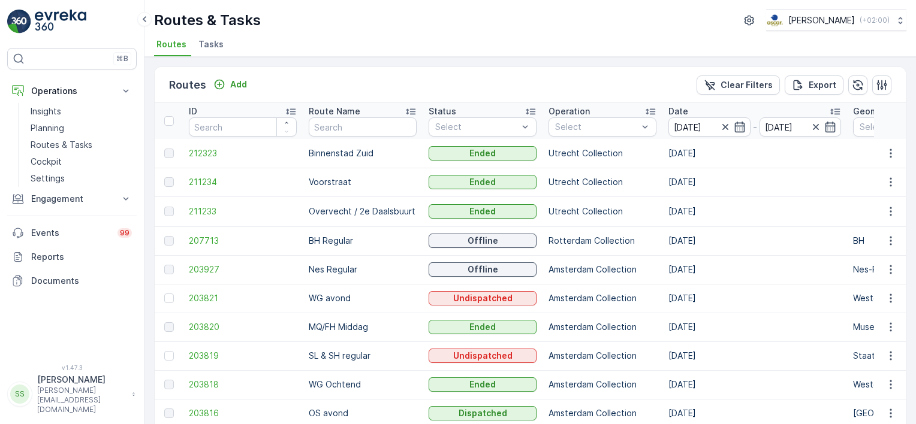
scroll to position [120, 0]
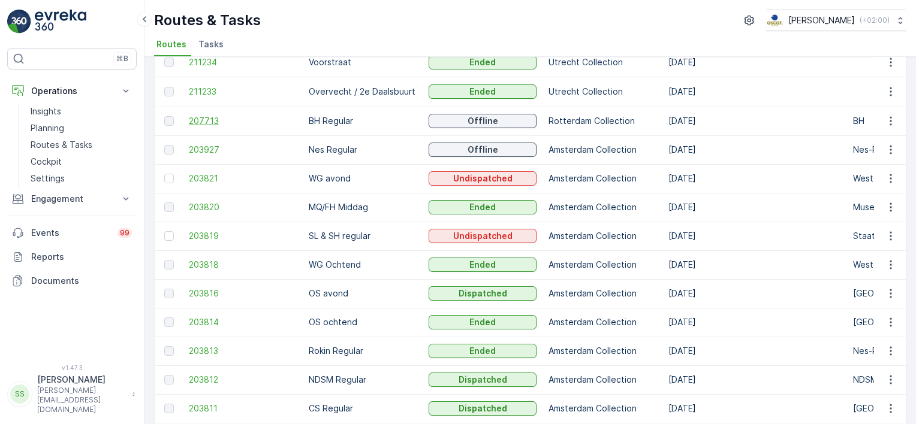
click at [200, 120] on span "207713" at bounding box center [243, 121] width 108 height 12
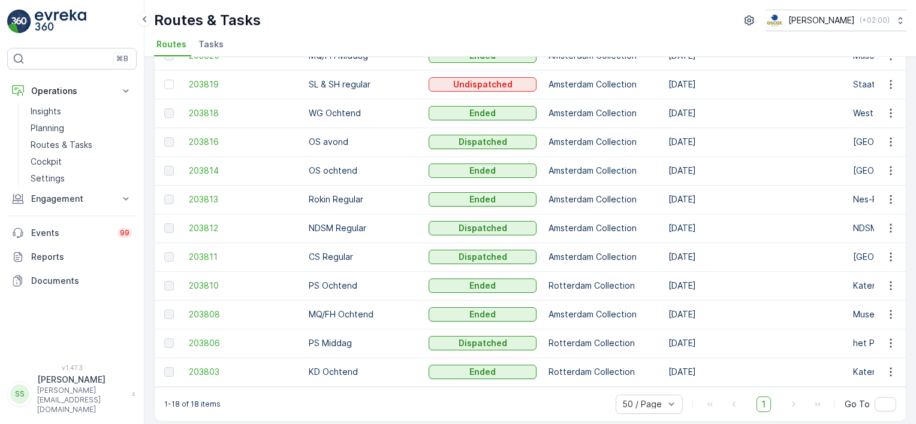
scroll to position [283, 0]
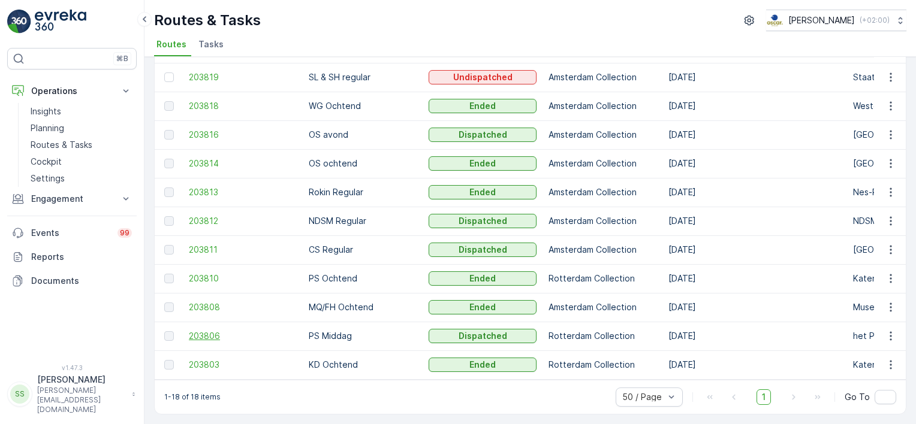
click at [222, 330] on span "203806" at bounding box center [243, 336] width 108 height 12
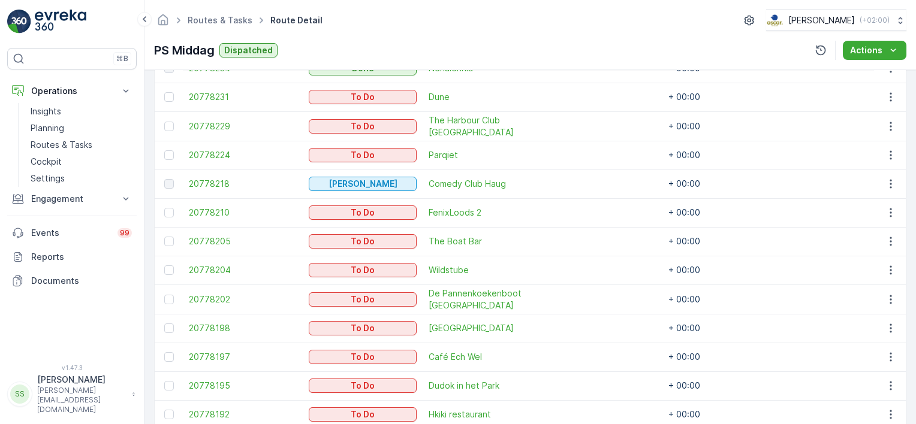
scroll to position [319, 0]
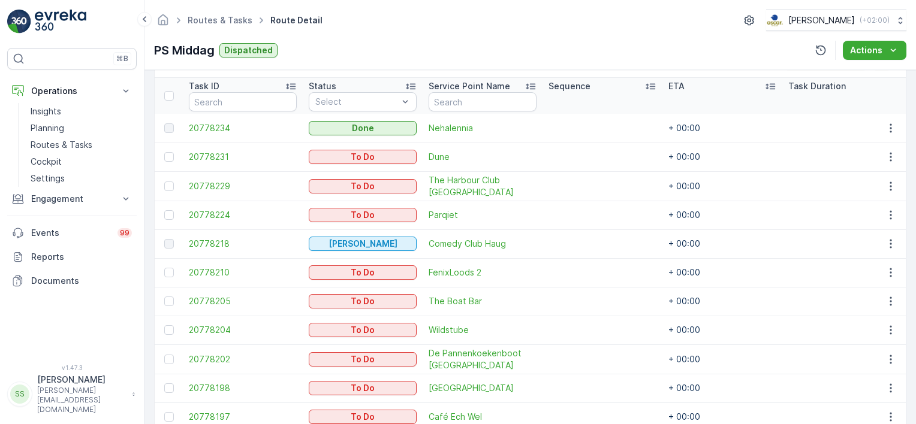
click at [144, 232] on div "Details Operation Rotterdam Collection Start Time 05:00 End Time 23:59 Start Lo…" at bounding box center [529, 247] width 771 height 354
